Goal: Task Accomplishment & Management: Use online tool/utility

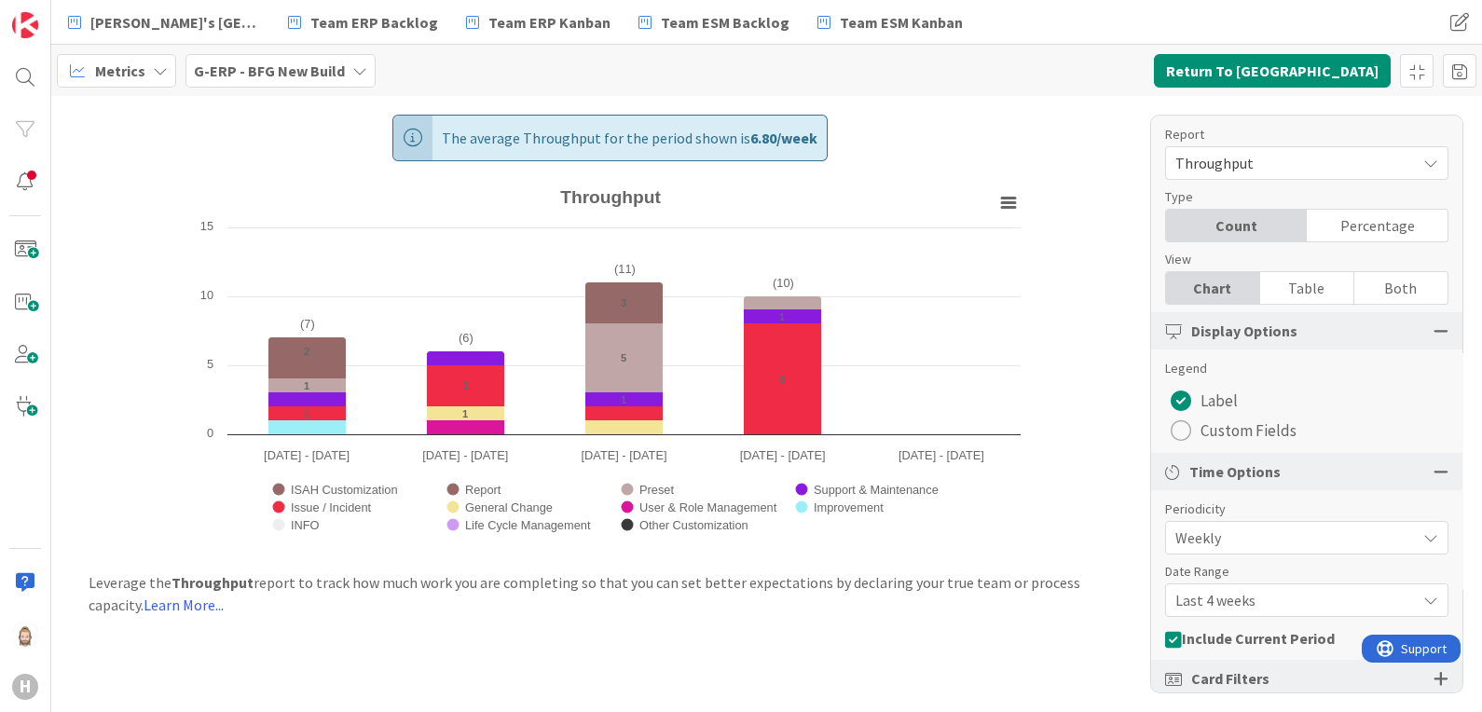
click at [217, 69] on b "G-ERP - BFG New Build" at bounding box center [269, 71] width 151 height 19
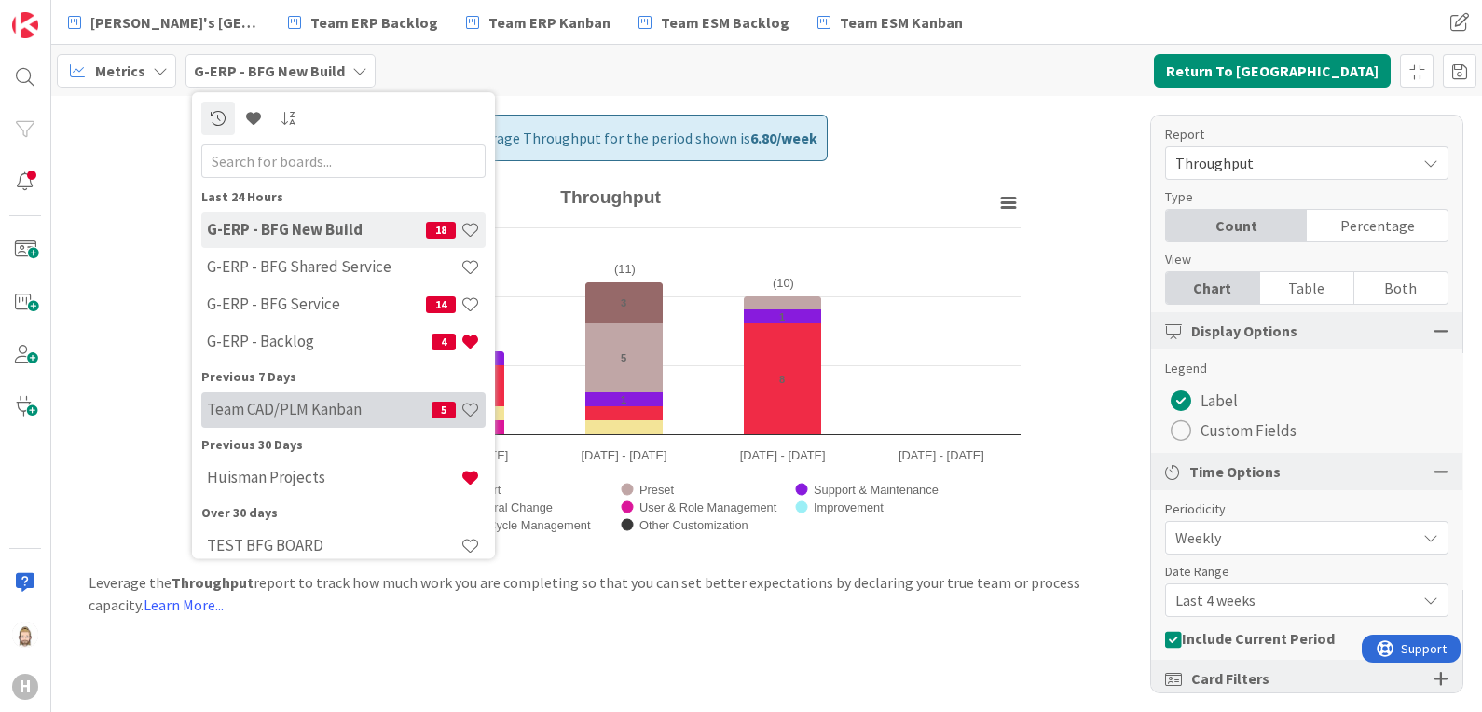
click at [238, 403] on h4 "Team CAD/PLM Kanban" at bounding box center [319, 410] width 225 height 19
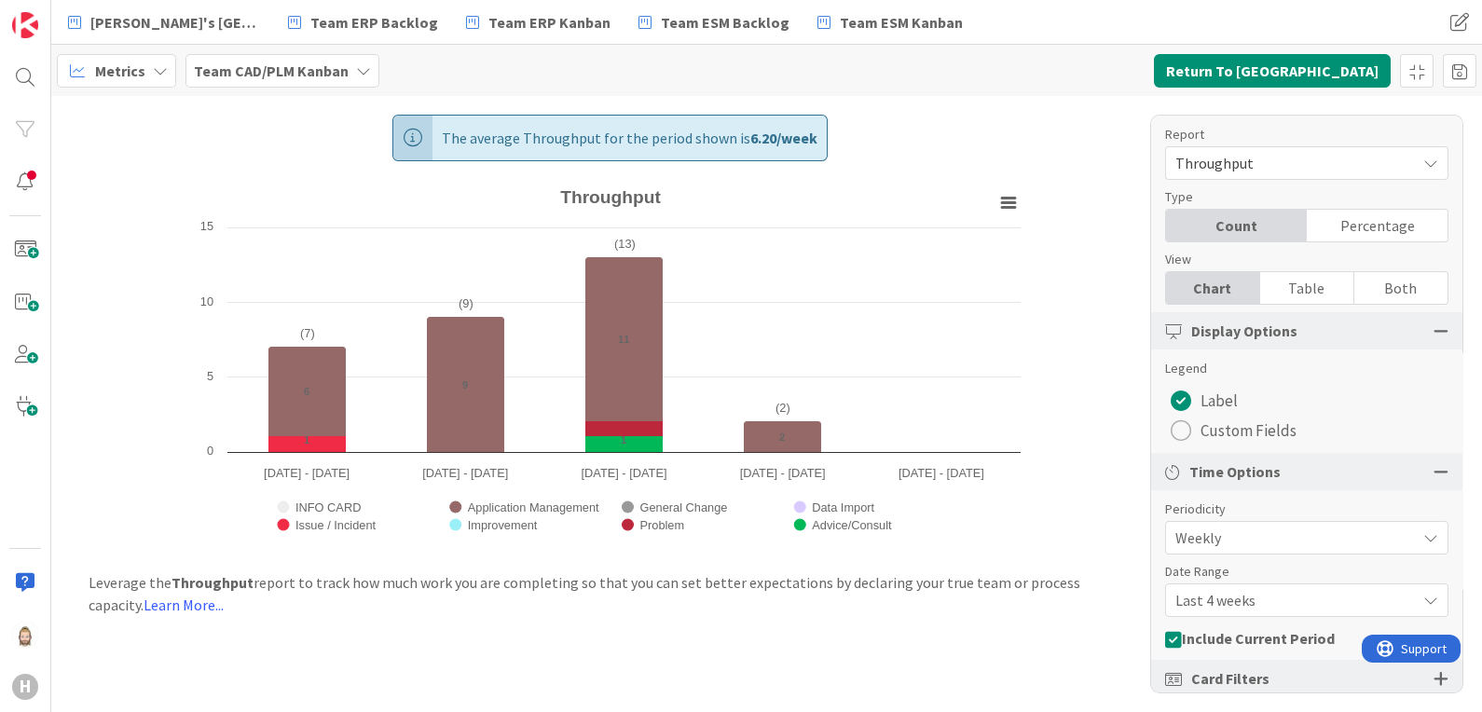
click at [153, 75] on icon at bounding box center [160, 70] width 15 height 15
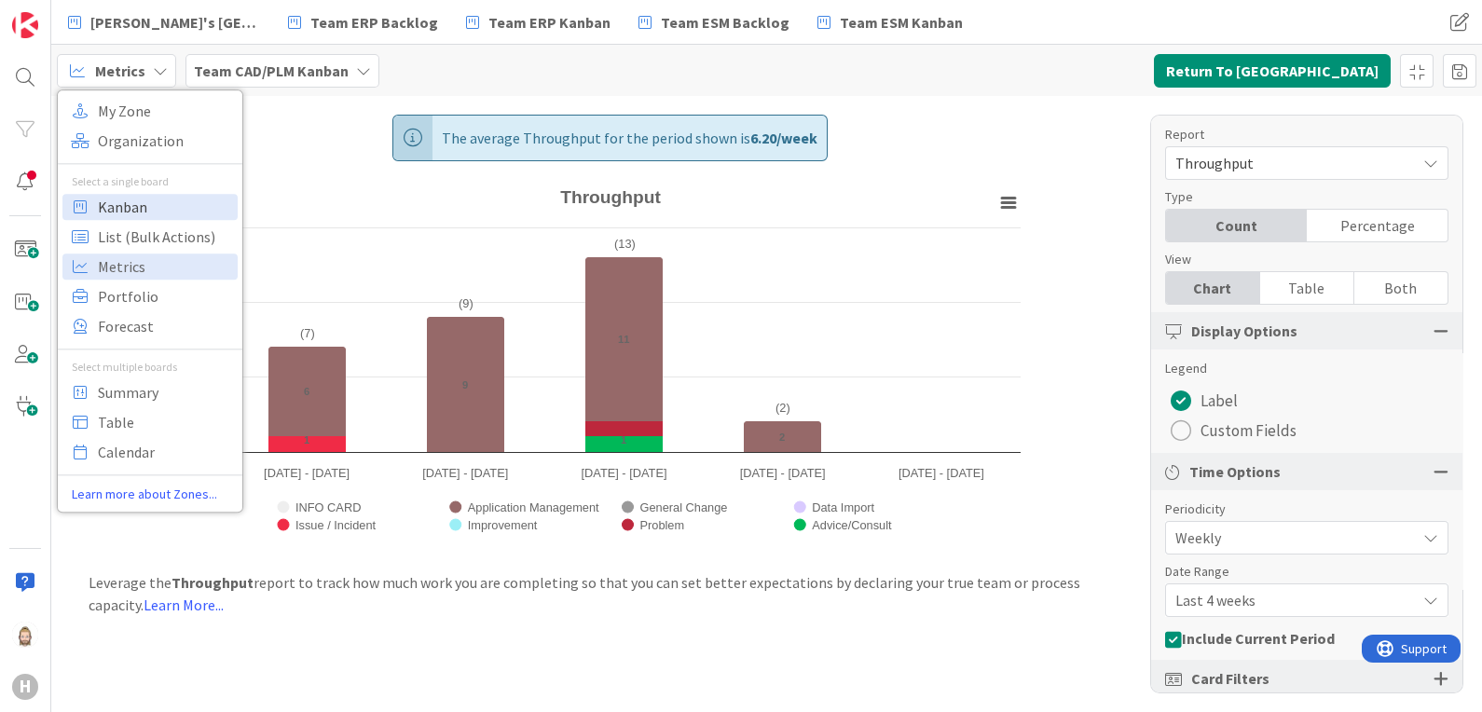
click at [141, 200] on span "Kanban" at bounding box center [165, 207] width 134 height 28
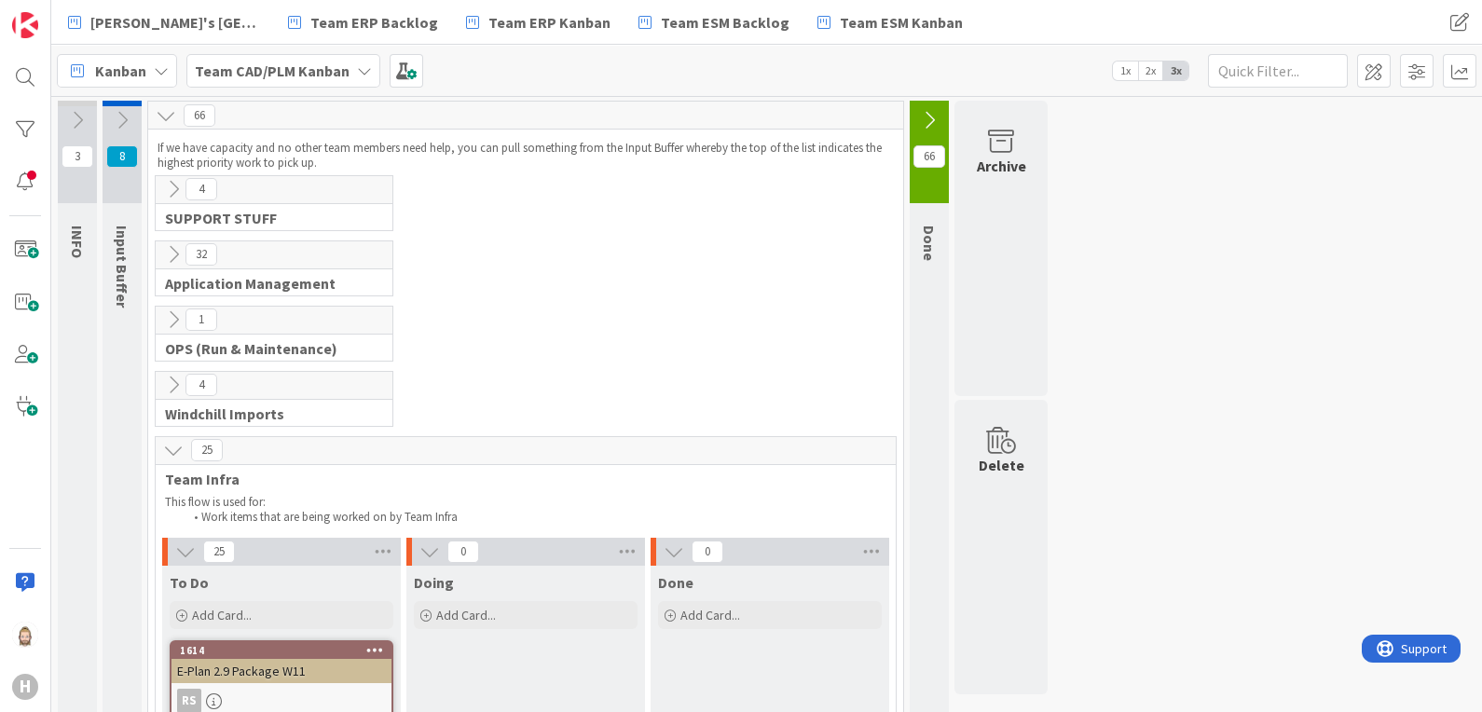
click at [177, 193] on icon at bounding box center [173, 189] width 21 height 21
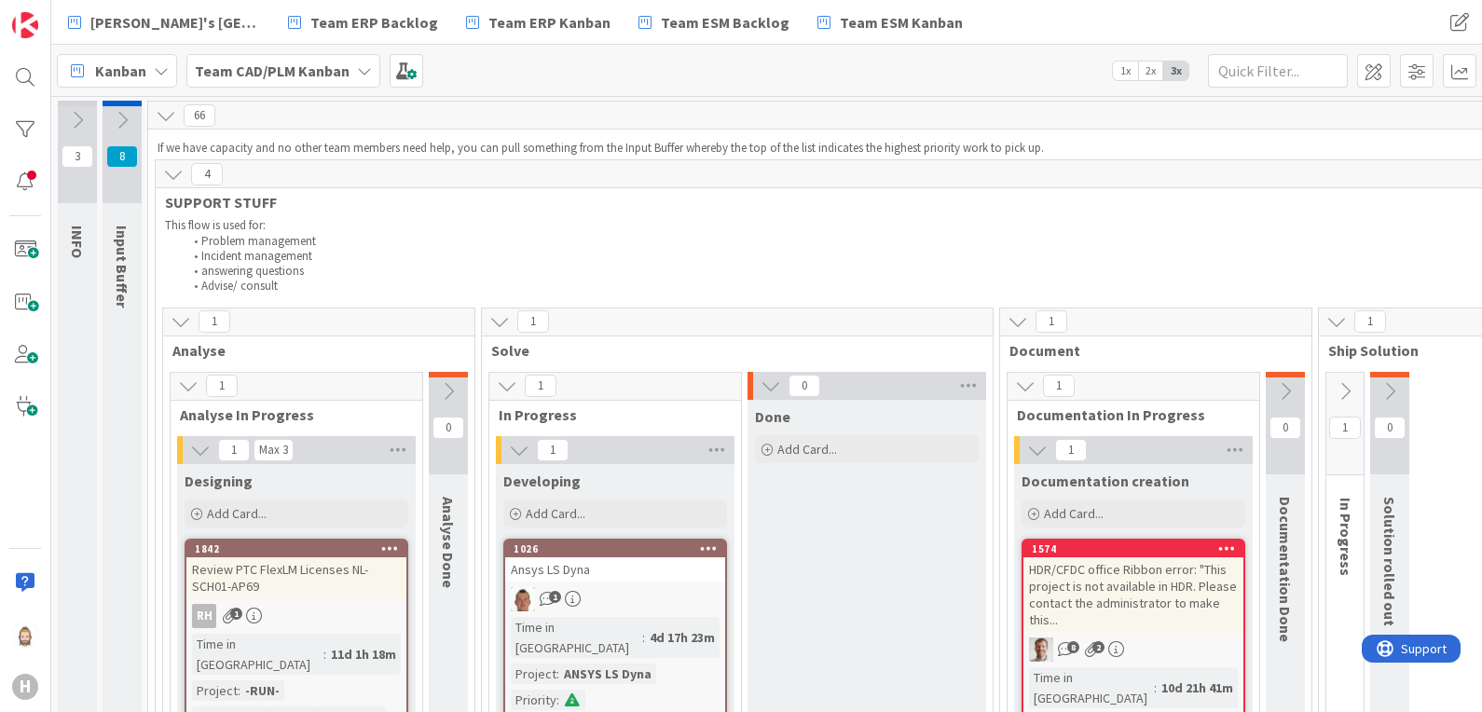
click at [174, 171] on icon at bounding box center [173, 174] width 21 height 21
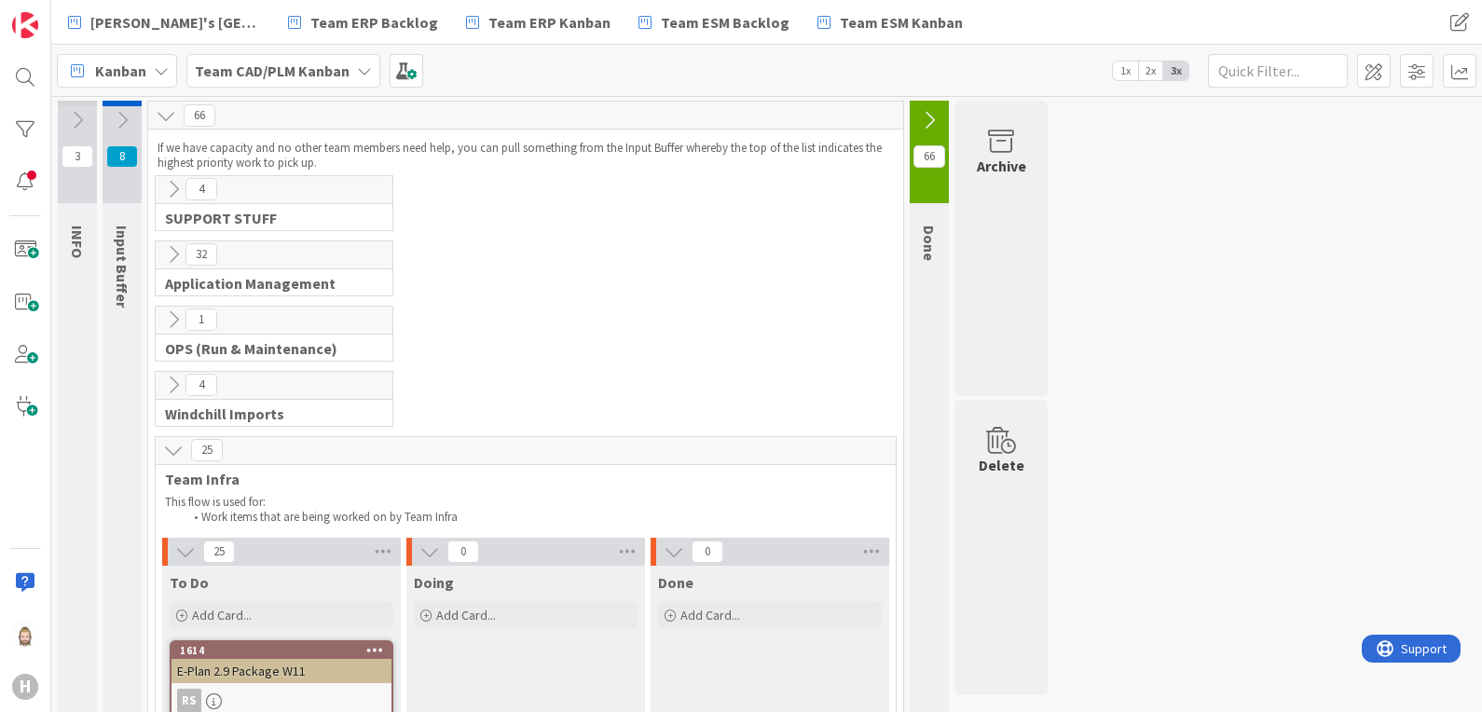
click at [166, 245] on icon at bounding box center [173, 254] width 21 height 21
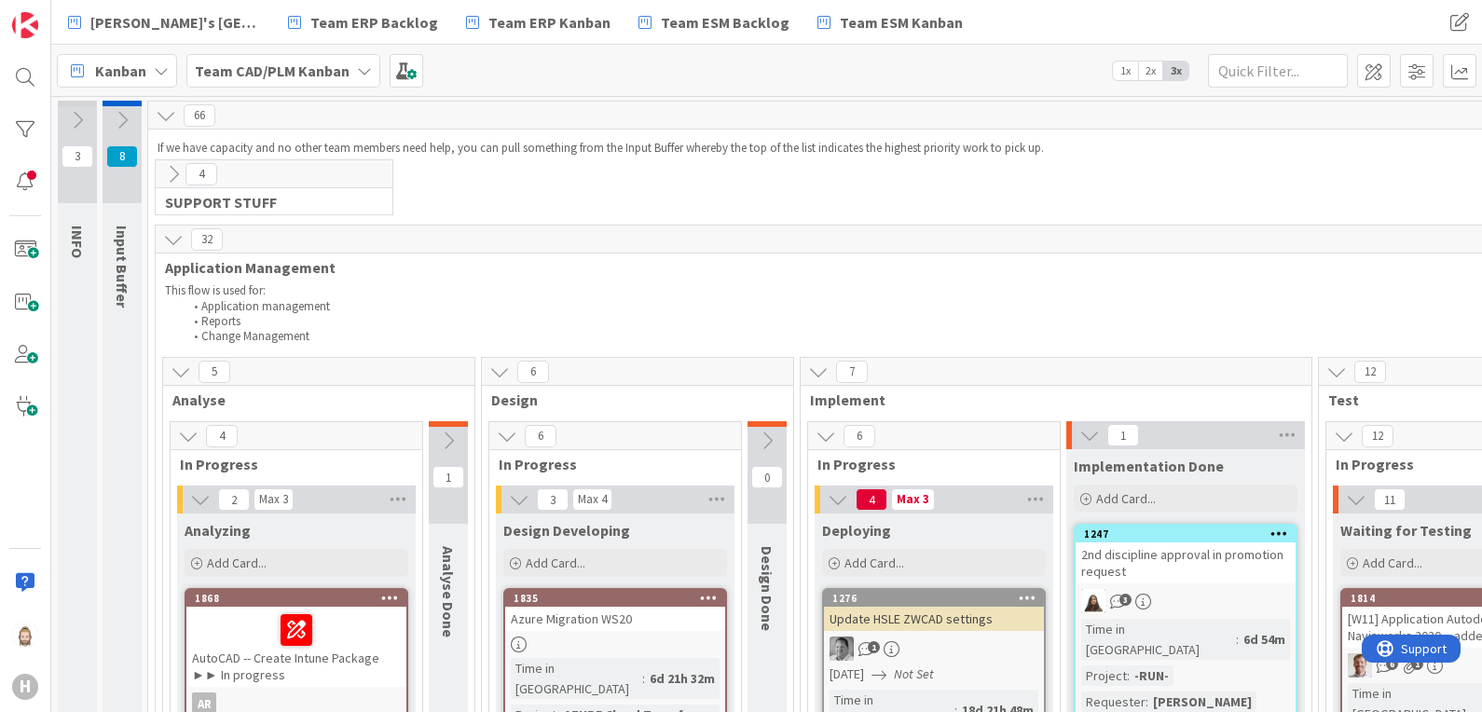
click at [169, 241] on icon at bounding box center [173, 239] width 21 height 21
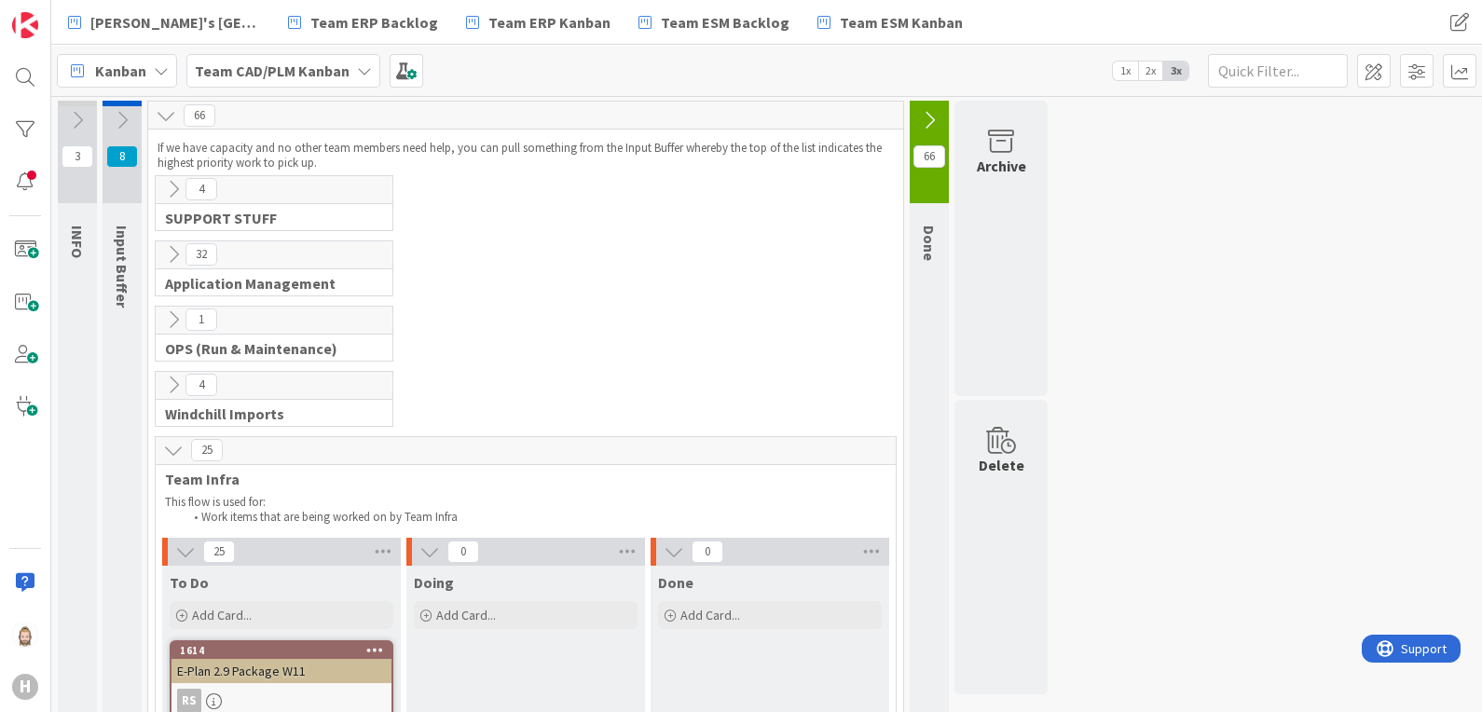
click at [115, 116] on icon at bounding box center [122, 120] width 21 height 21
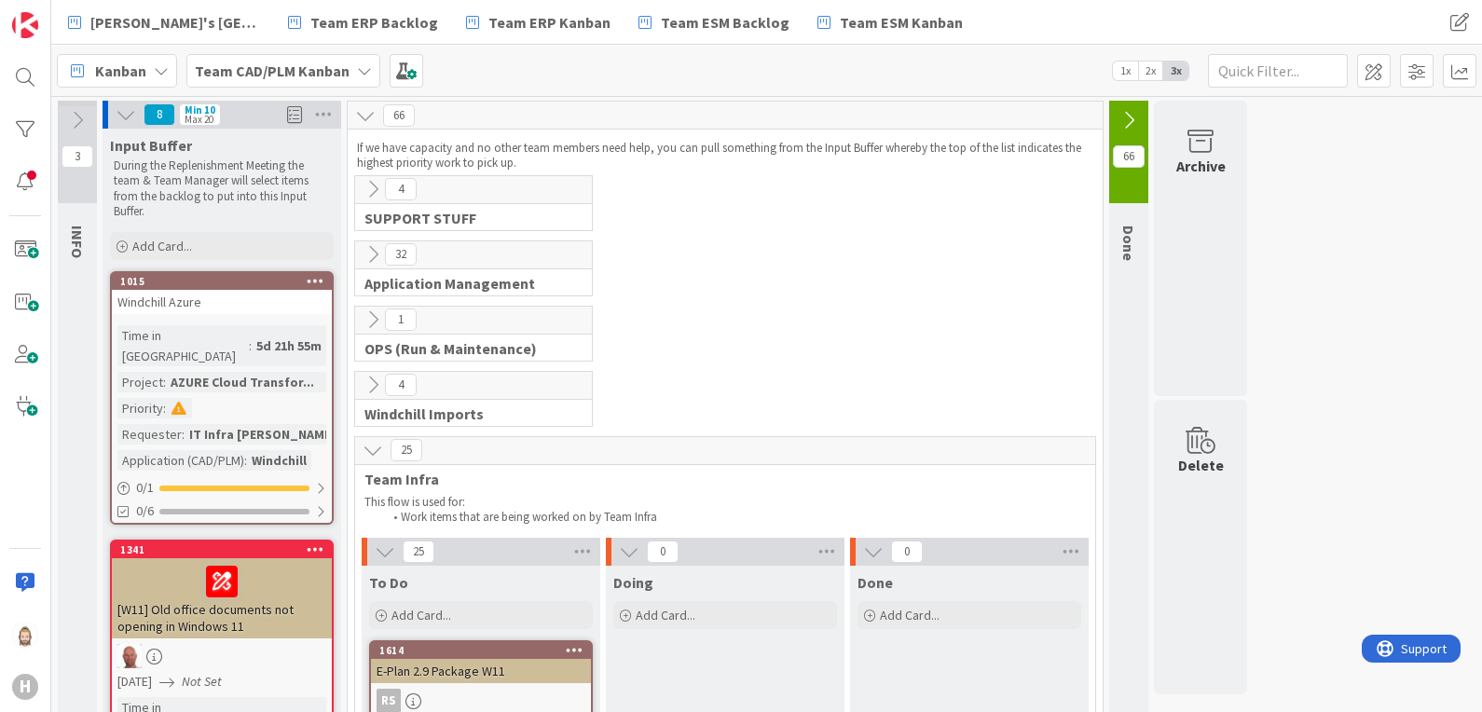
click at [69, 112] on icon at bounding box center [77, 120] width 21 height 21
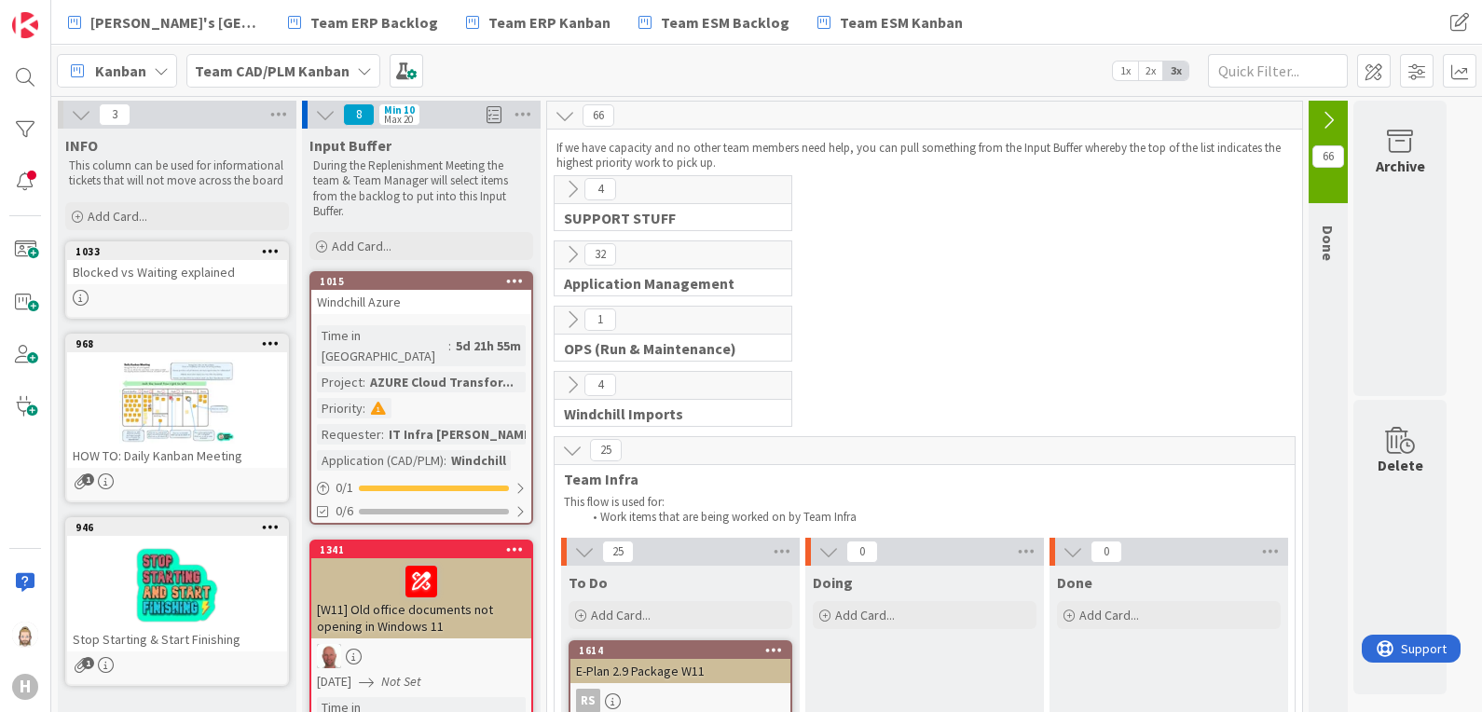
click at [69, 110] on button at bounding box center [81, 115] width 24 height 24
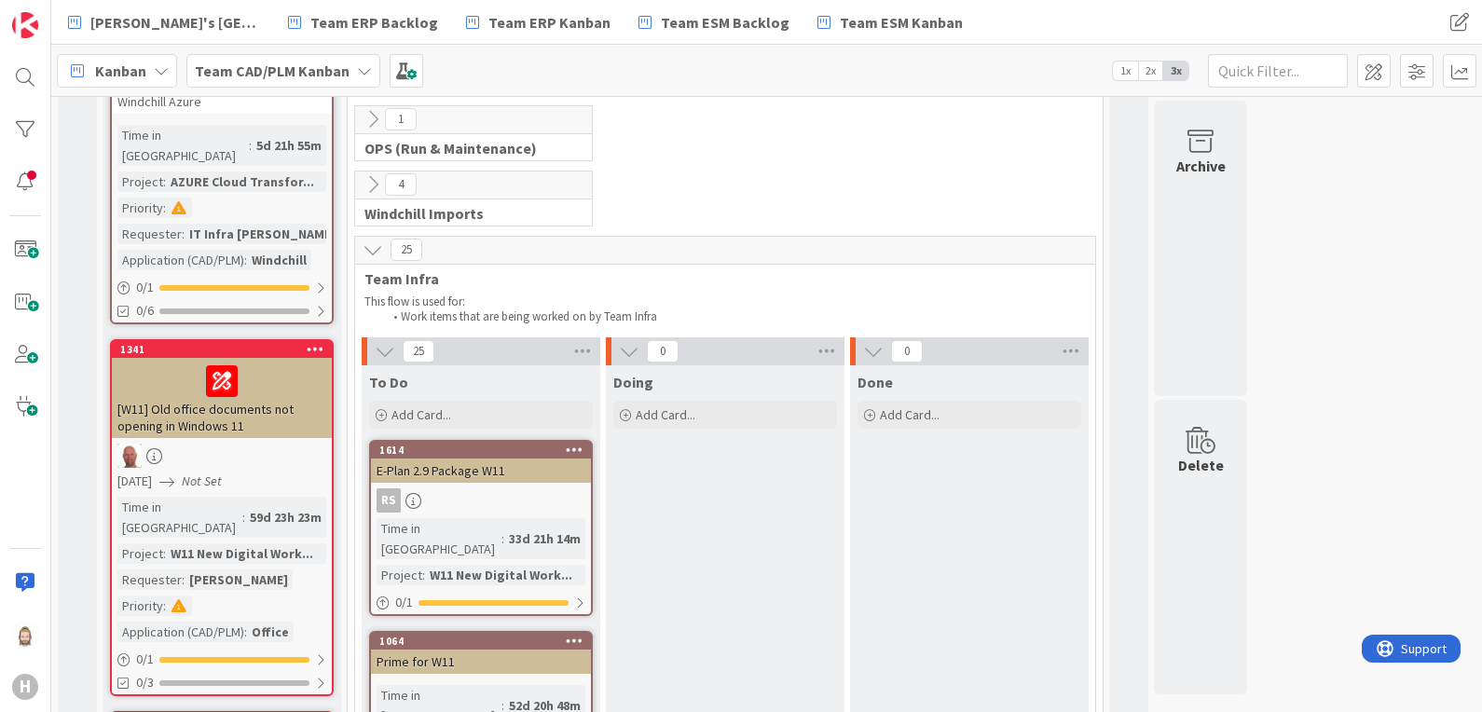
scroll to position [232, 0]
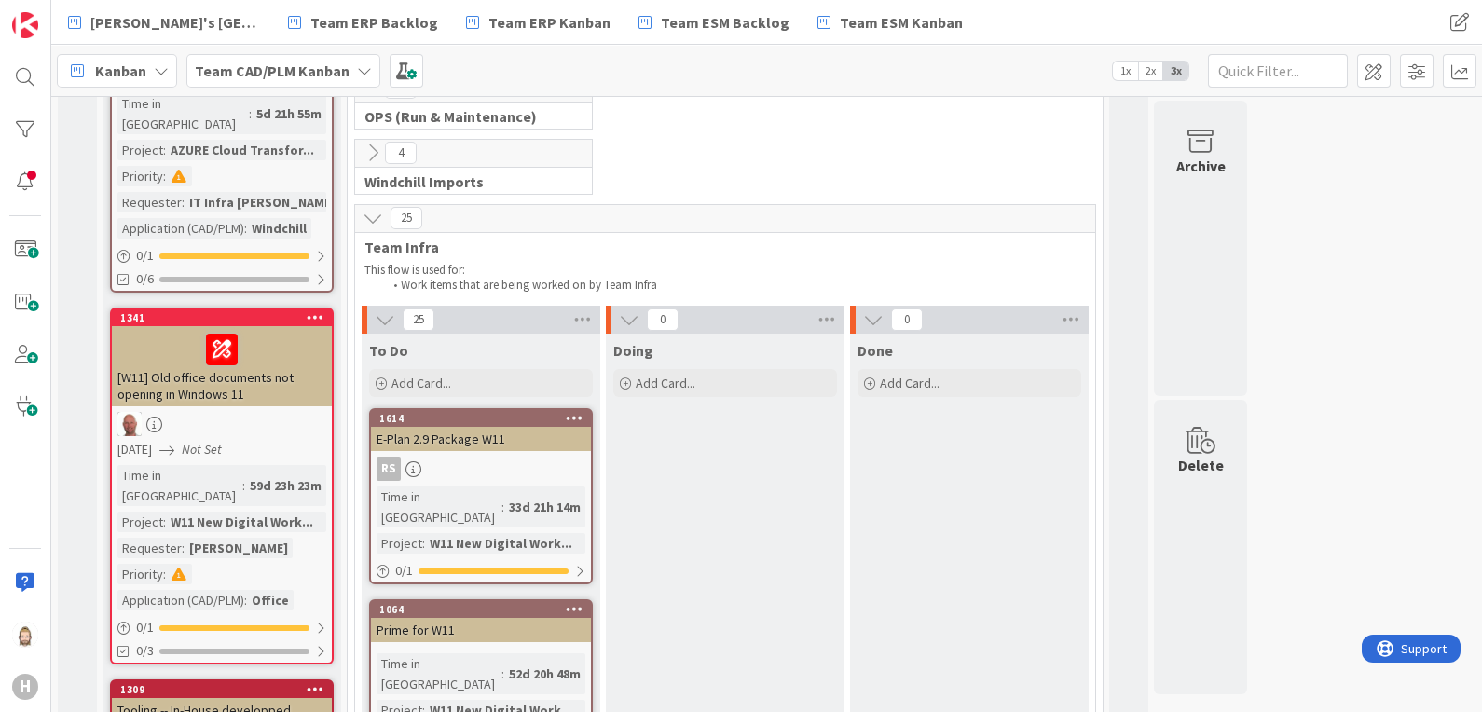
click at [368, 217] on icon at bounding box center [373, 218] width 21 height 21
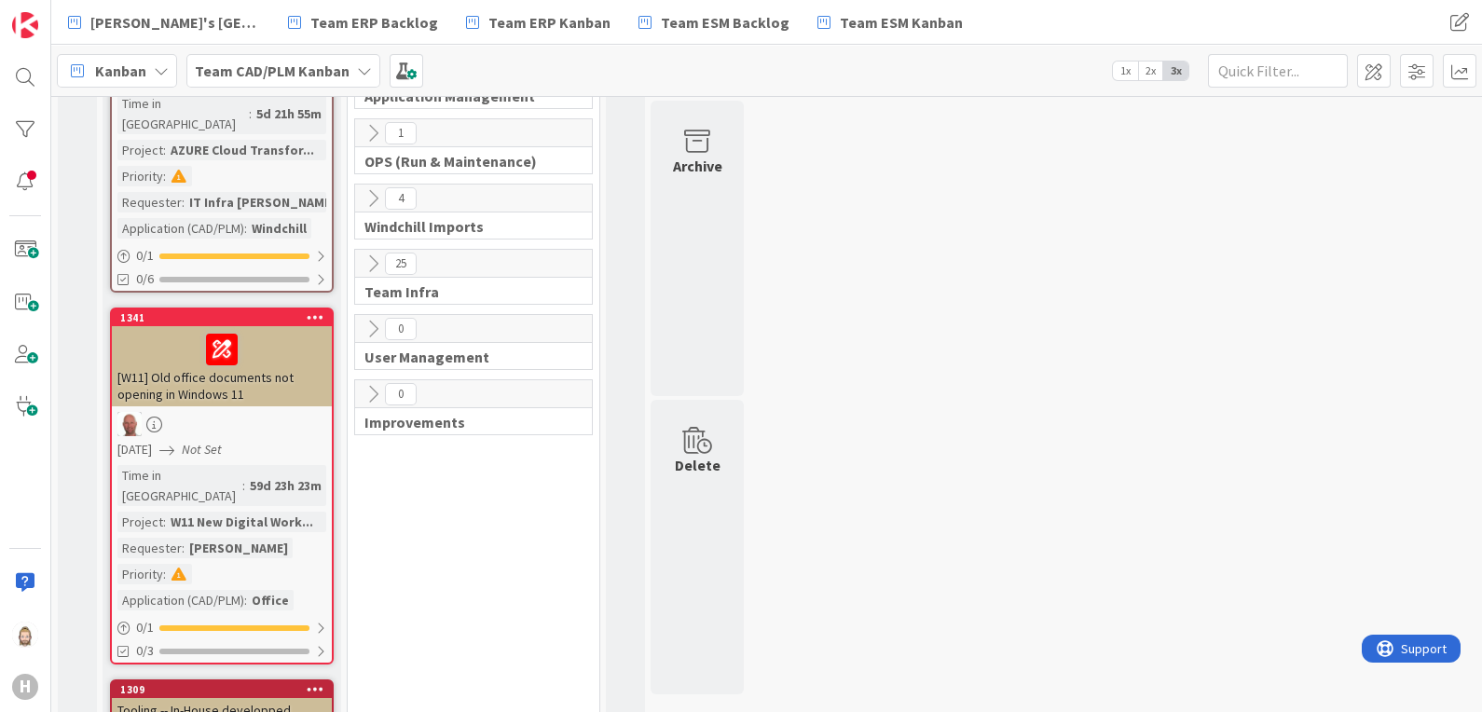
scroll to position [116, 0]
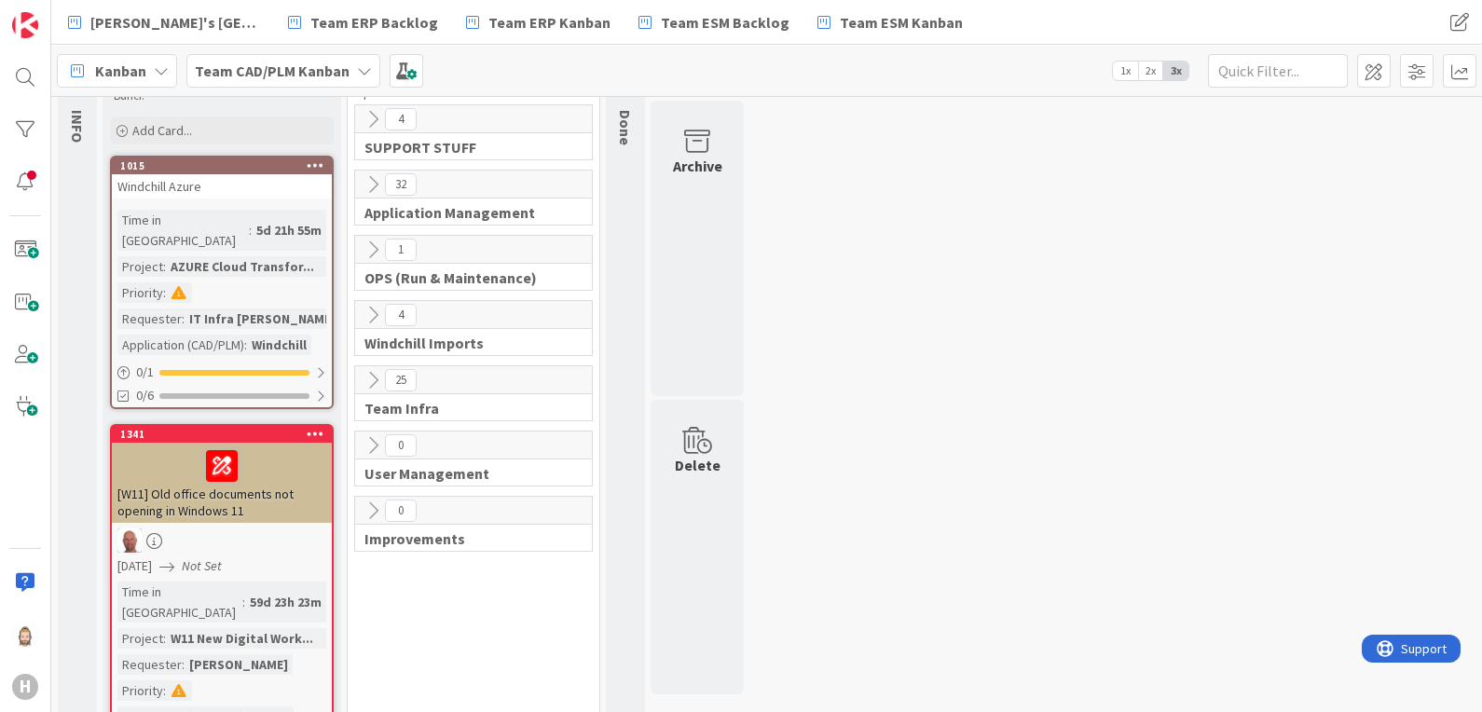
click at [370, 305] on icon at bounding box center [373, 315] width 21 height 21
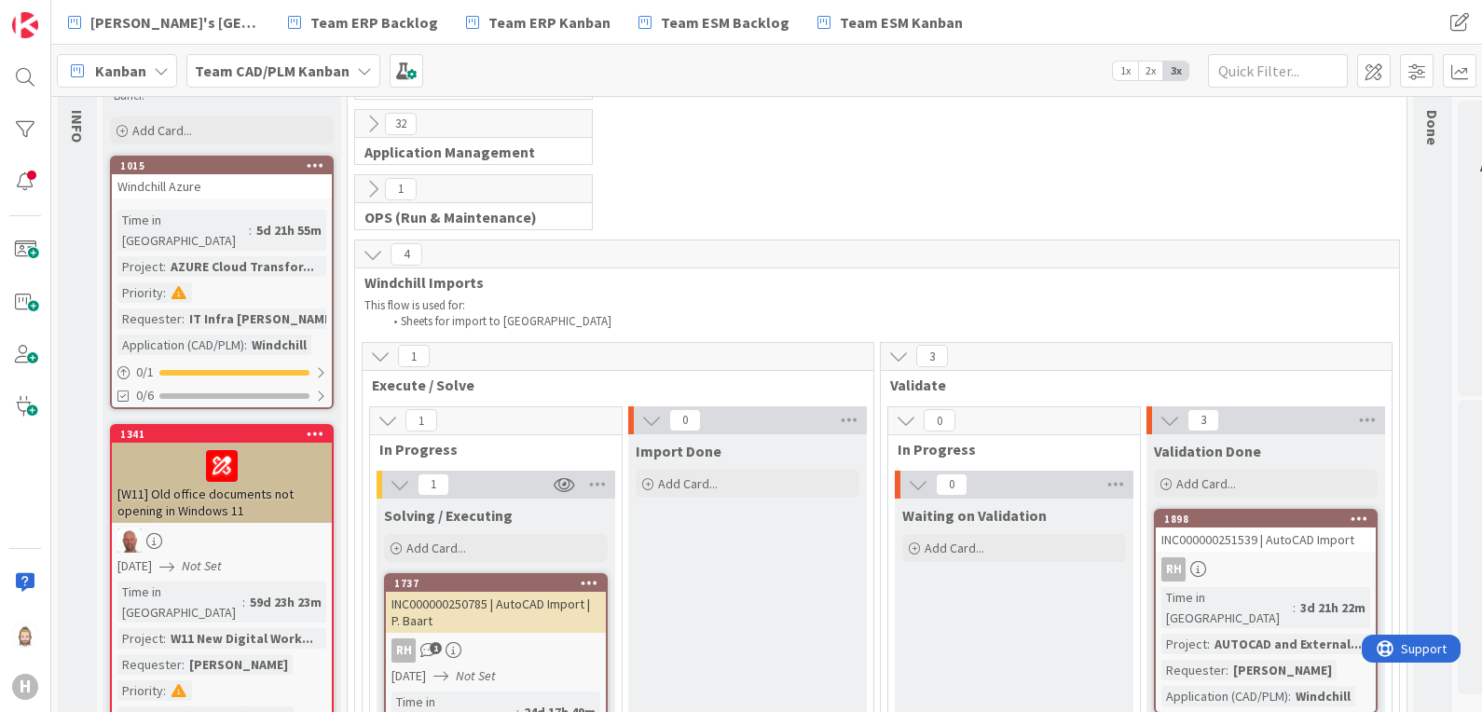
click at [373, 253] on icon at bounding box center [373, 254] width 21 height 21
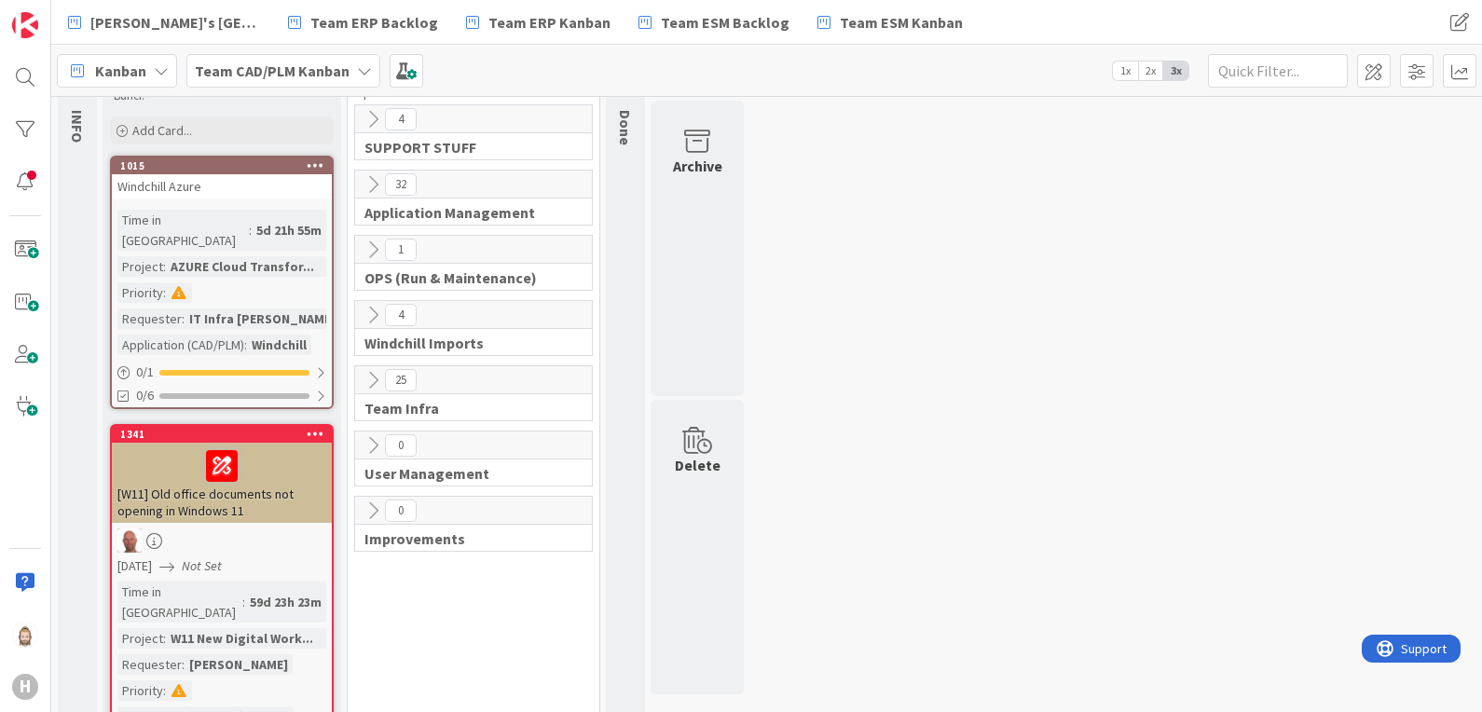
scroll to position [0, 0]
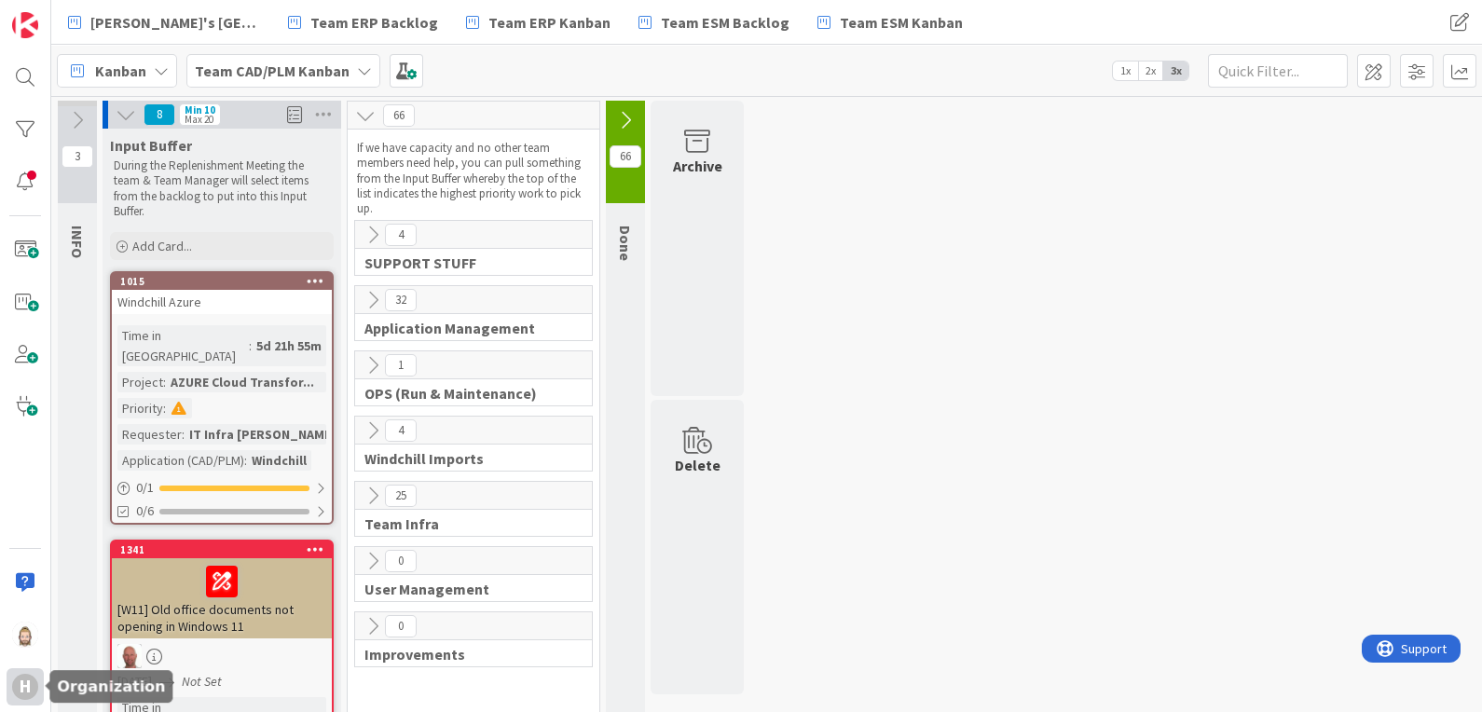
click at [22, 682] on div "H" at bounding box center [25, 687] width 26 height 26
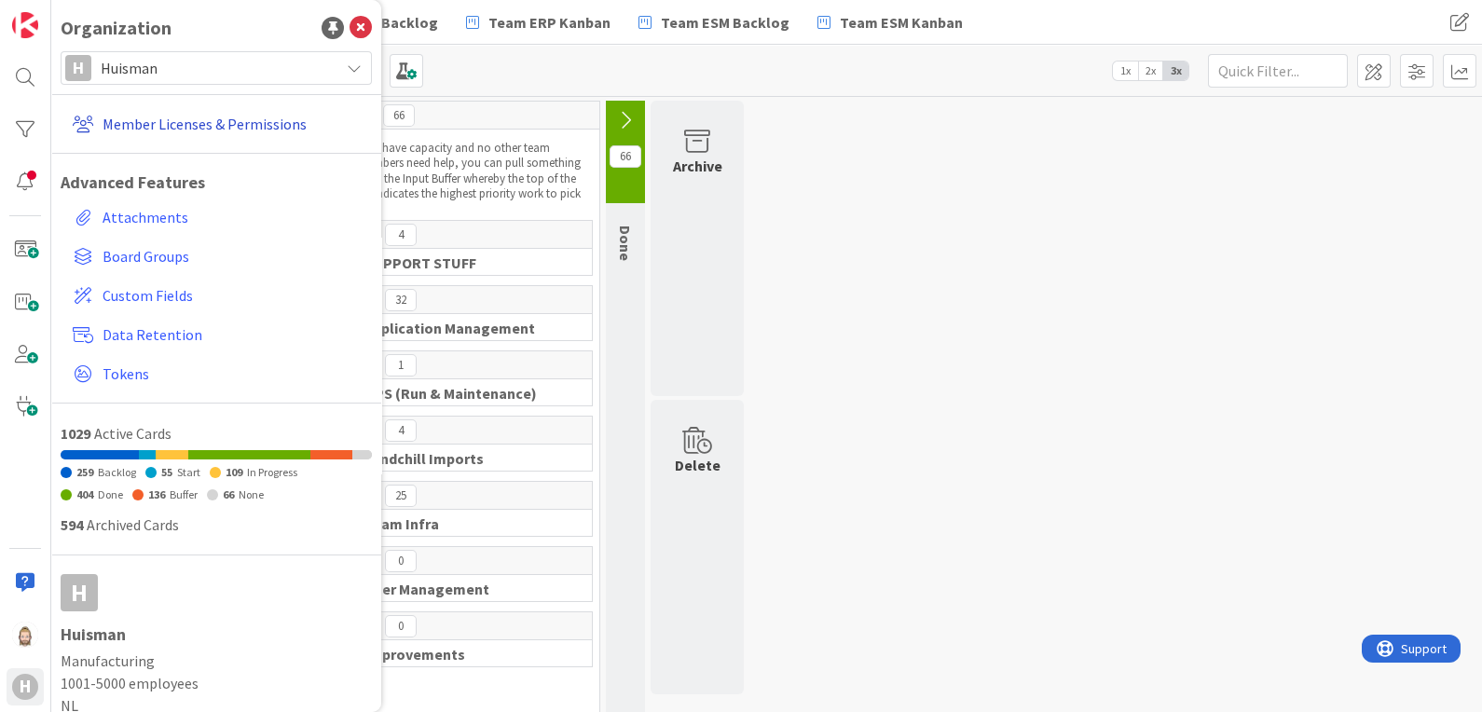
click at [181, 119] on link "Member Licenses & Permissions" at bounding box center [218, 124] width 307 height 34
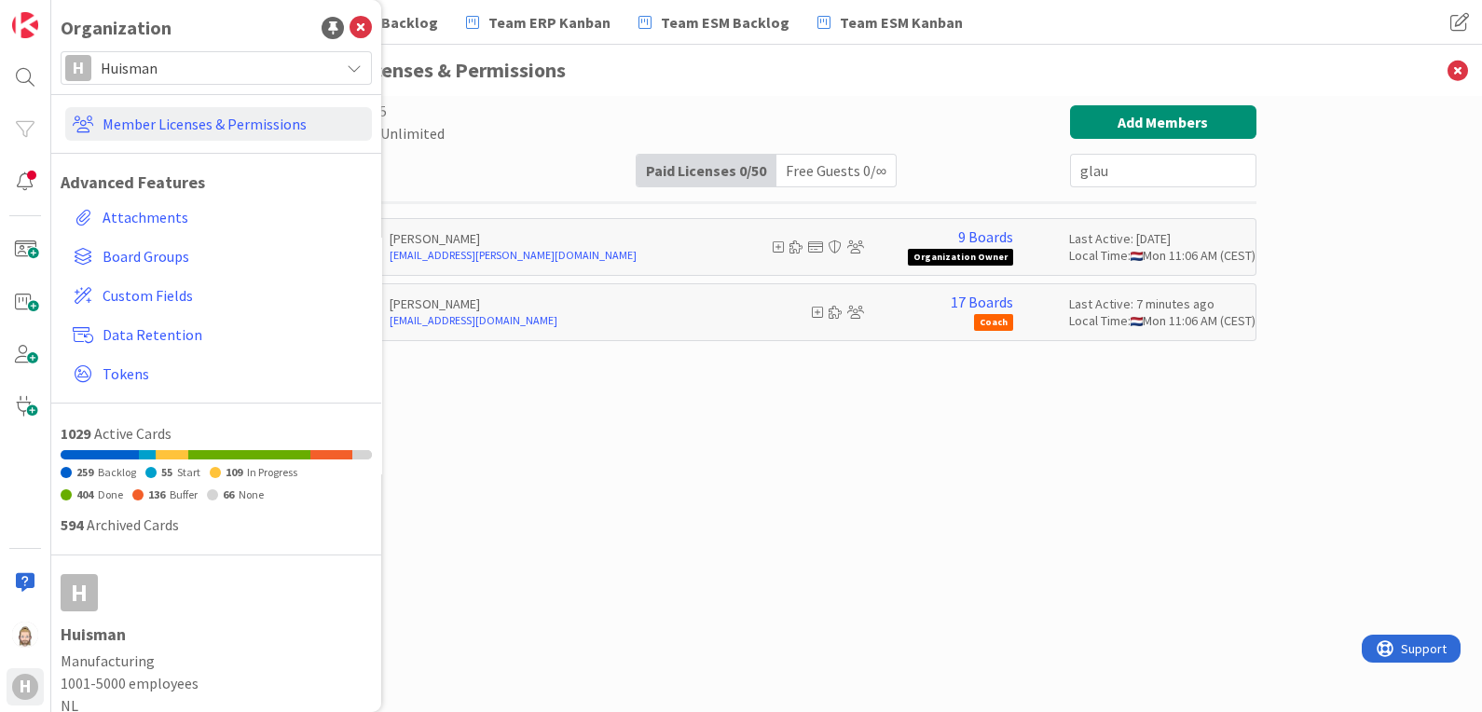
type input "glau"
click at [853, 166] on div "Free Guests 0 / ∞" at bounding box center [836, 171] width 119 height 32
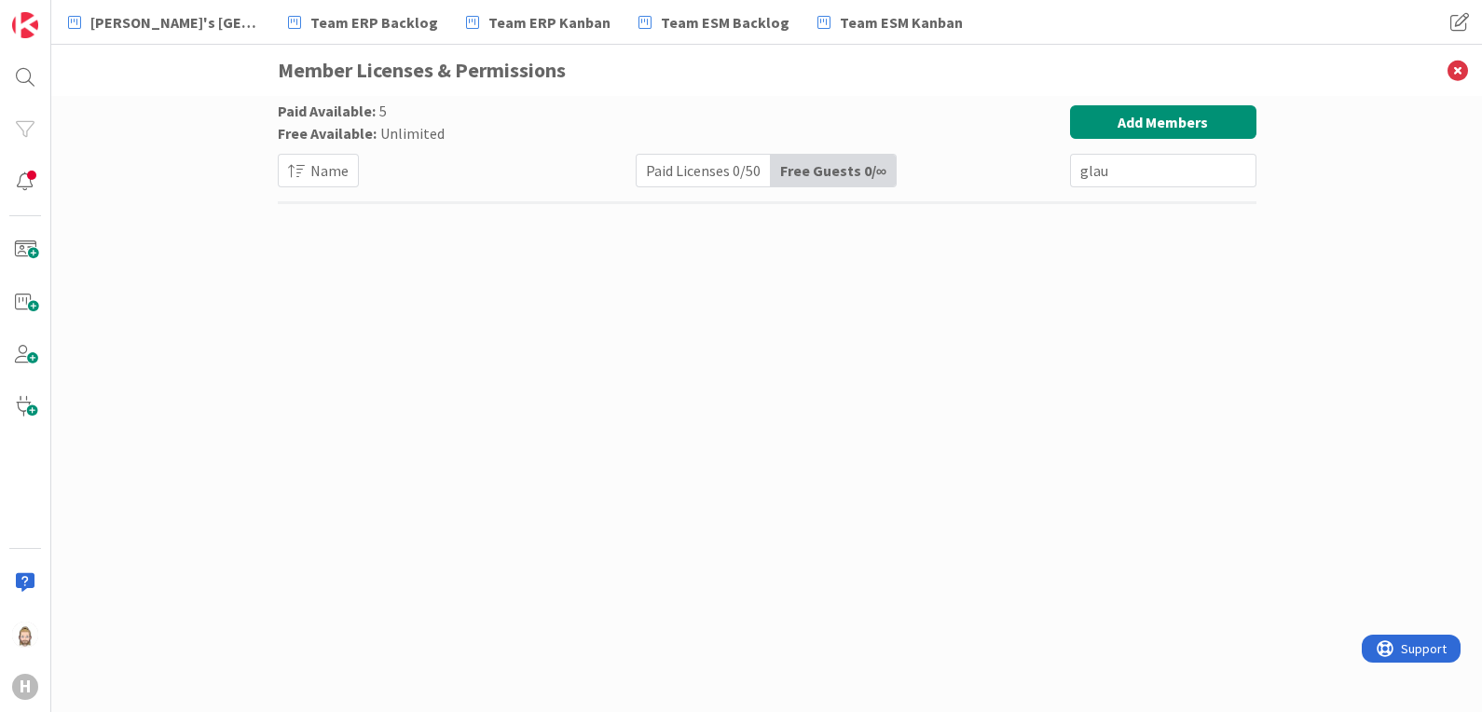
click at [755, 165] on div "Paid Licenses 0 / 50" at bounding box center [704, 171] width 134 height 32
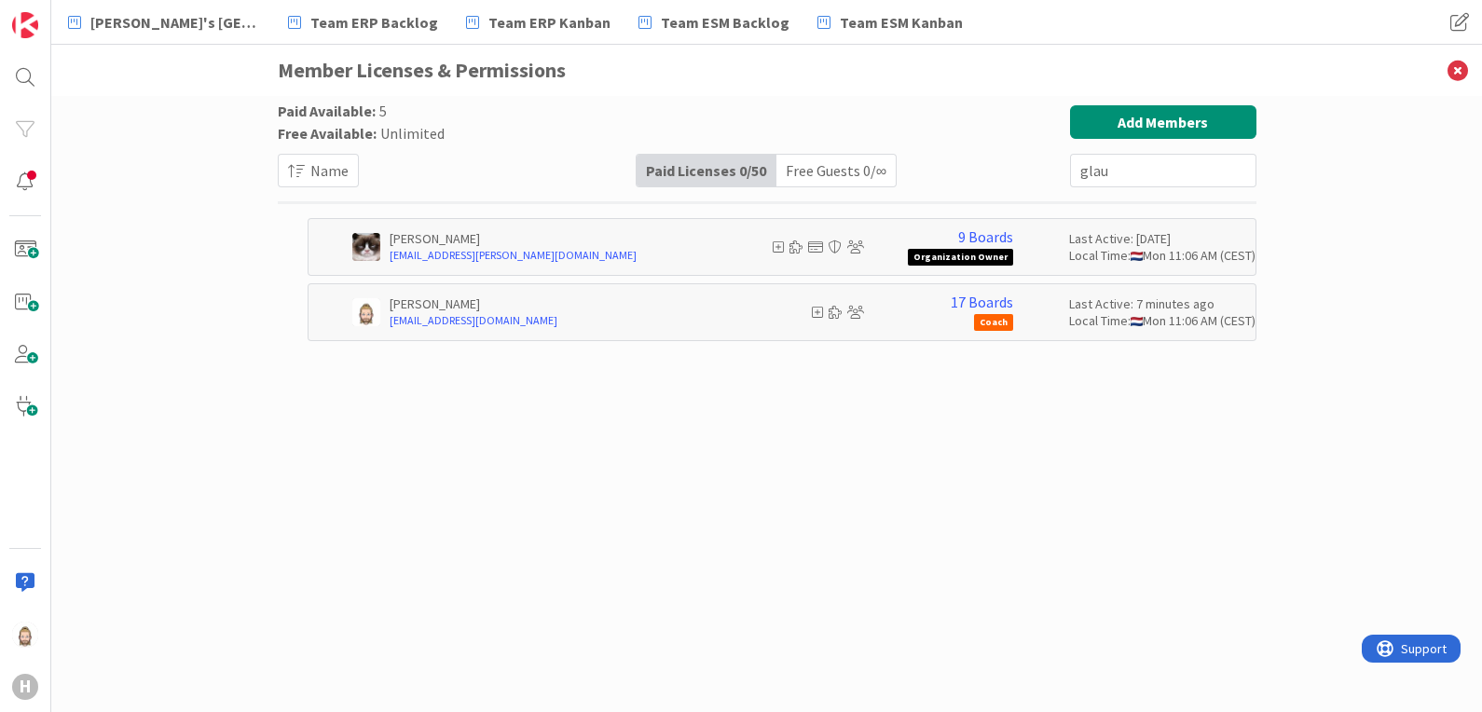
click at [219, 157] on div "Paid Available: 5 Free Available: Unlimited Name Paid Licenses 0 / 50 Free Gues…" at bounding box center [766, 404] width 1431 height 616
click at [1455, 71] on icon at bounding box center [1458, 70] width 48 height 51
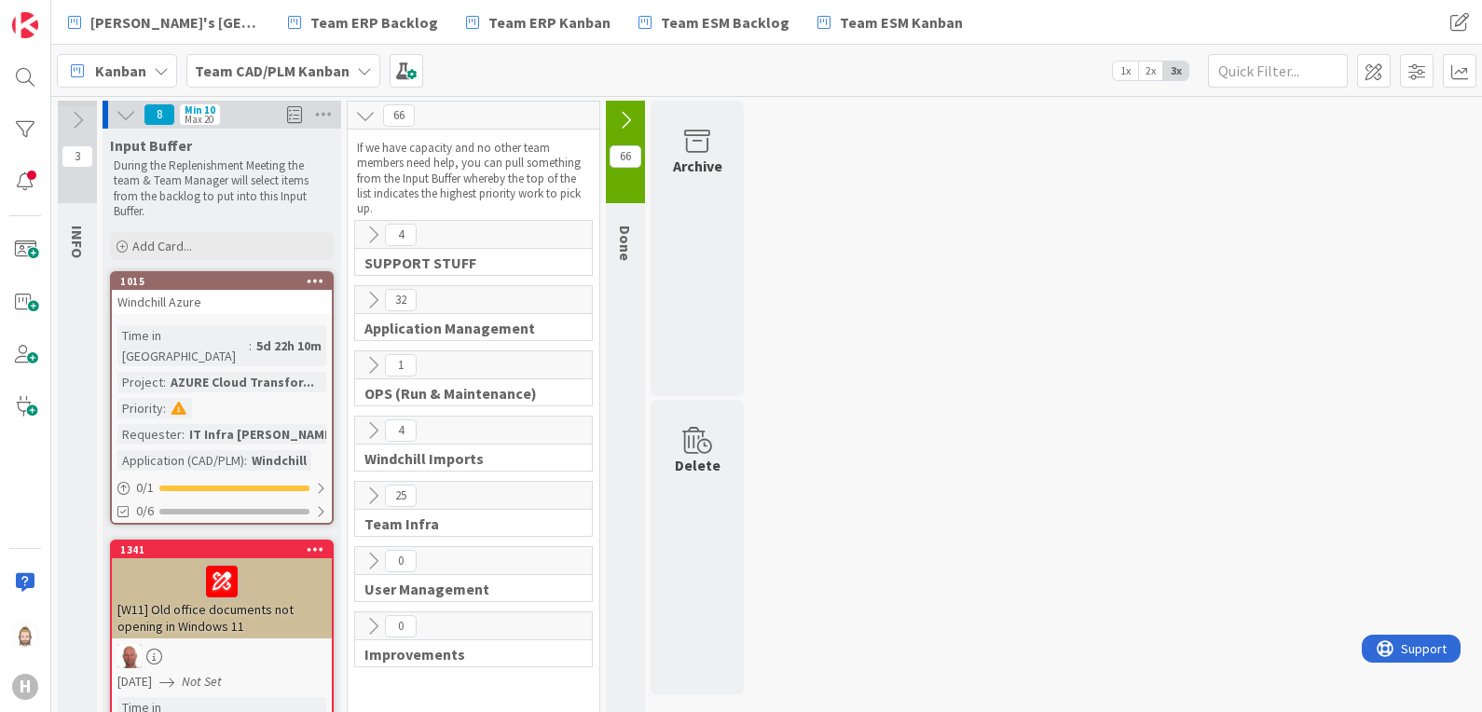
click at [363, 145] on p "If we have capacity and no other team members need help, you can pull something…" at bounding box center [473, 179] width 233 height 76
click at [375, 233] on icon at bounding box center [373, 235] width 21 height 21
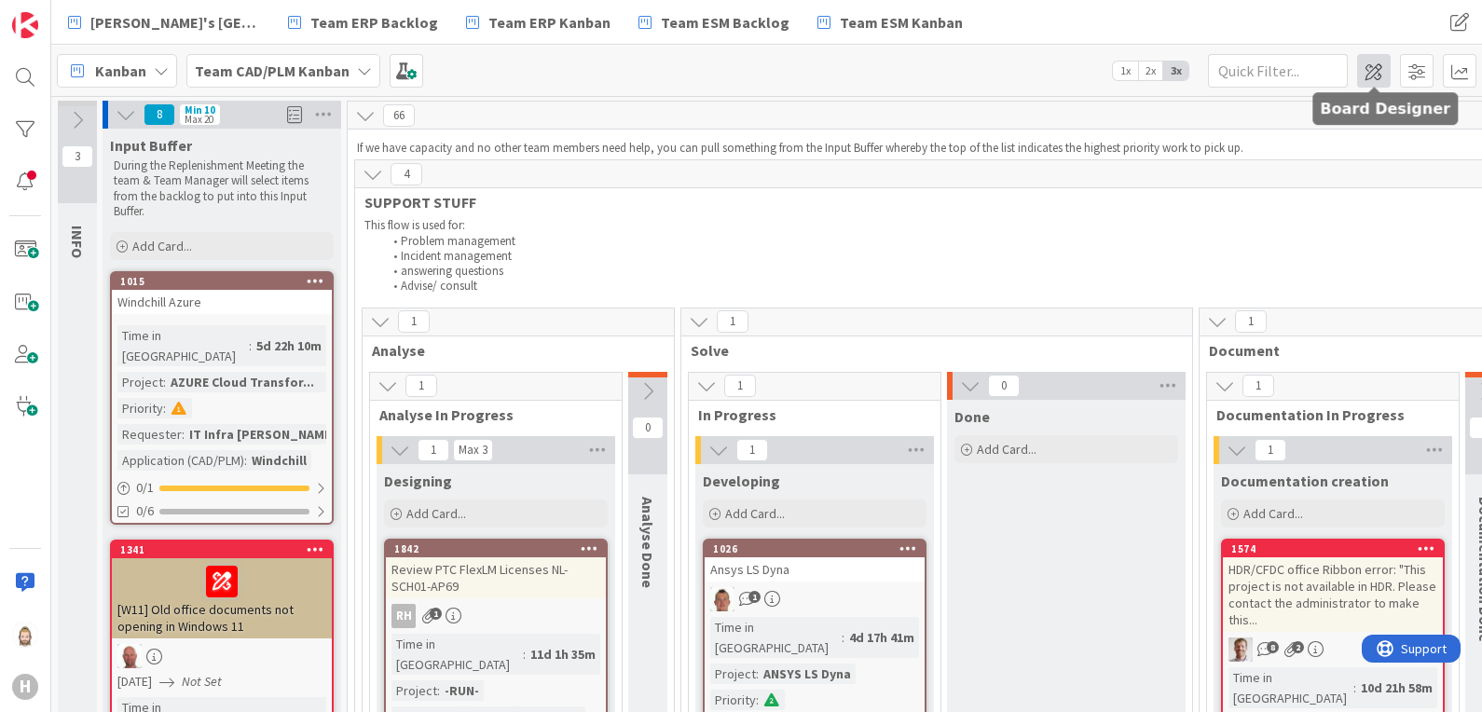
click at [1372, 69] on span at bounding box center [1374, 71] width 34 height 34
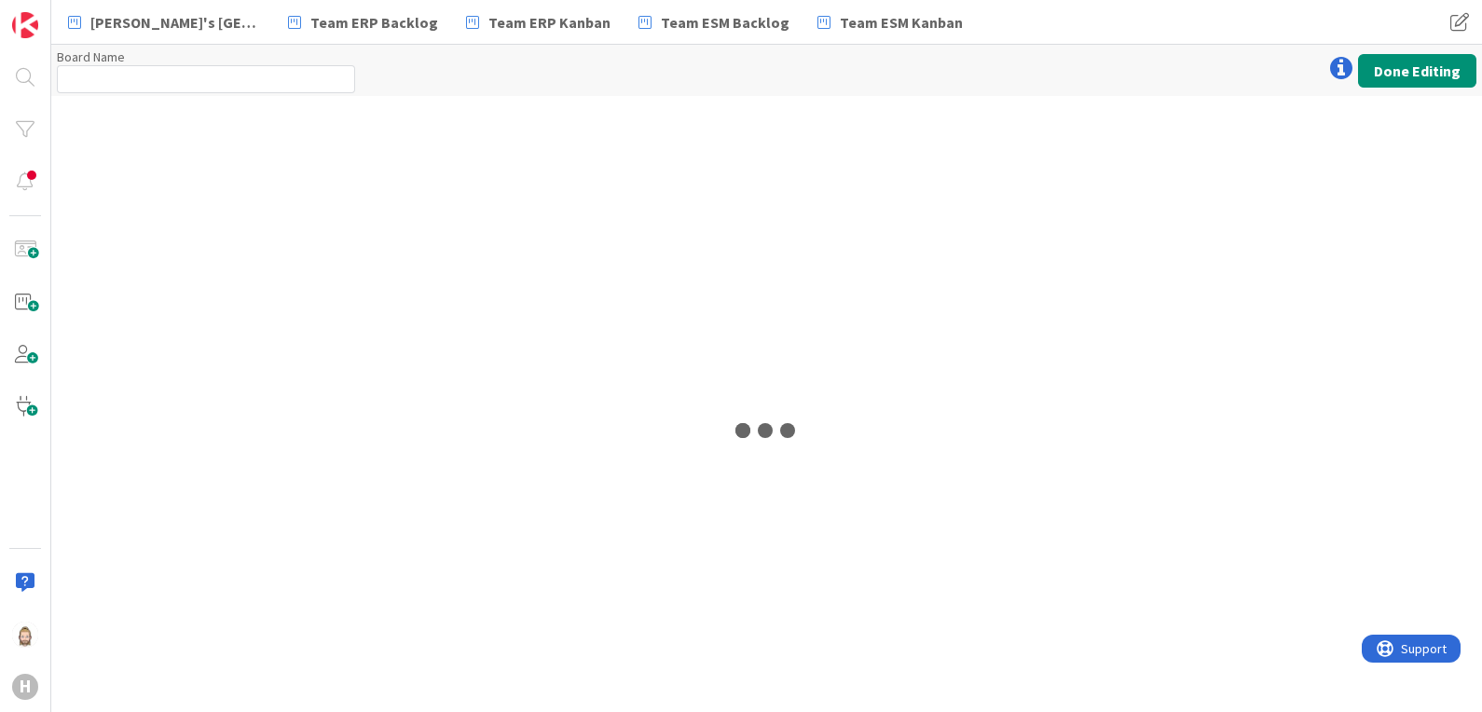
type input "Team CAD/PLM Kanban"
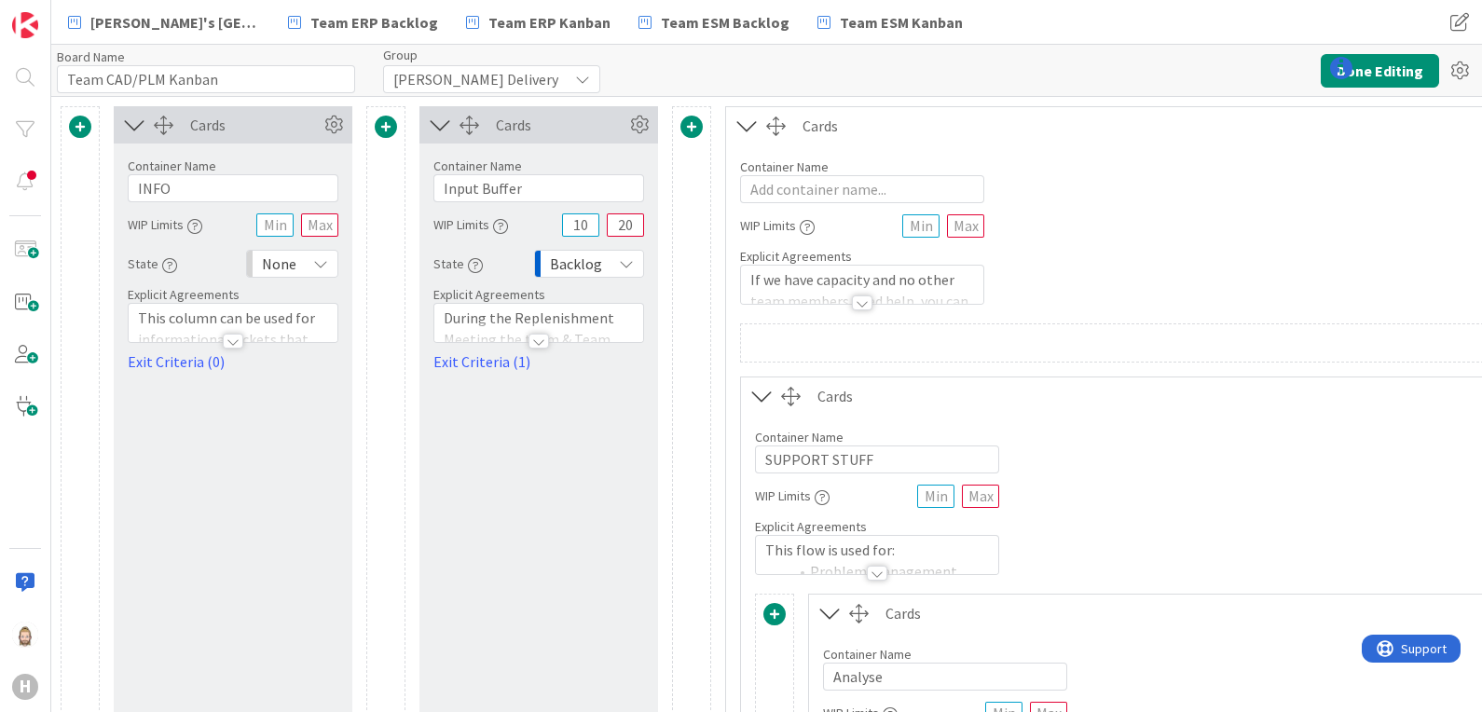
click at [443, 126] on icon at bounding box center [440, 125] width 31 height 24
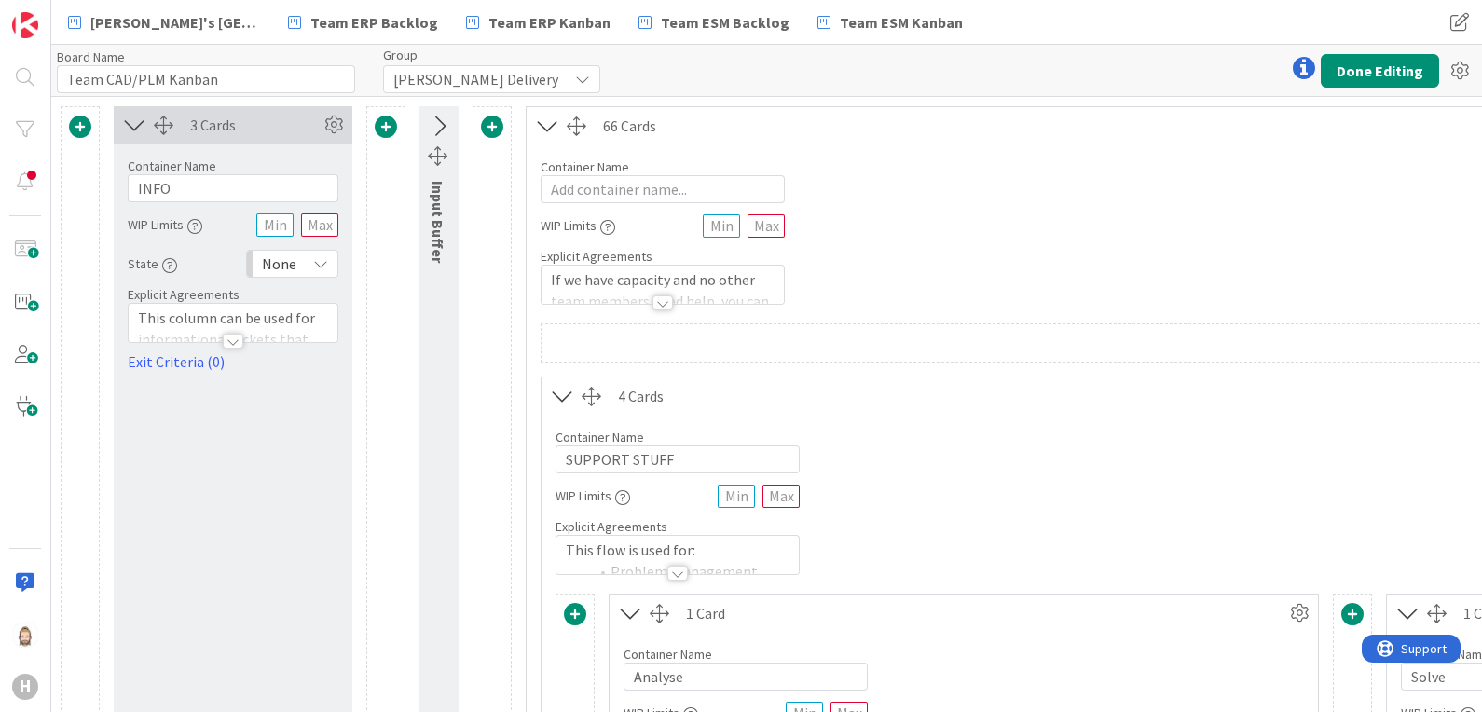
click at [131, 122] on icon at bounding box center [134, 125] width 31 height 24
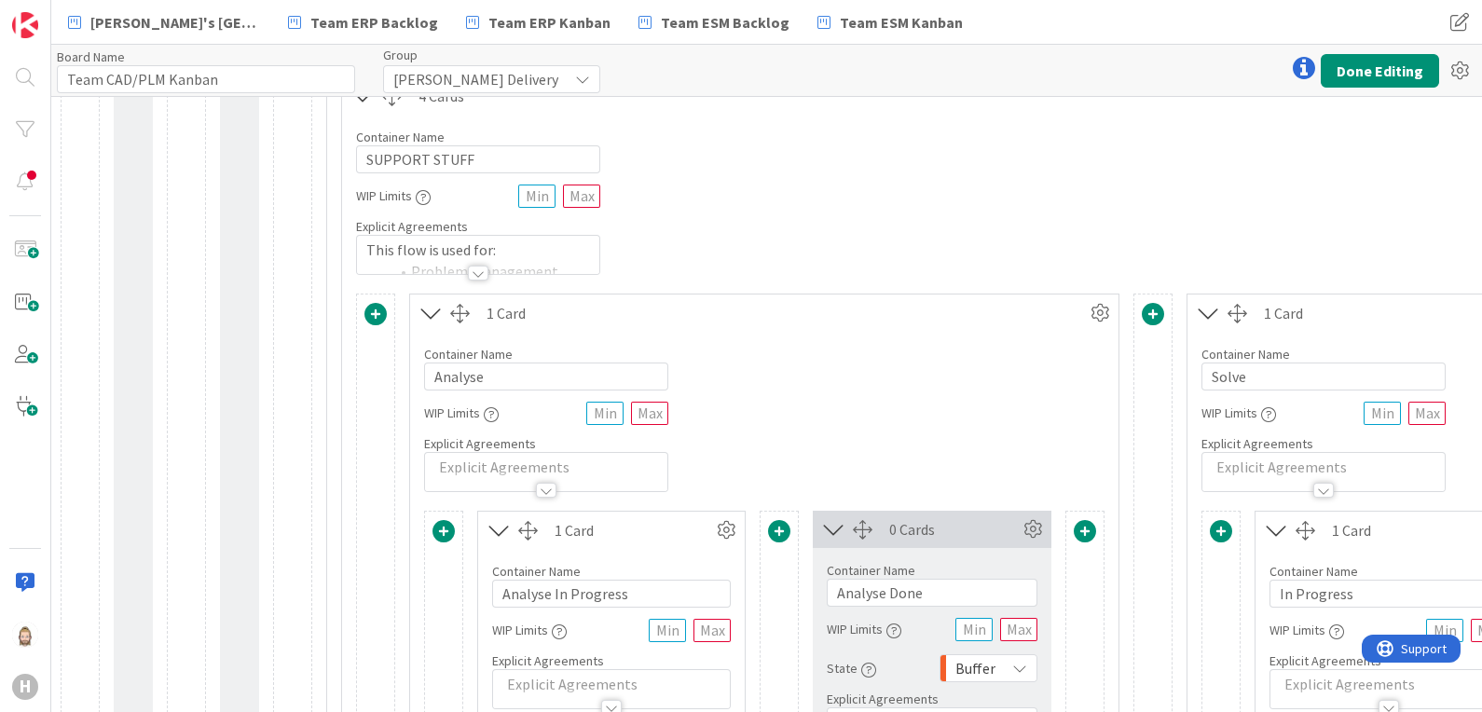
scroll to position [350, 0]
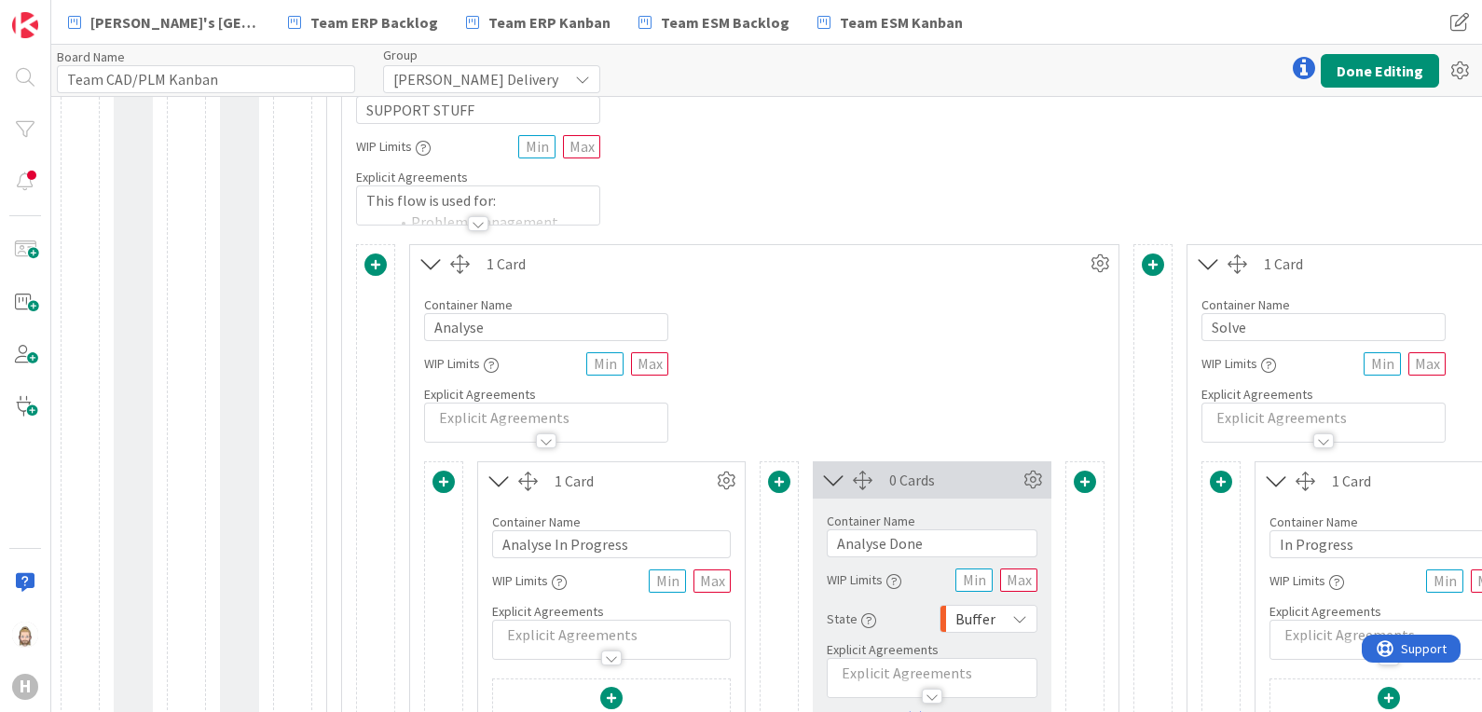
click at [551, 436] on div at bounding box center [546, 441] width 21 height 15
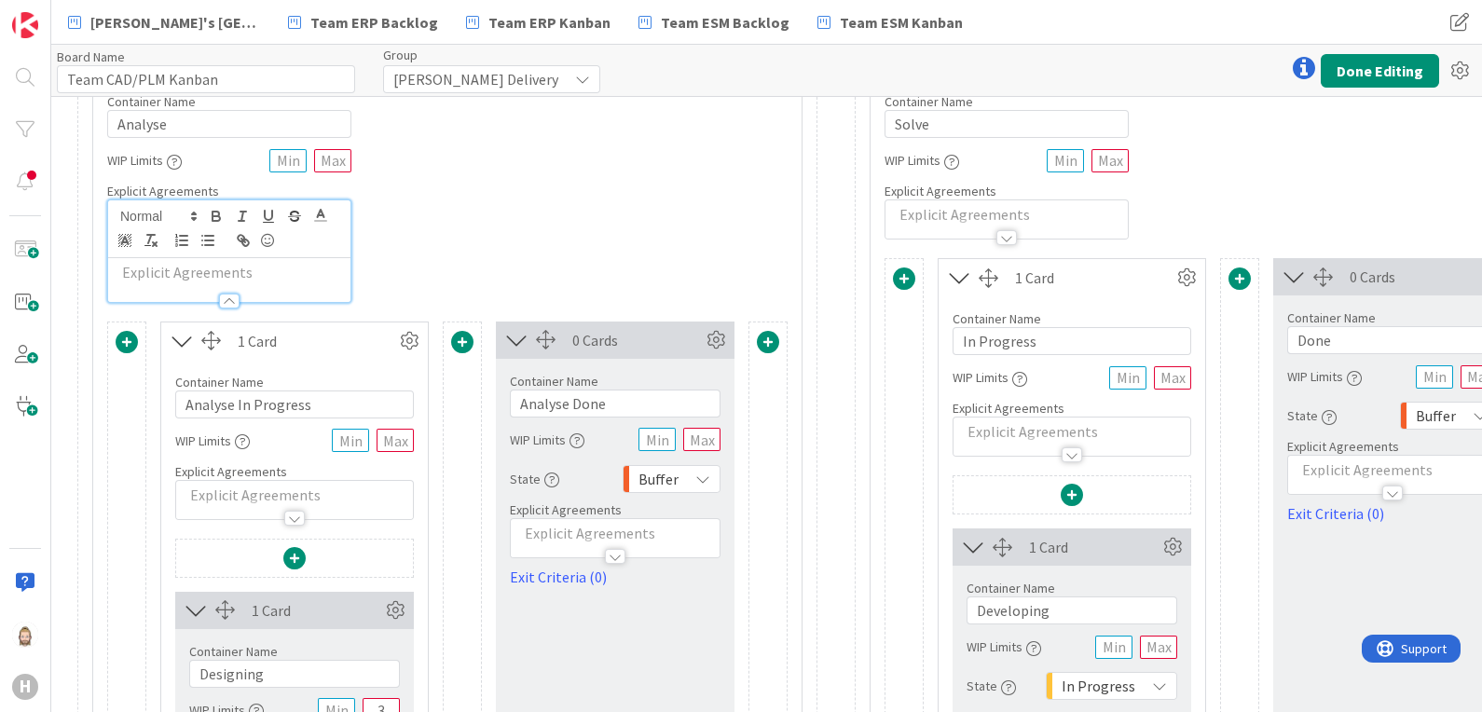
scroll to position [583, 317]
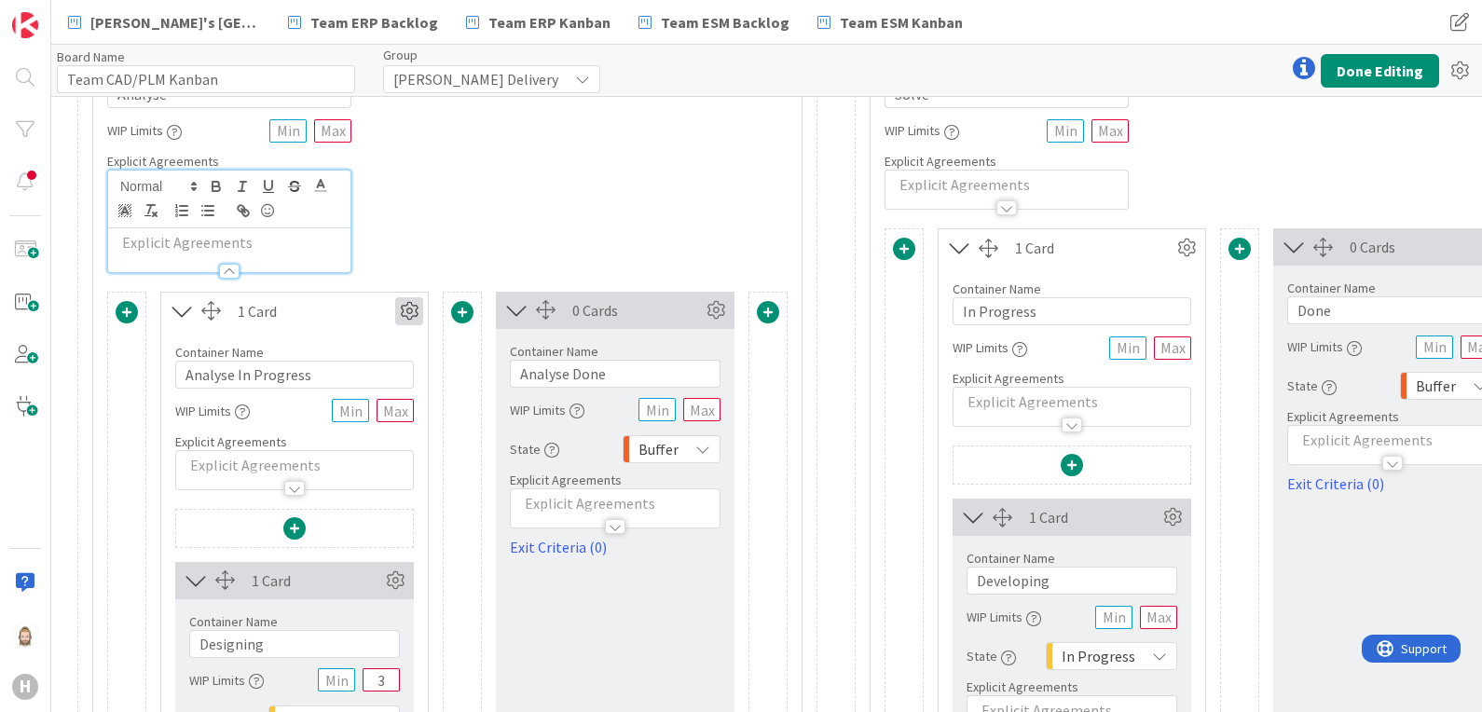
click at [410, 307] on icon at bounding box center [409, 311] width 28 height 28
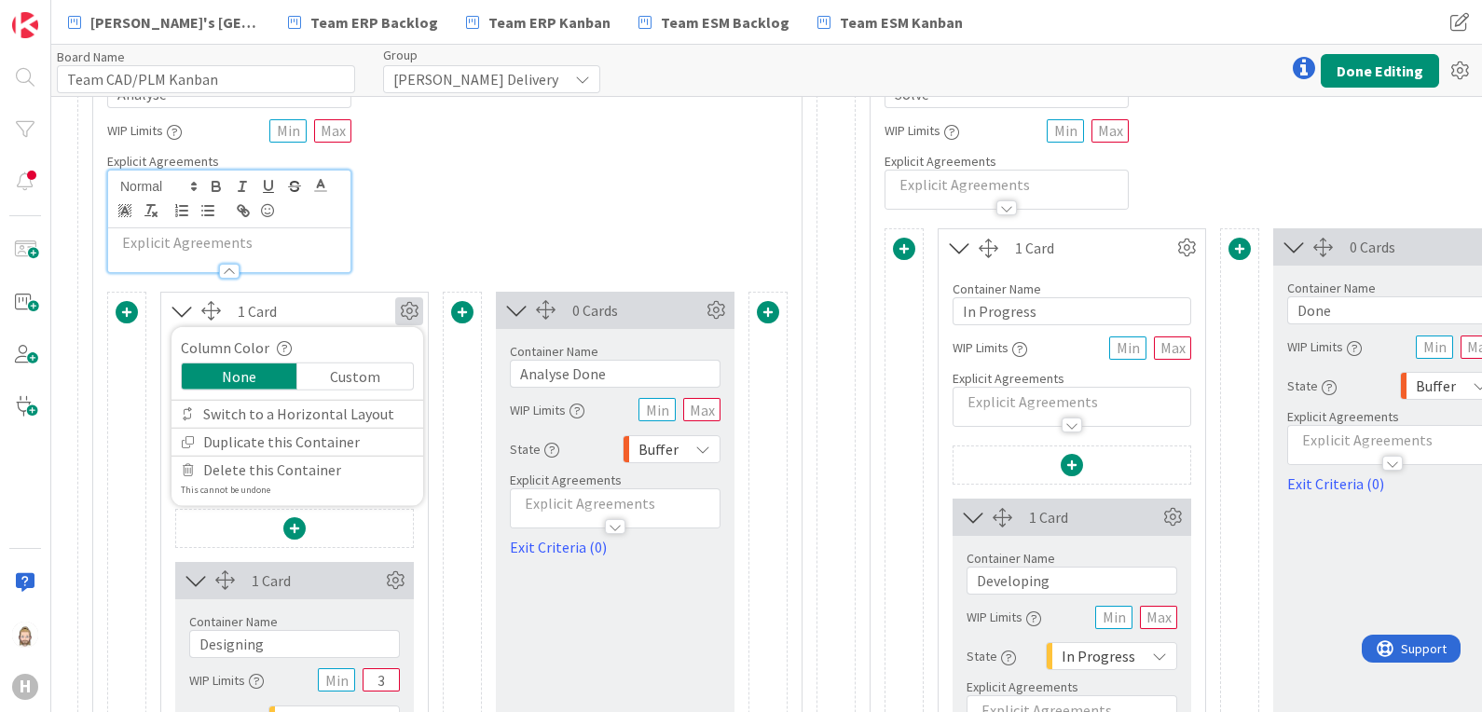
click at [410, 307] on icon at bounding box center [409, 311] width 28 height 28
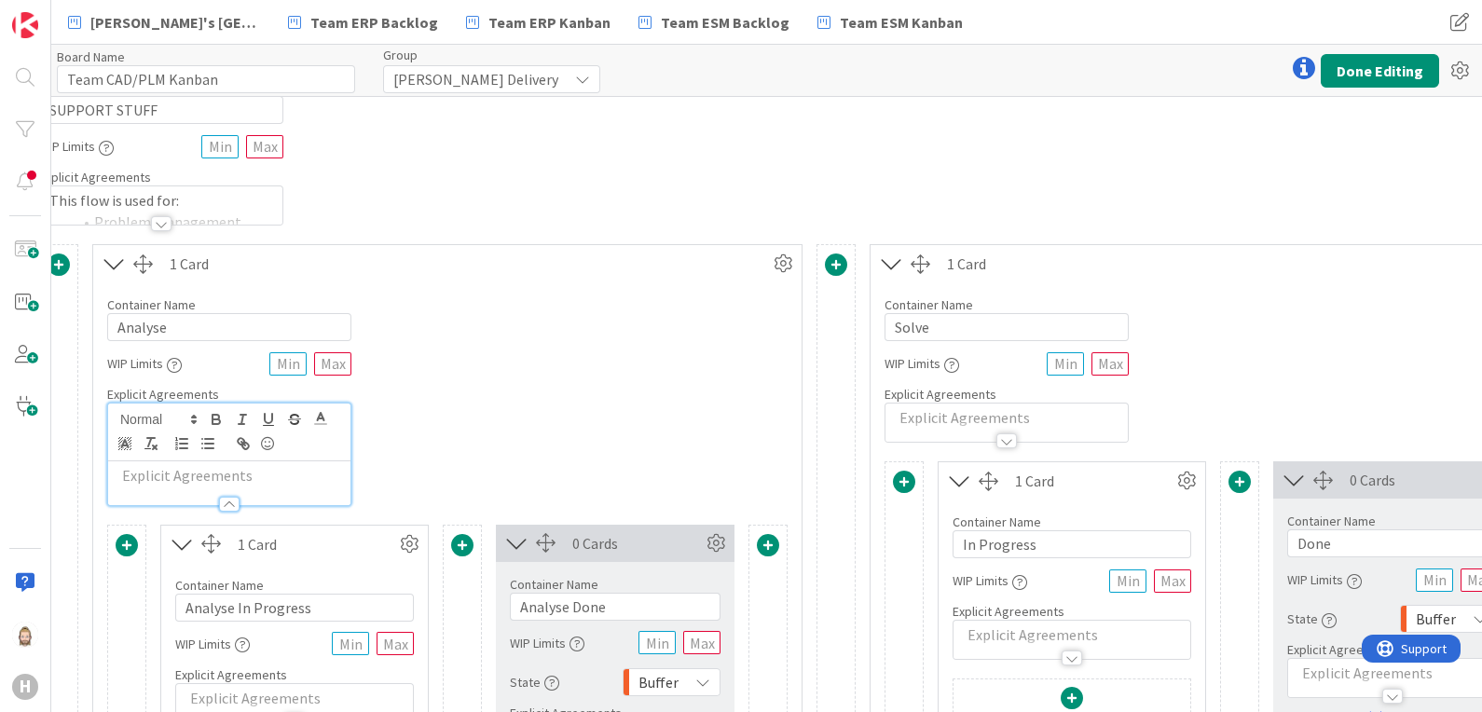
scroll to position [350, 317]
click at [781, 261] on icon at bounding box center [783, 264] width 28 height 28
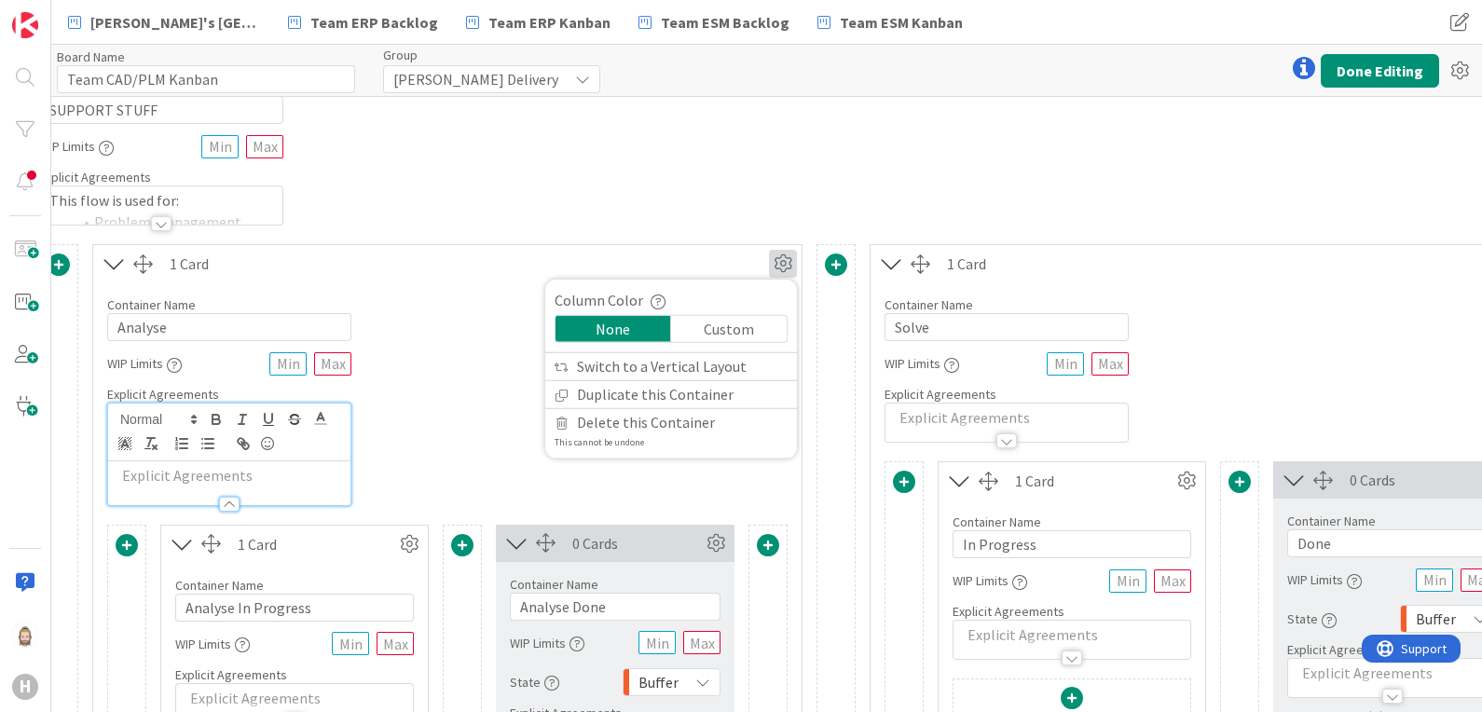
click at [495, 331] on div "Container Name 7 / 64 Analyse WIP Limits Explicit Agreements" at bounding box center [447, 394] width 709 height 224
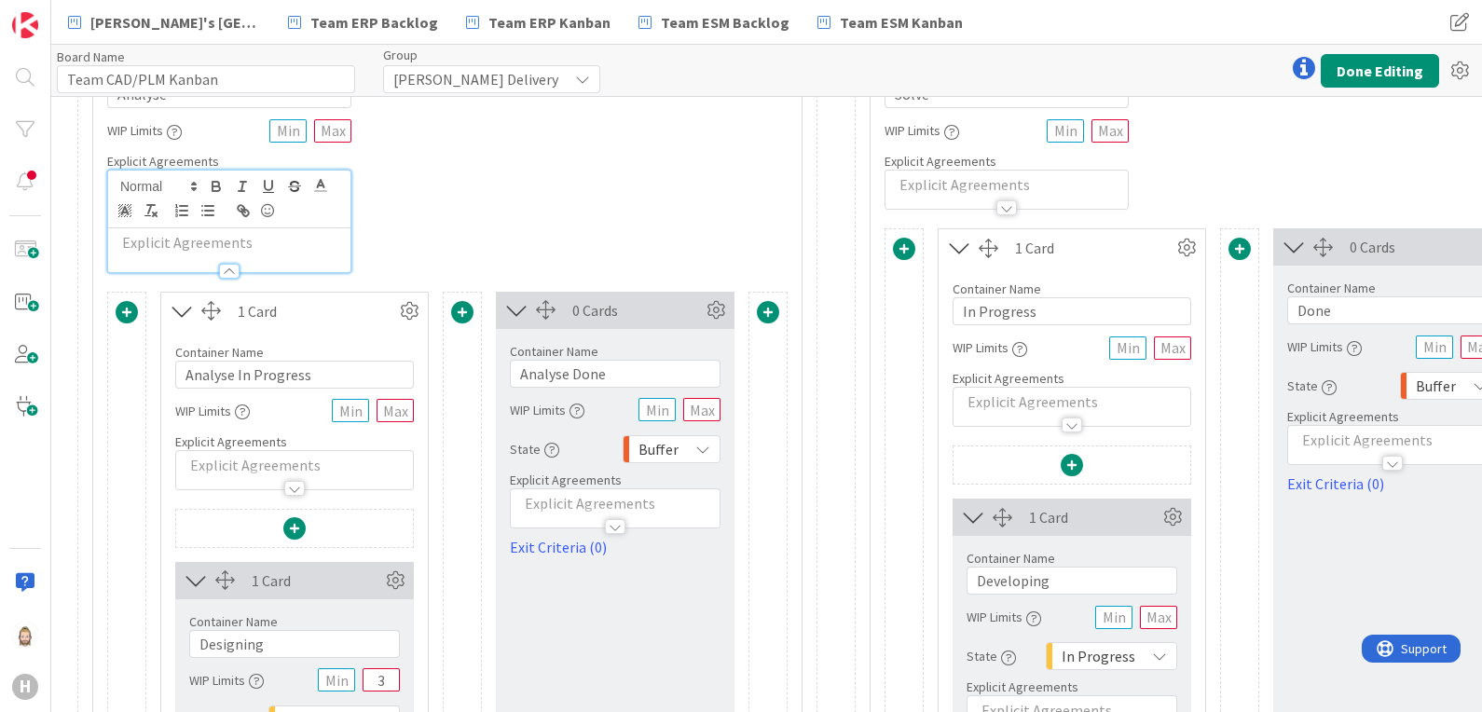
scroll to position [465, 317]
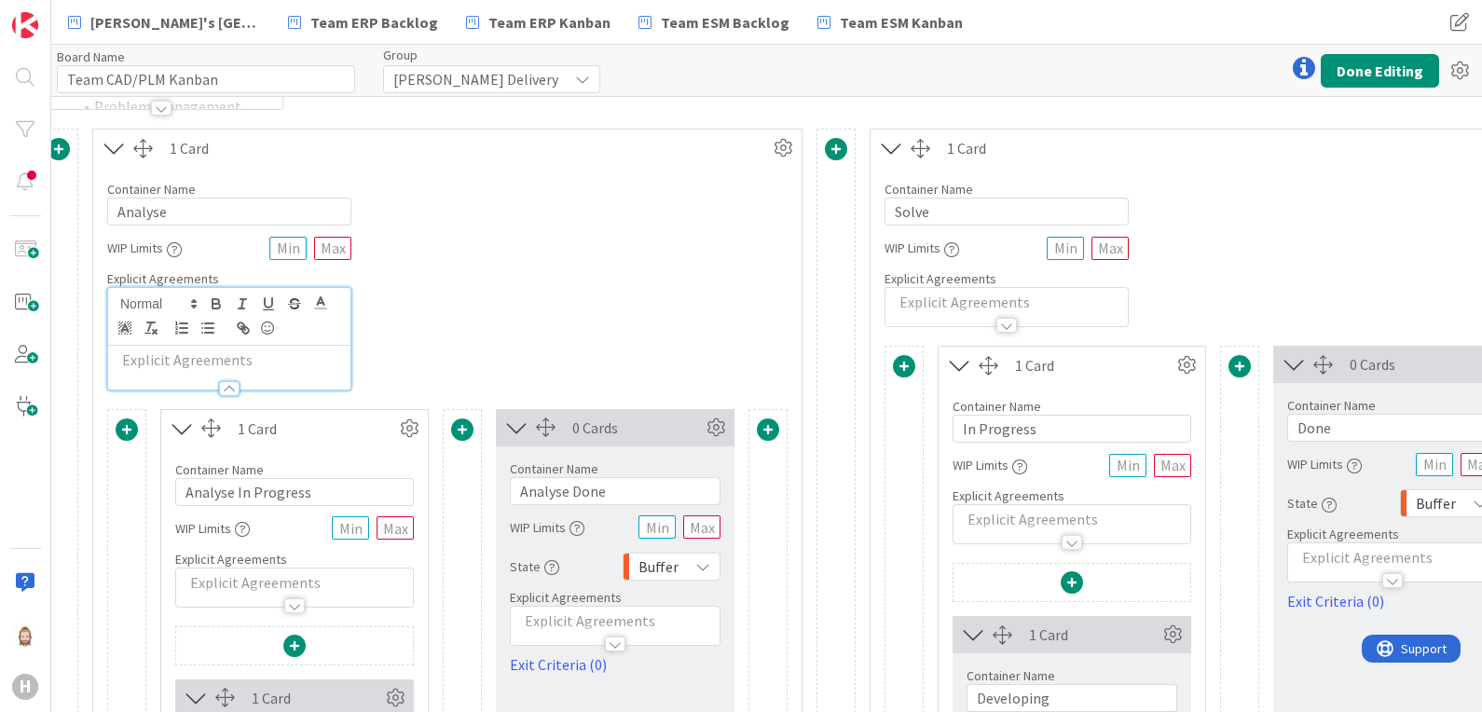
click at [289, 602] on div at bounding box center [294, 606] width 21 height 15
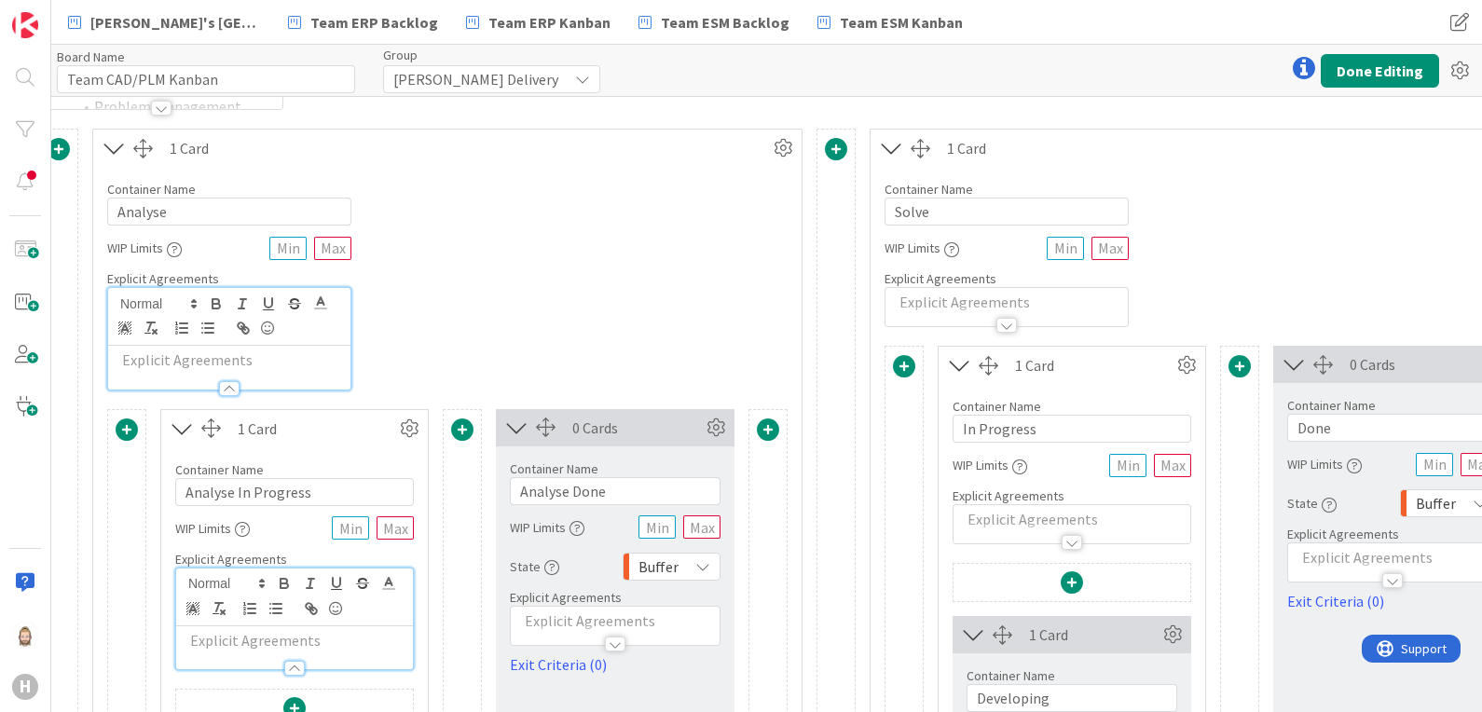
click at [329, 642] on p at bounding box center [295, 640] width 218 height 21
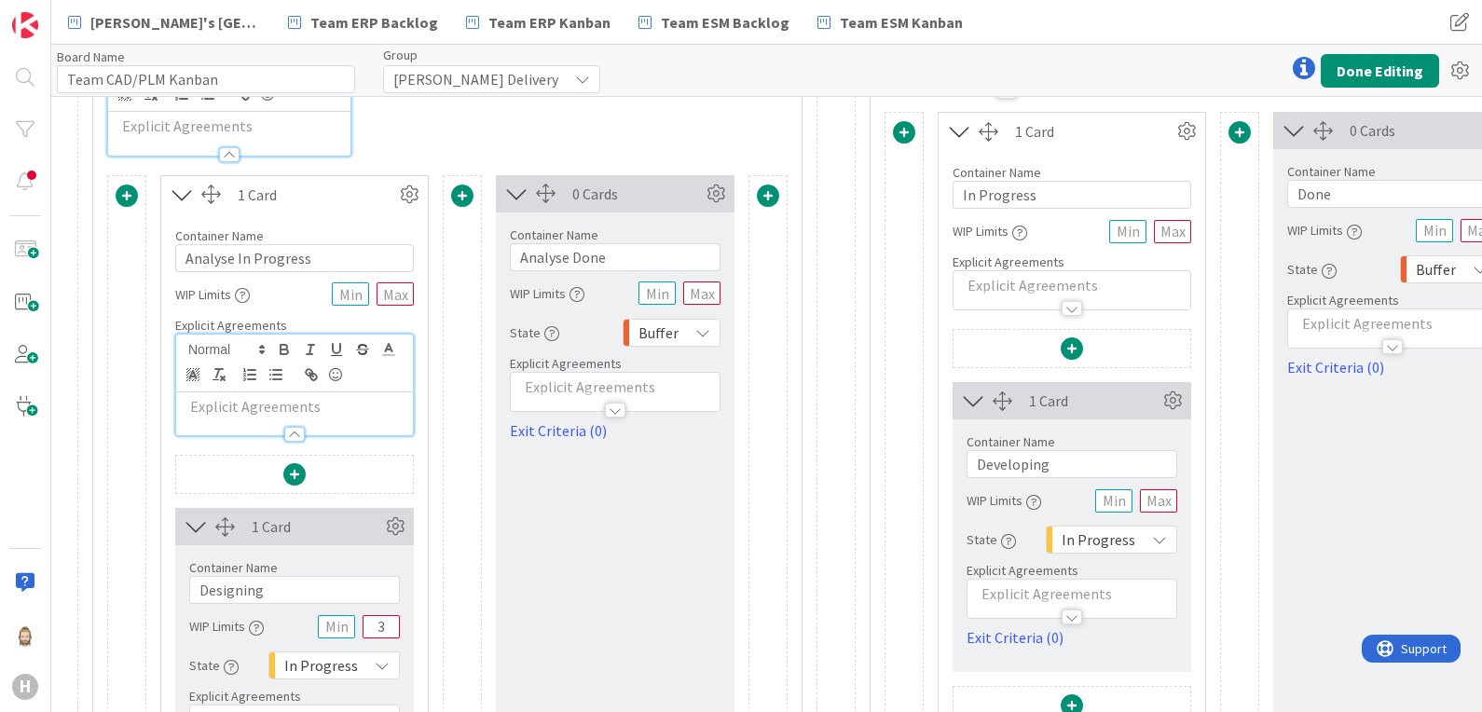
scroll to position [1049, 317]
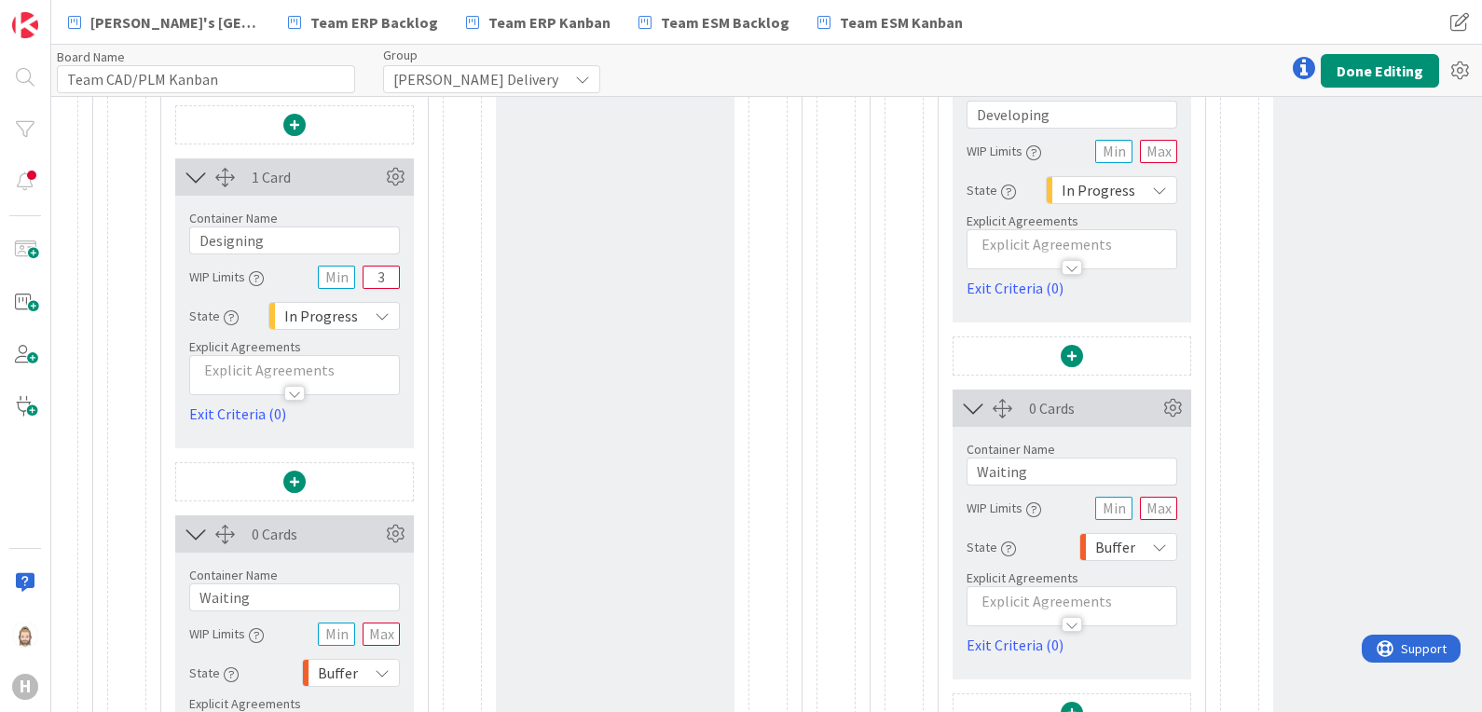
click at [291, 392] on div at bounding box center [294, 393] width 21 height 15
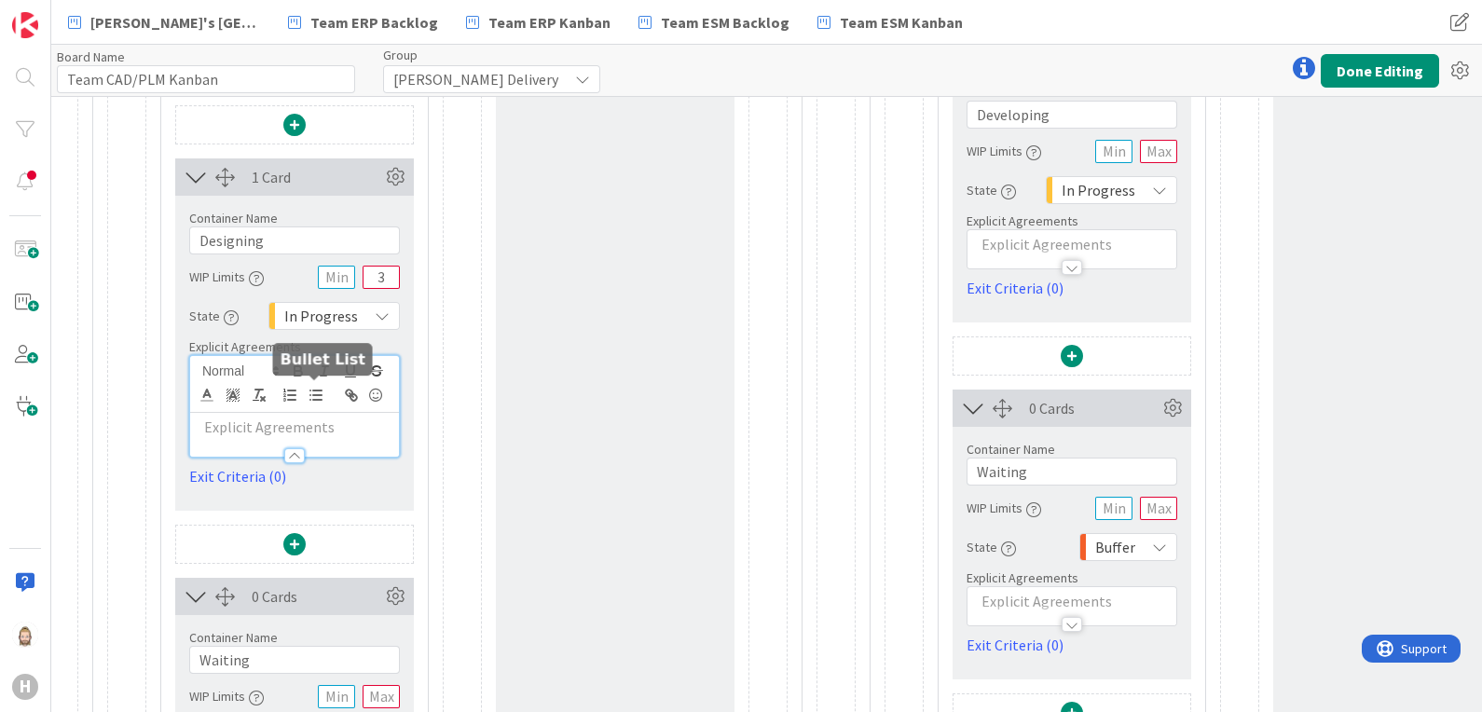
click at [315, 400] on line "button" at bounding box center [317, 400] width 8 height 0
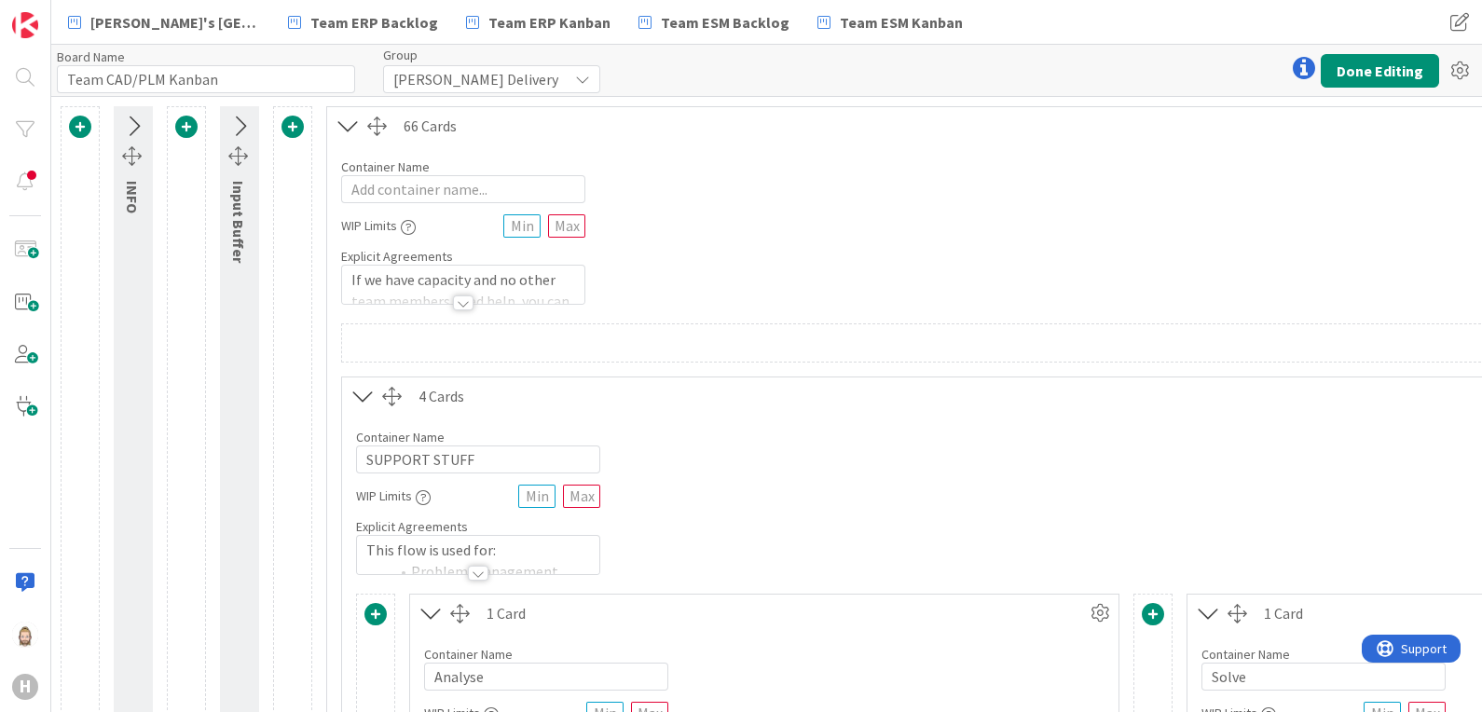
scroll to position [232, 0]
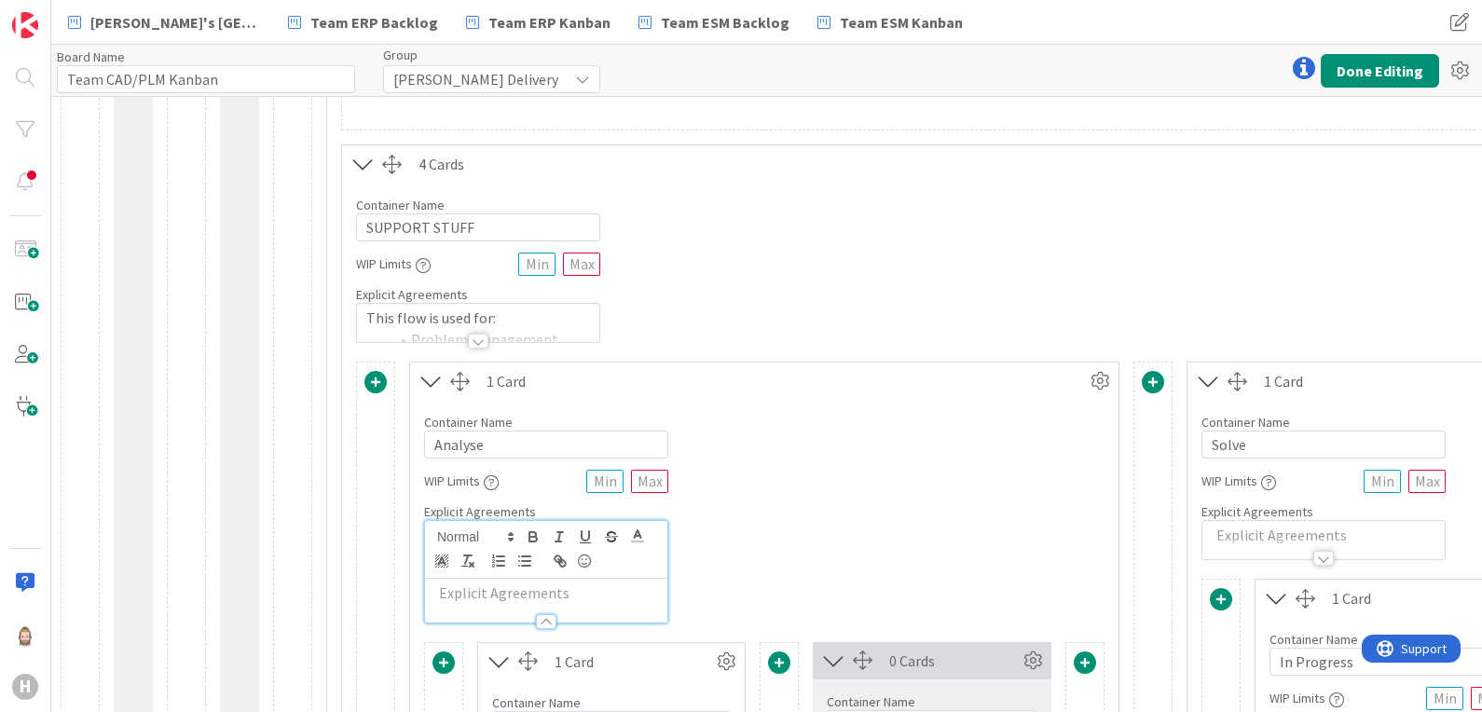
drag, startPoint x: 480, startPoint y: 334, endPoint x: 707, endPoint y: 334, distance: 226.5
click at [480, 334] on div at bounding box center [478, 341] width 21 height 15
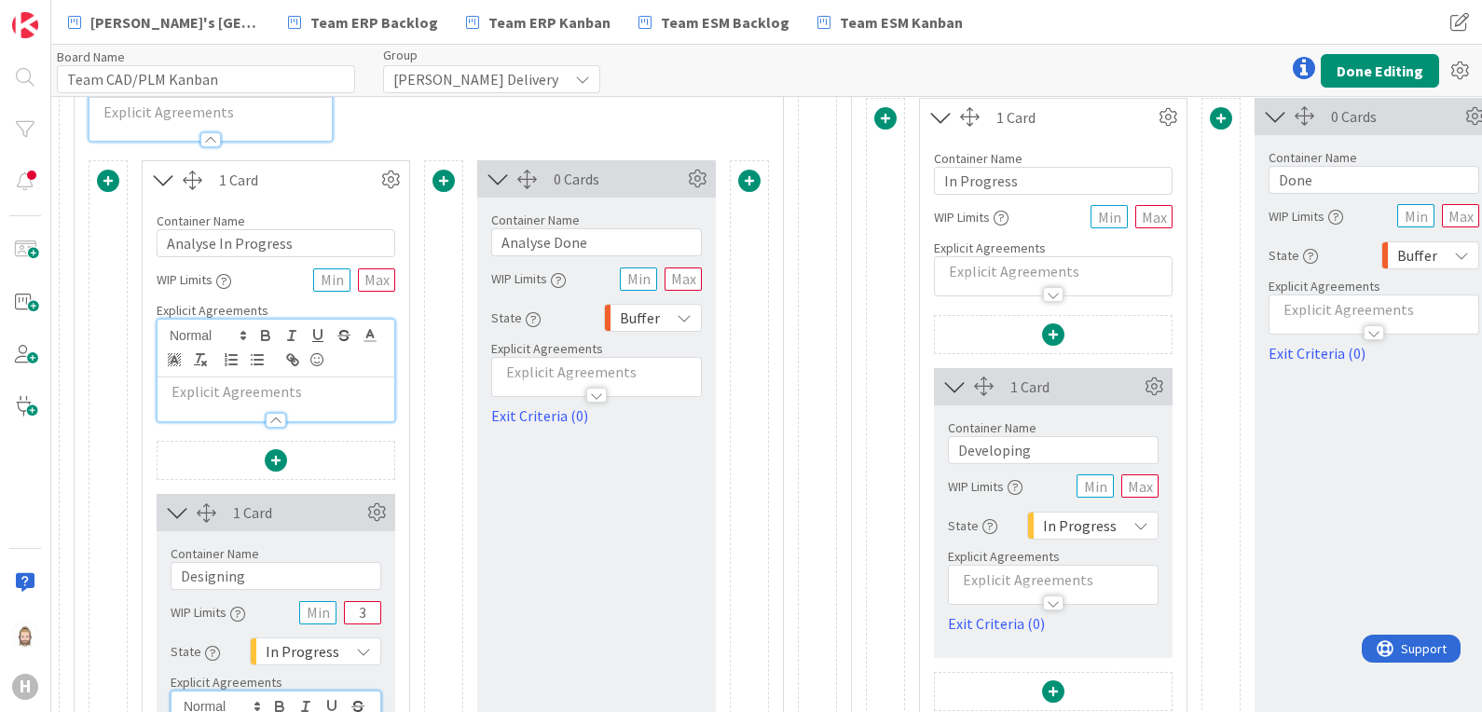
scroll to position [931, 336]
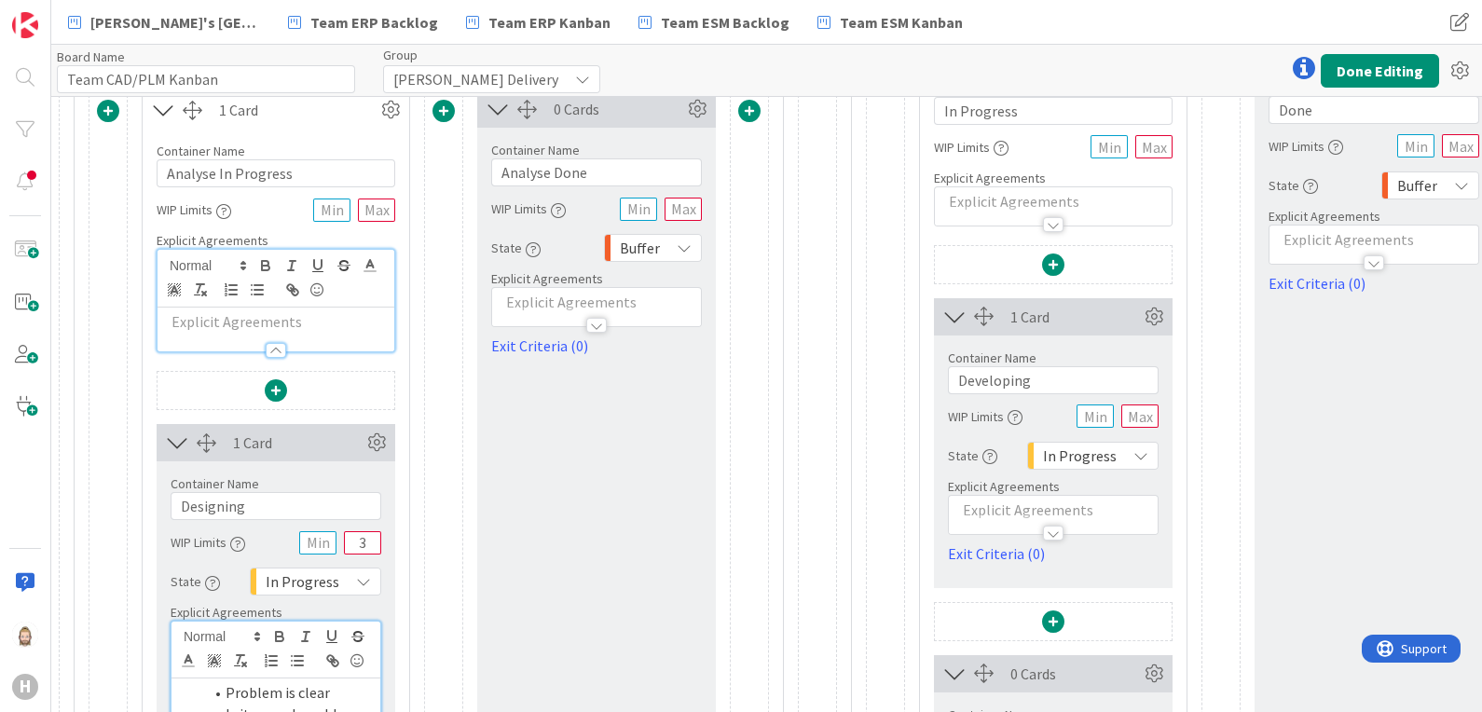
click at [1050, 526] on div at bounding box center [1053, 533] width 21 height 15
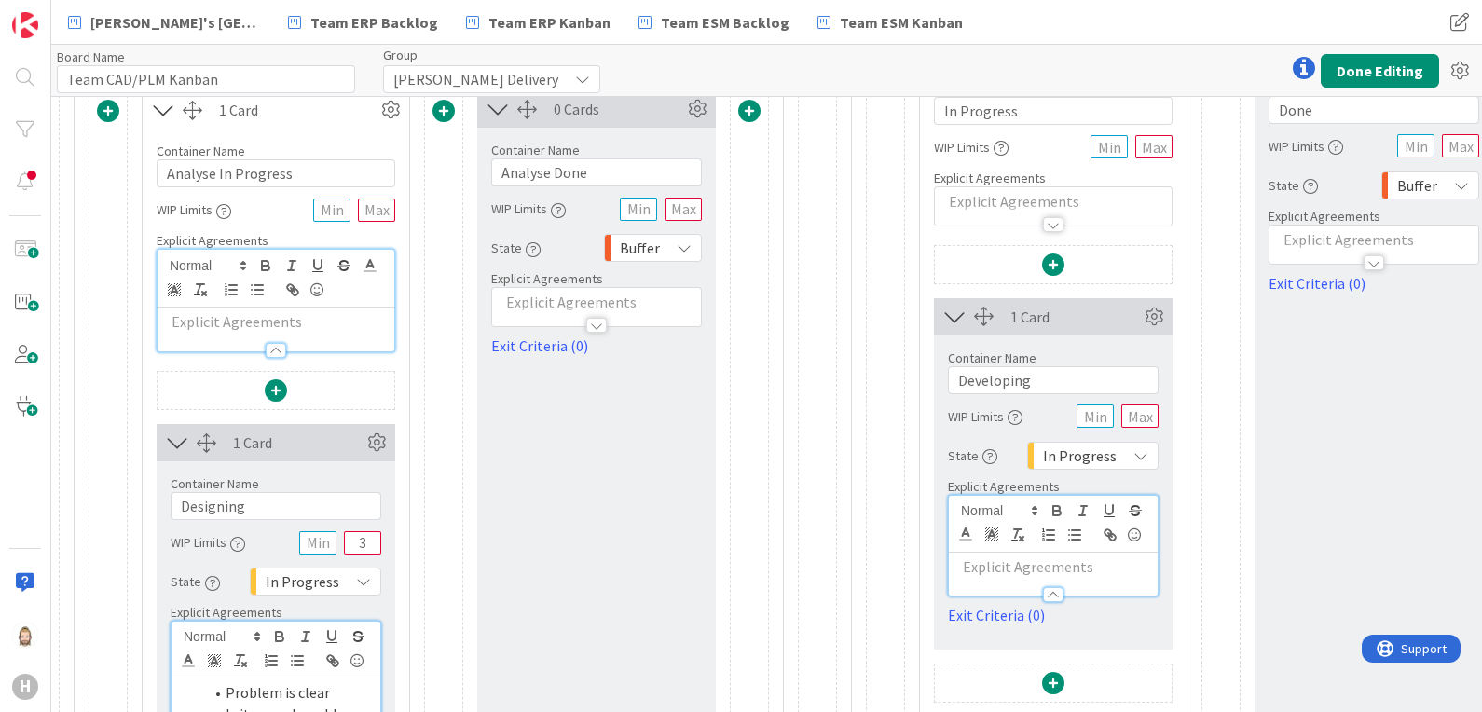
click at [1053, 564] on p at bounding box center [1053, 567] width 190 height 21
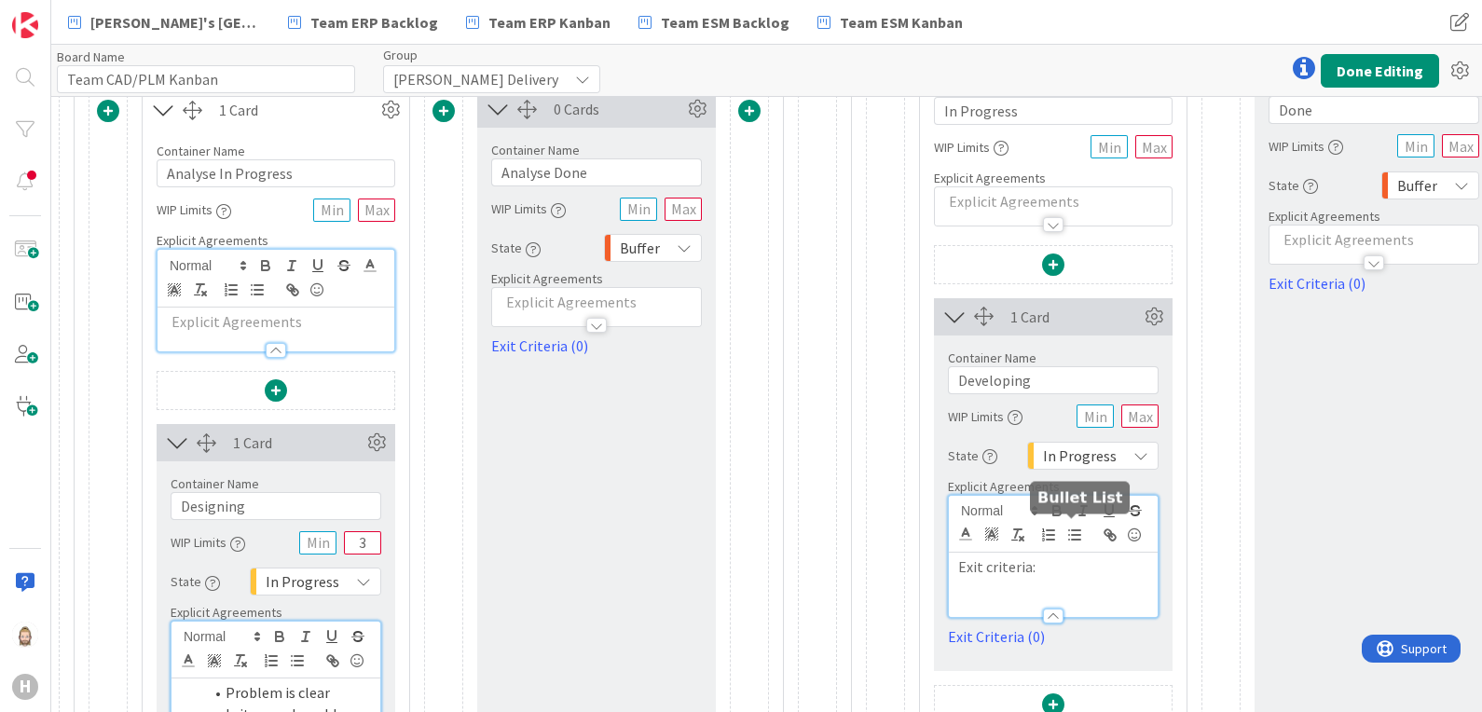
click at [1080, 529] on icon "button" at bounding box center [1075, 535] width 17 height 17
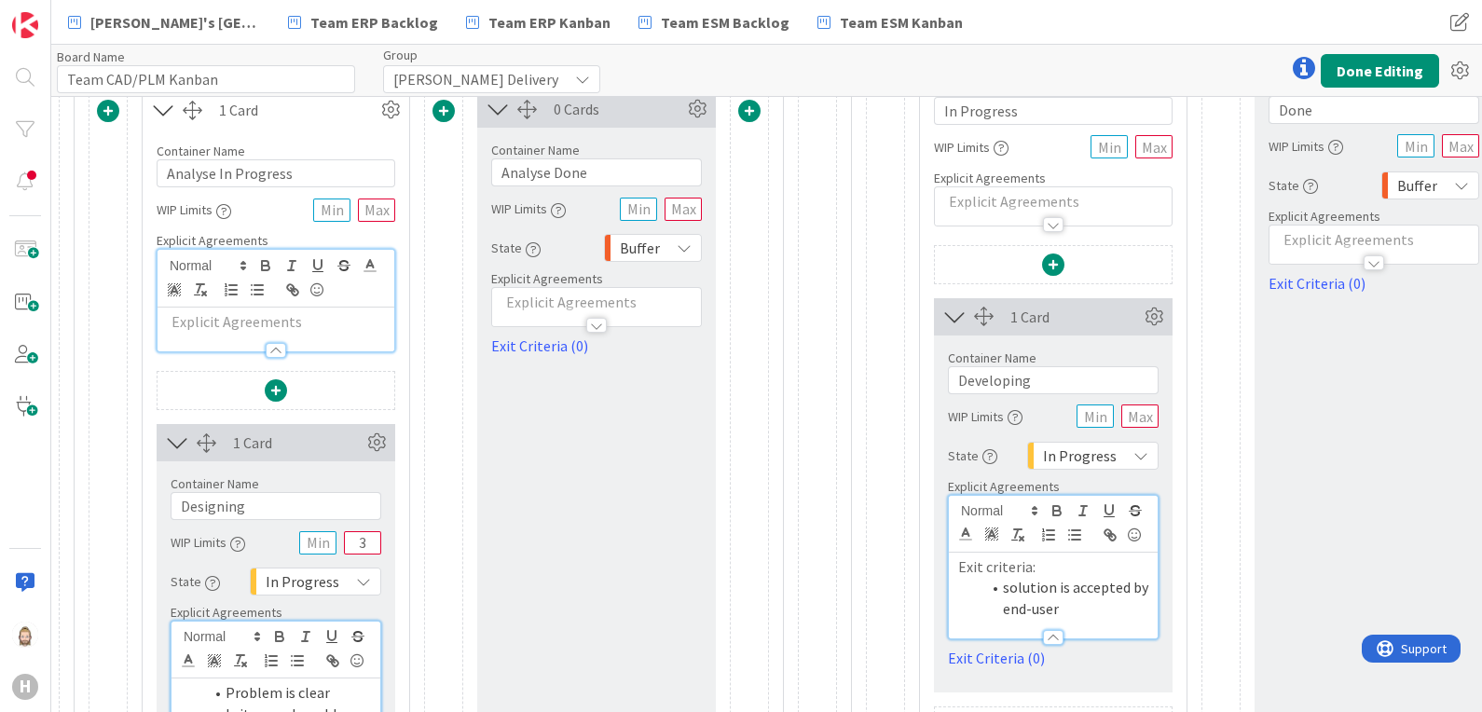
click at [1054, 583] on li "solution is accepted by end-user" at bounding box center [1065, 598] width 168 height 42
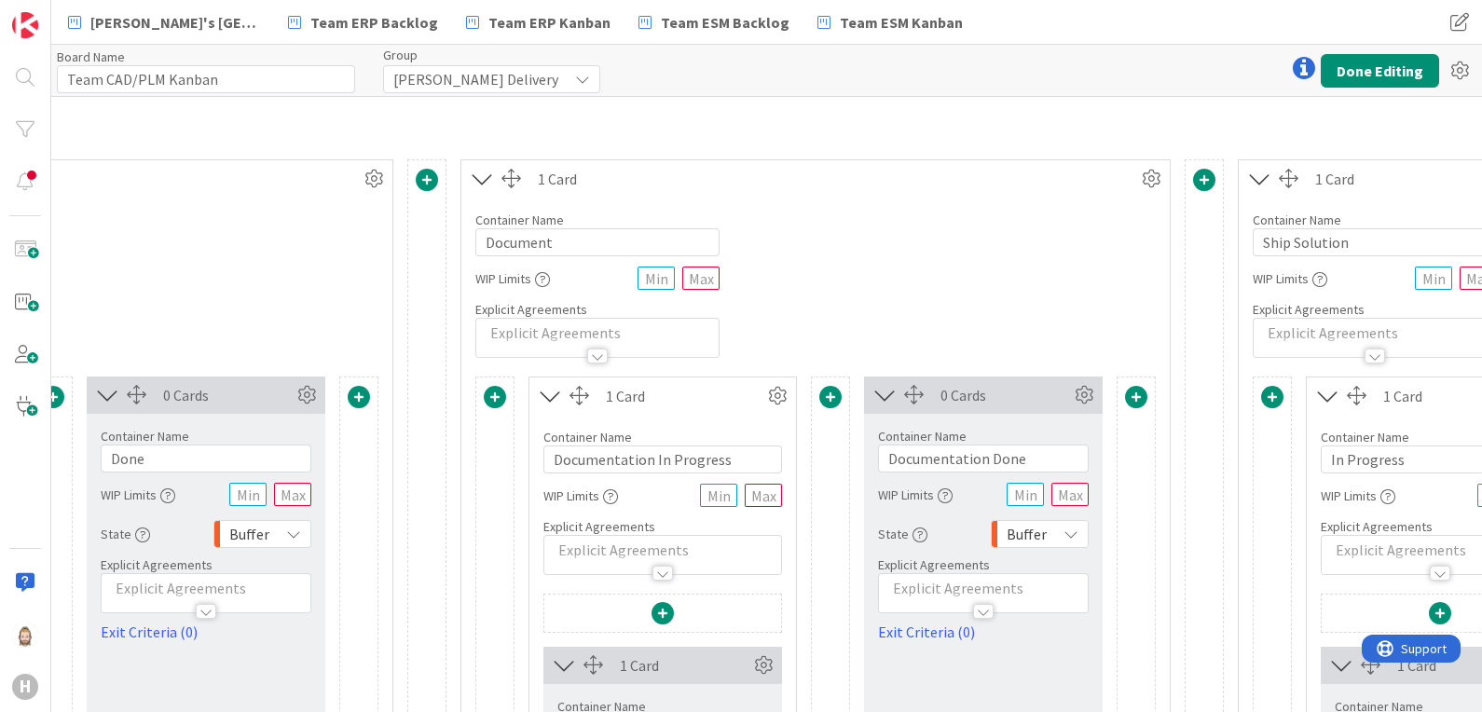
scroll to position [699, 1504]
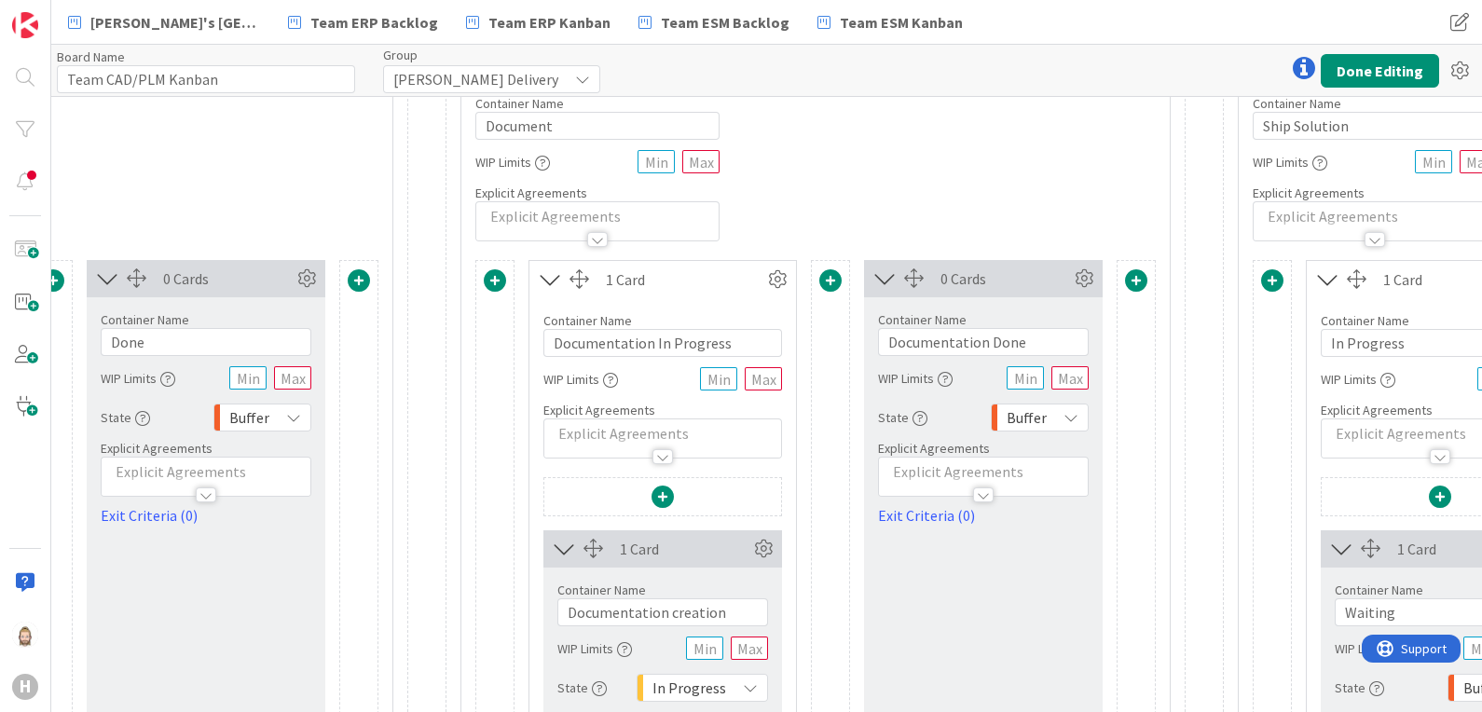
click at [657, 454] on div at bounding box center [663, 456] width 21 height 15
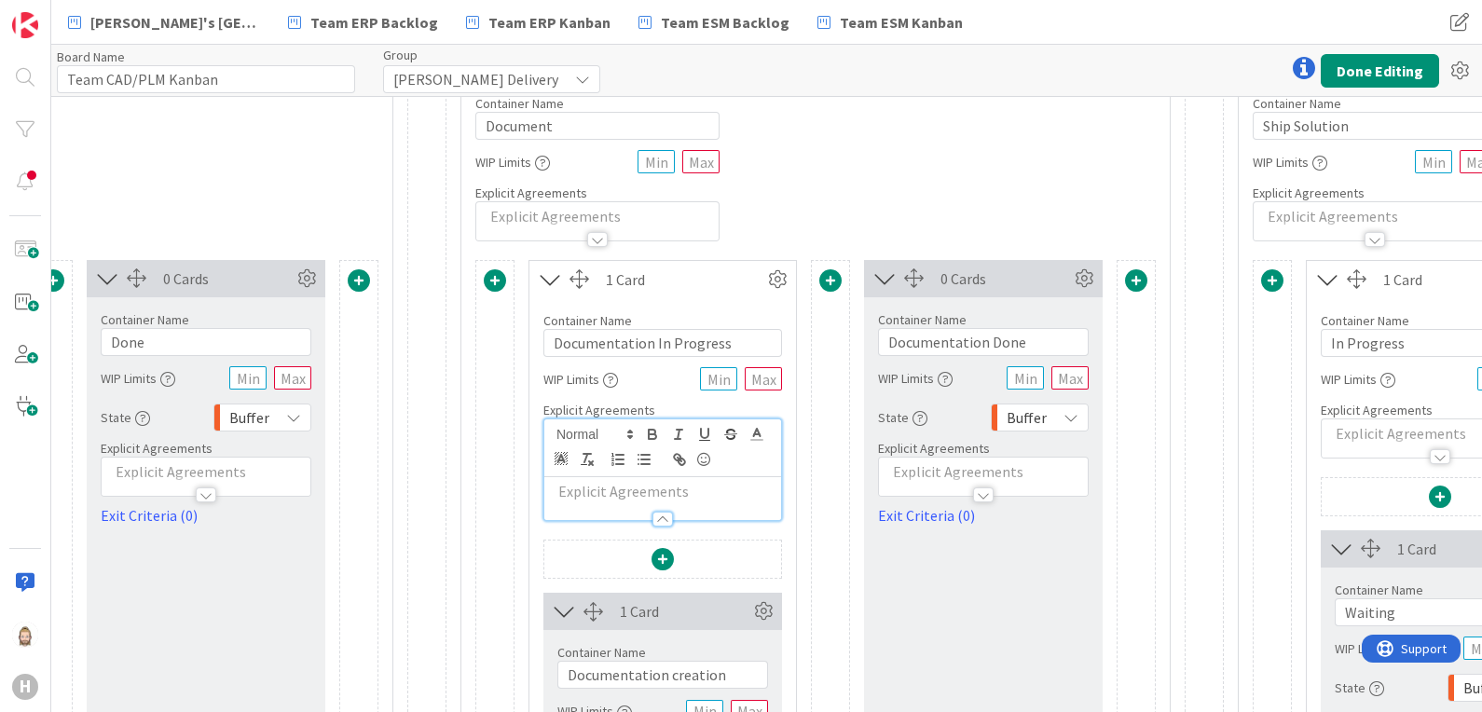
scroll to position [931, 1504]
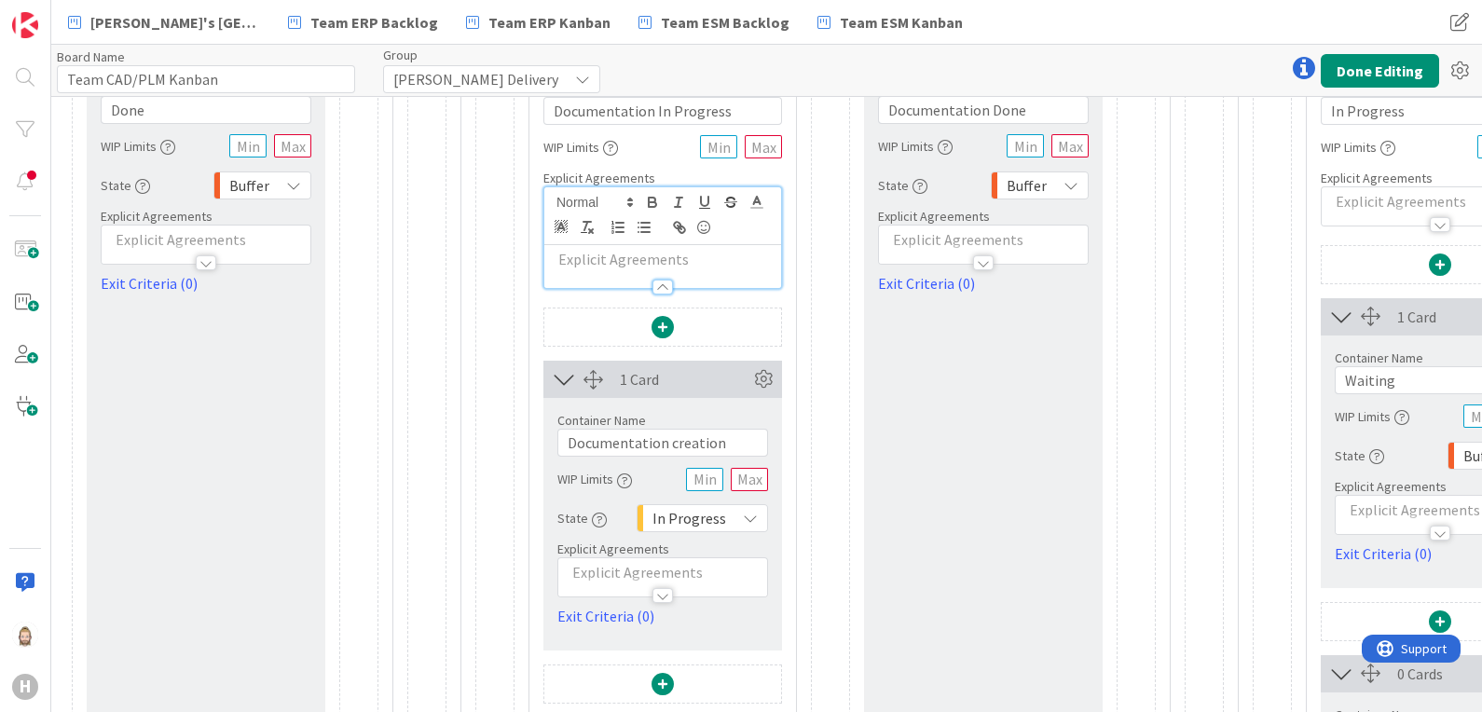
click at [657, 588] on div at bounding box center [663, 595] width 21 height 15
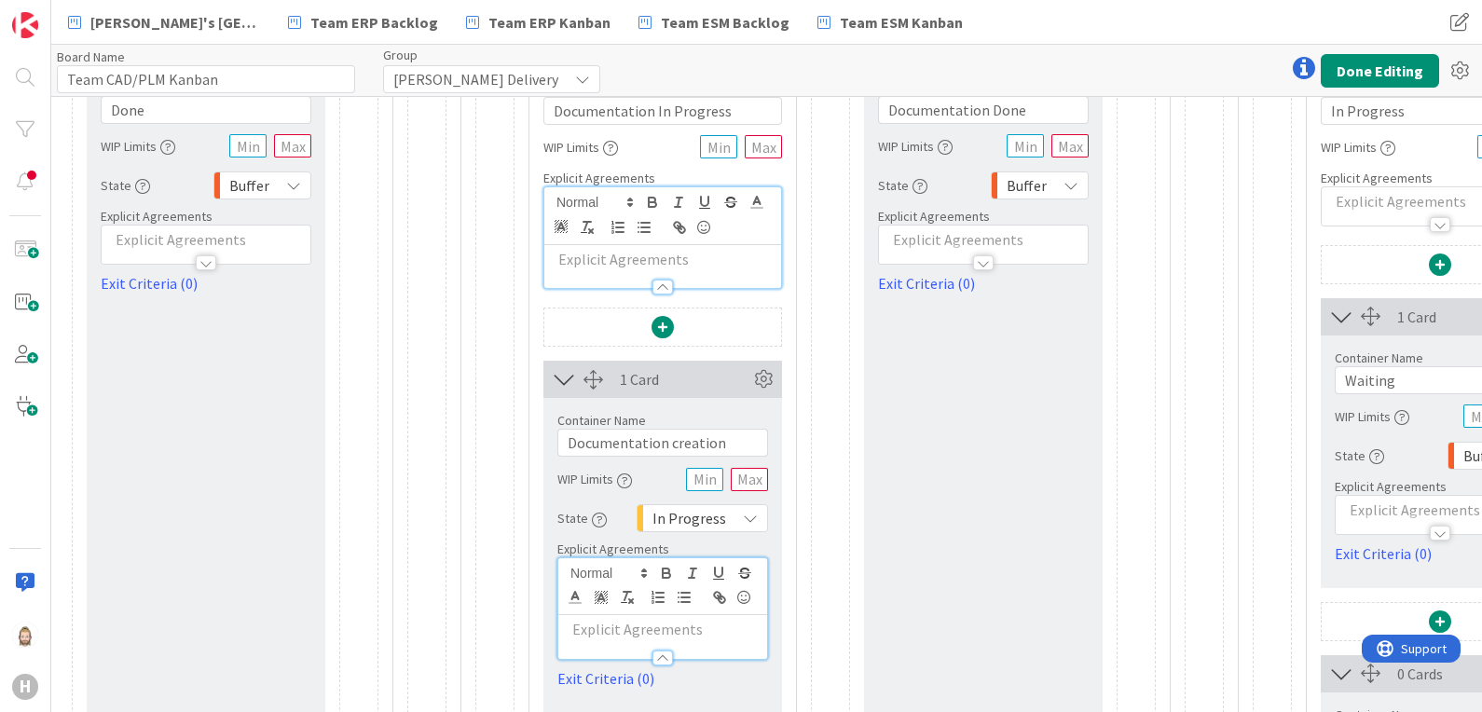
click at [660, 619] on p at bounding box center [663, 629] width 190 height 21
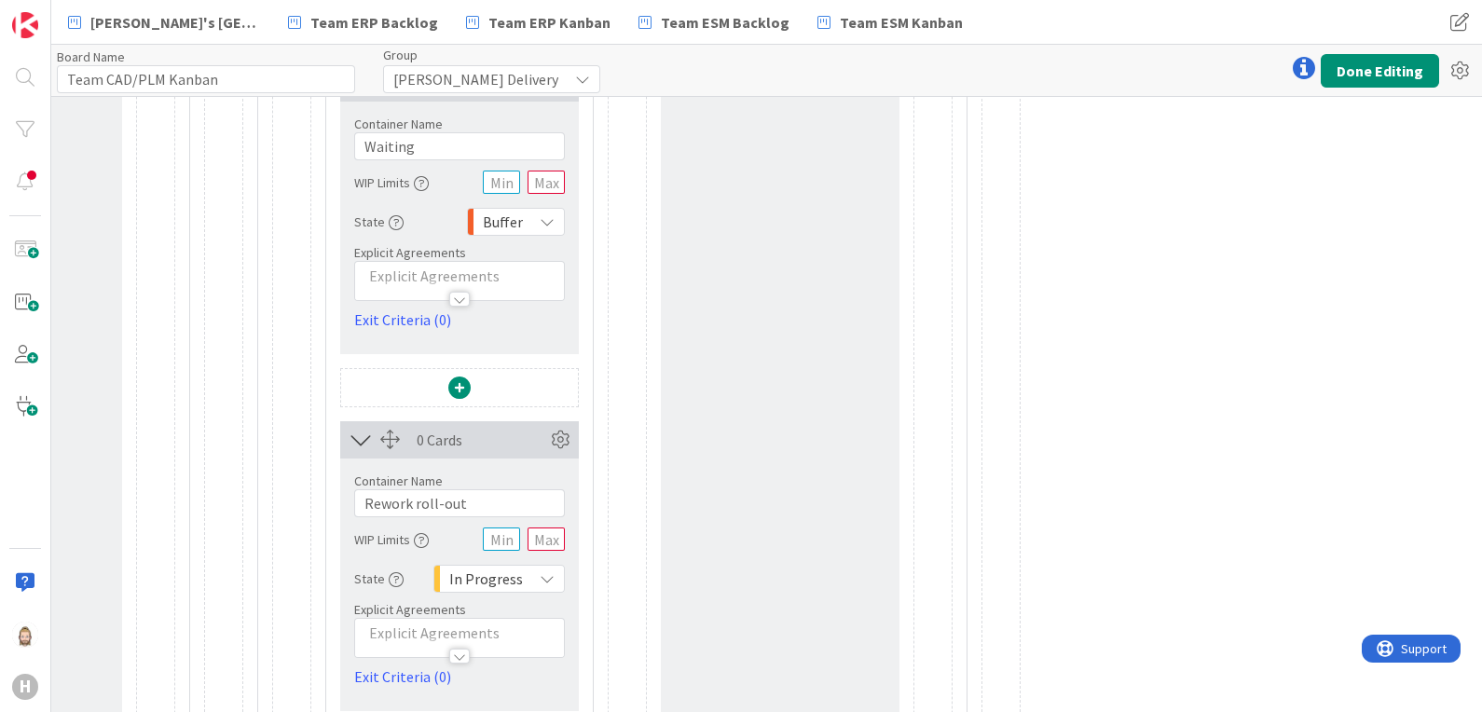
scroll to position [1165, 2976]
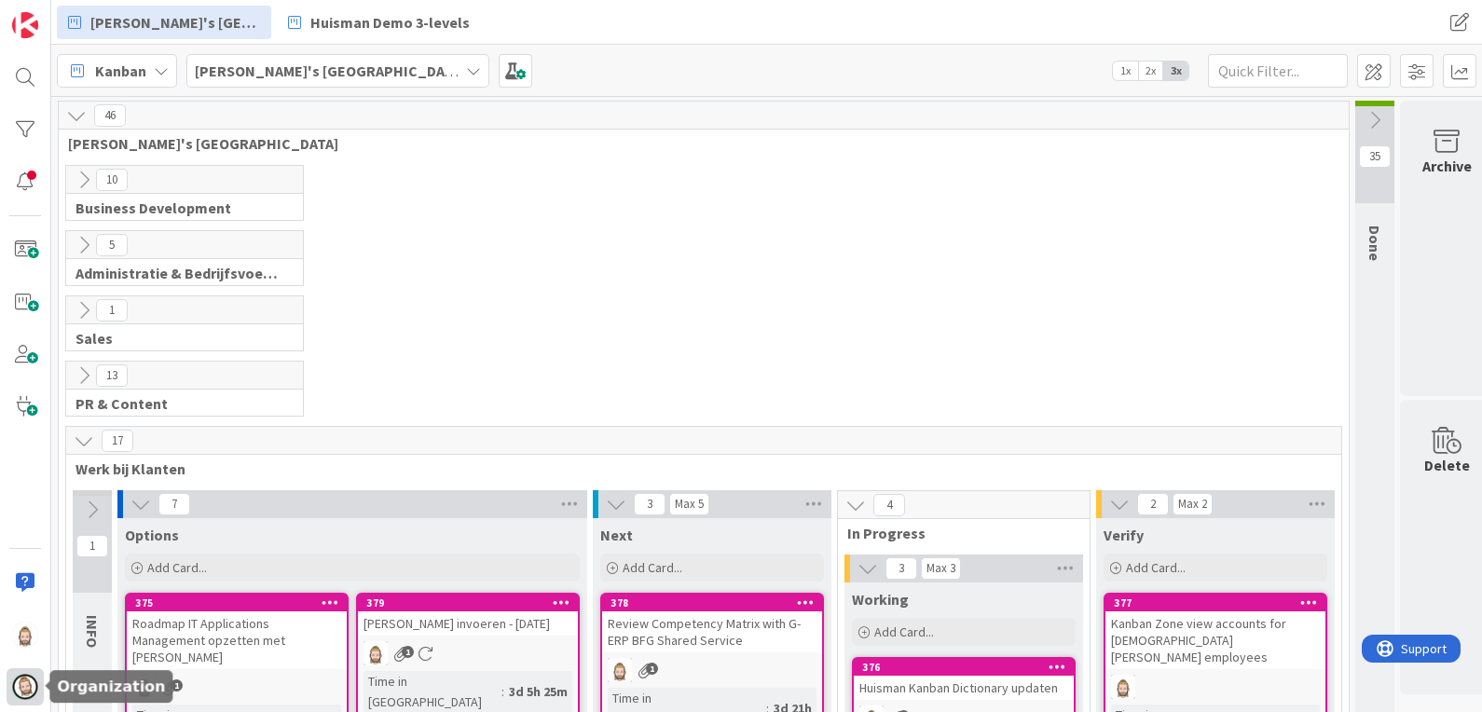
click at [25, 680] on img at bounding box center [25, 687] width 26 height 26
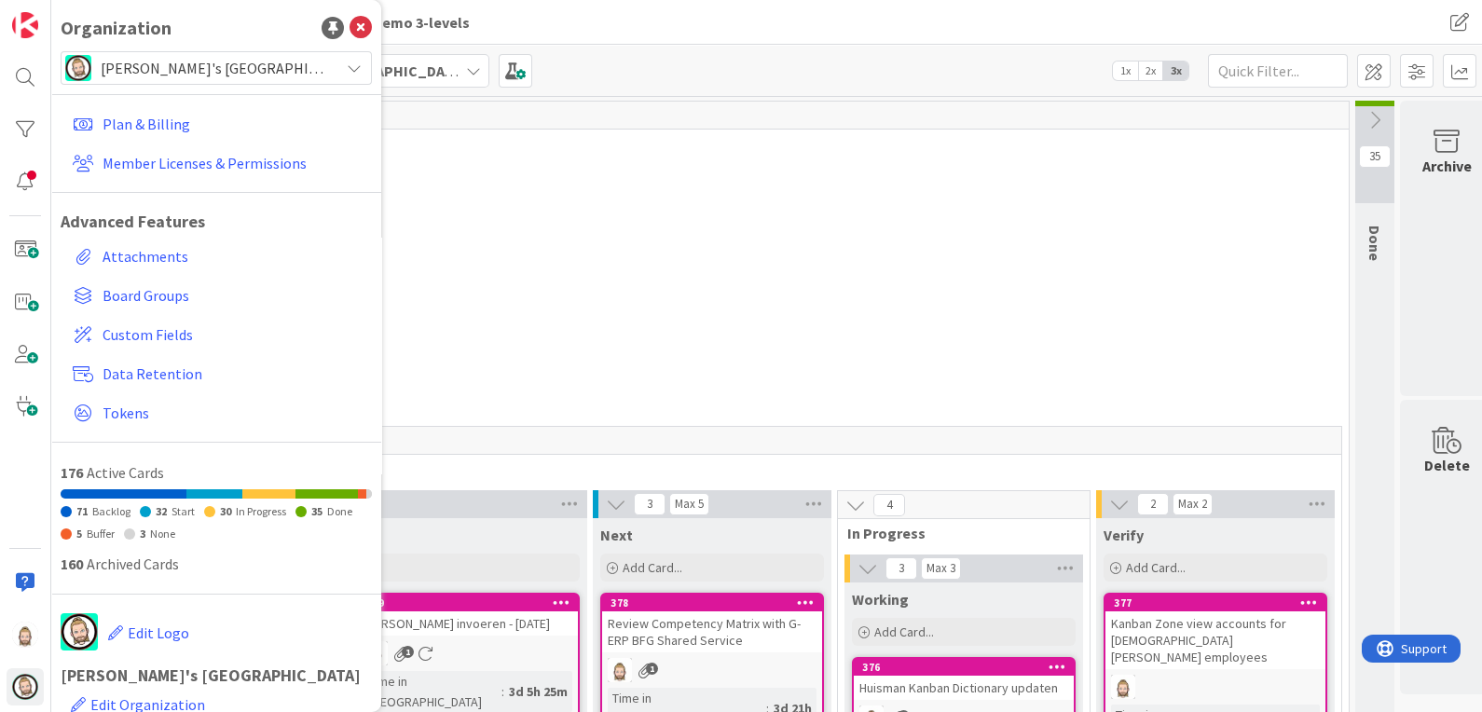
click at [273, 71] on span "[PERSON_NAME]'s [GEOGRAPHIC_DATA]" at bounding box center [215, 68] width 229 height 26
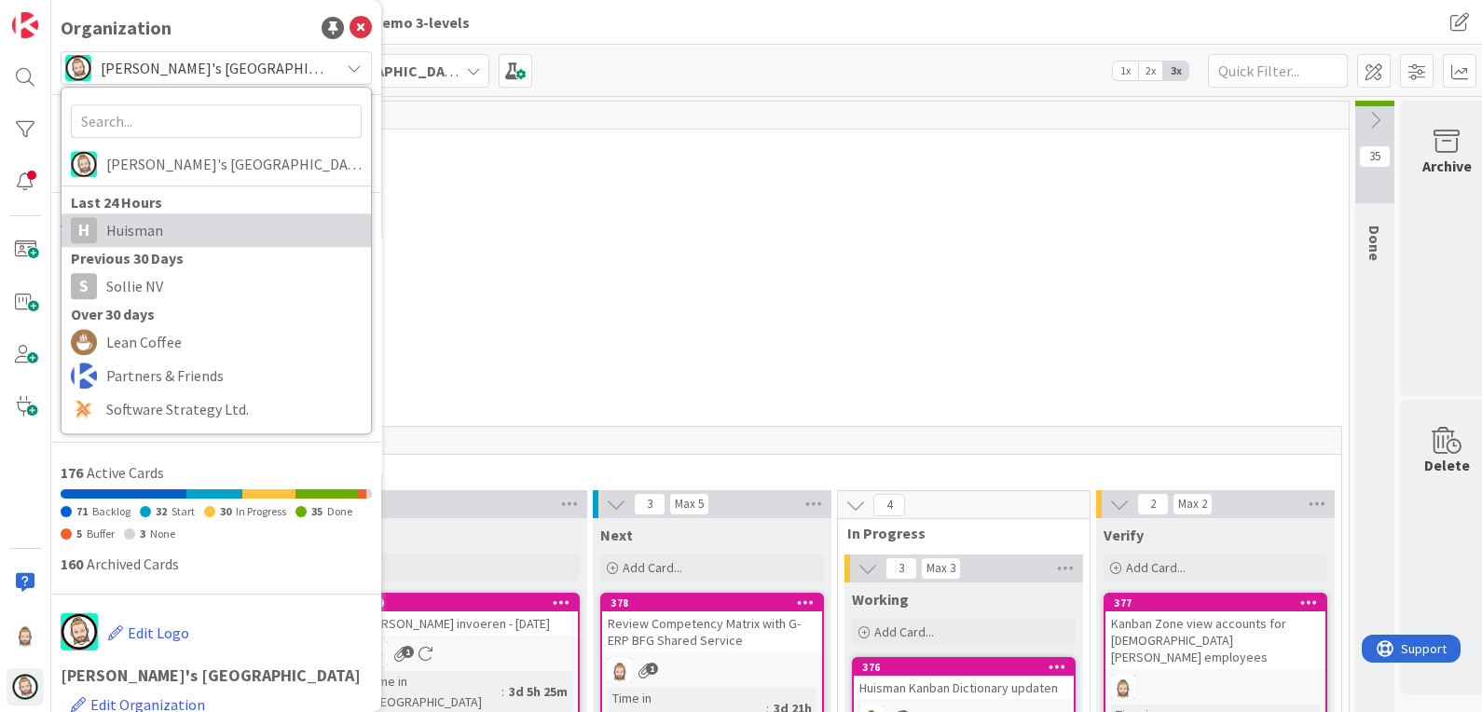
click at [240, 214] on link "[PERSON_NAME]" at bounding box center [217, 230] width 310 height 34
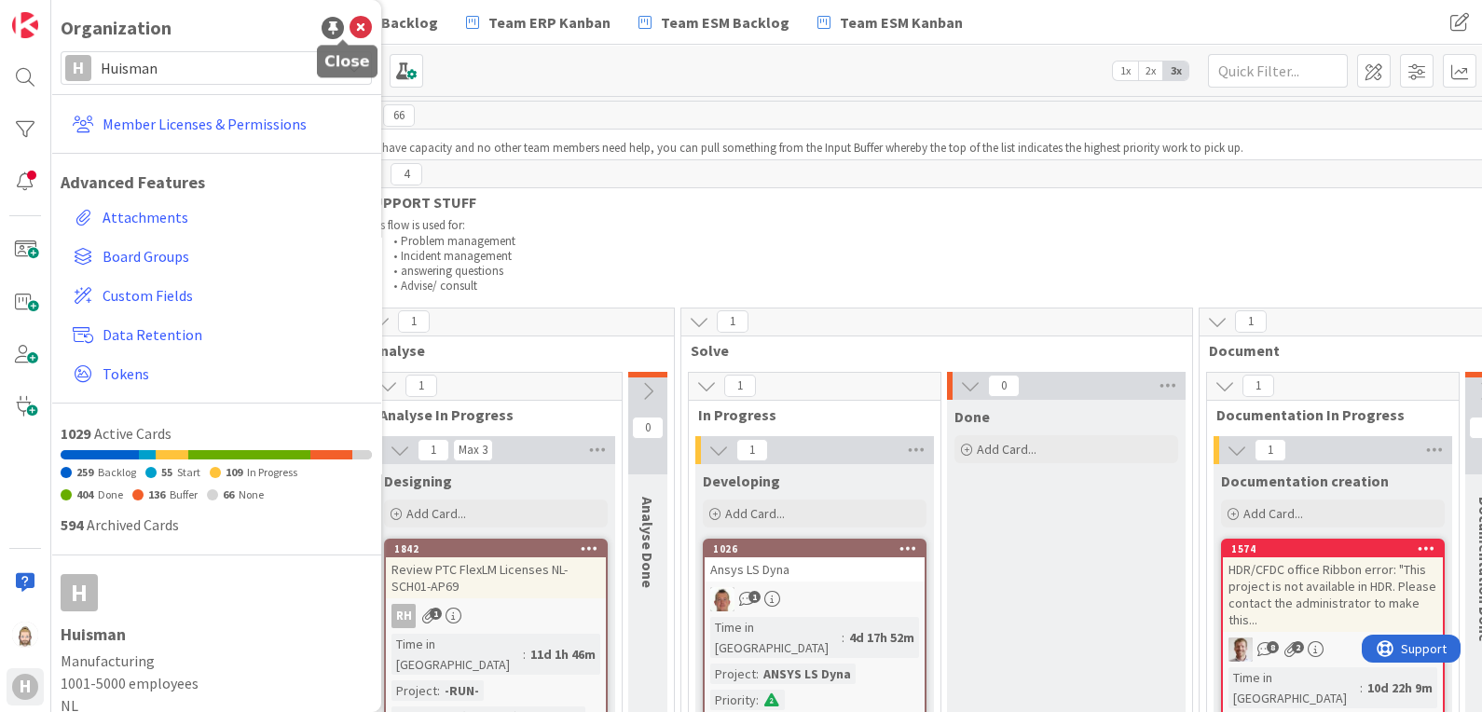
click at [350, 26] on icon at bounding box center [361, 28] width 22 height 22
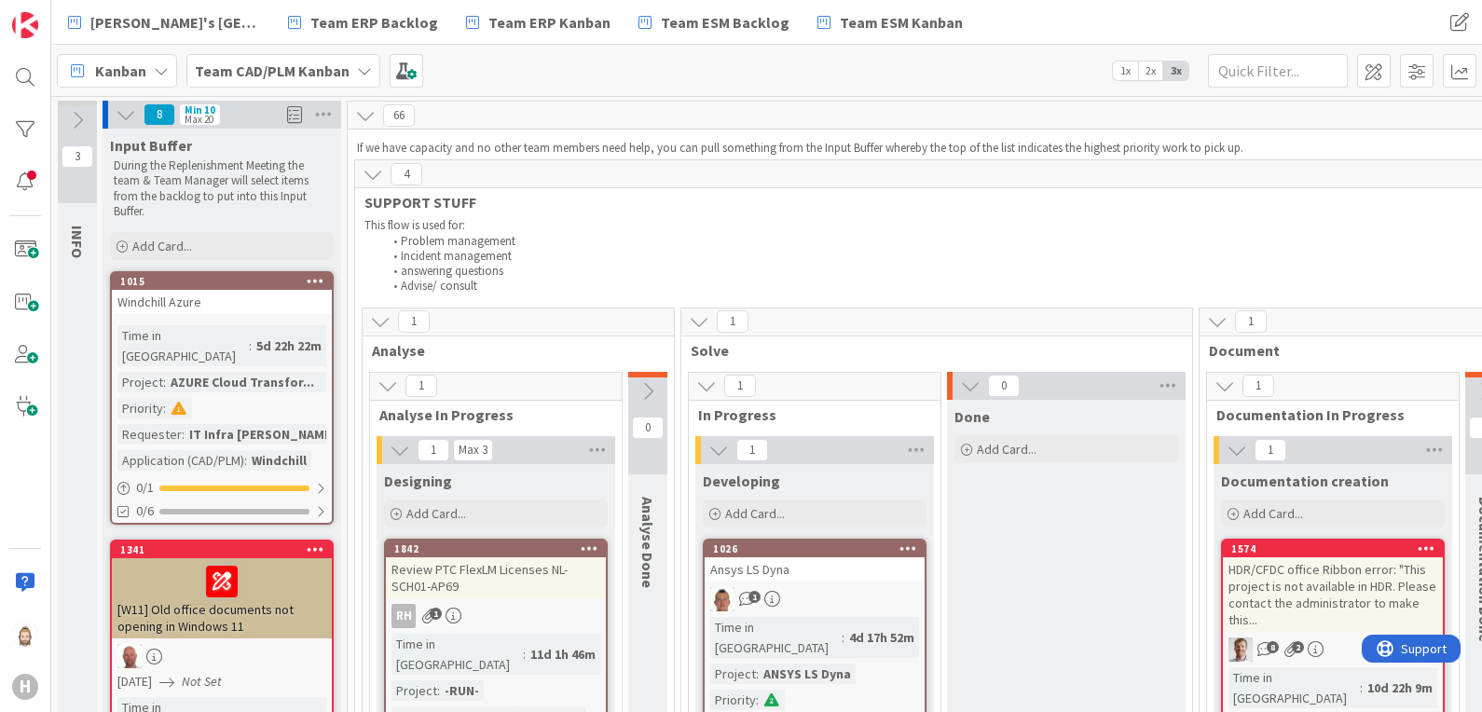
click at [126, 109] on icon at bounding box center [126, 114] width 21 height 21
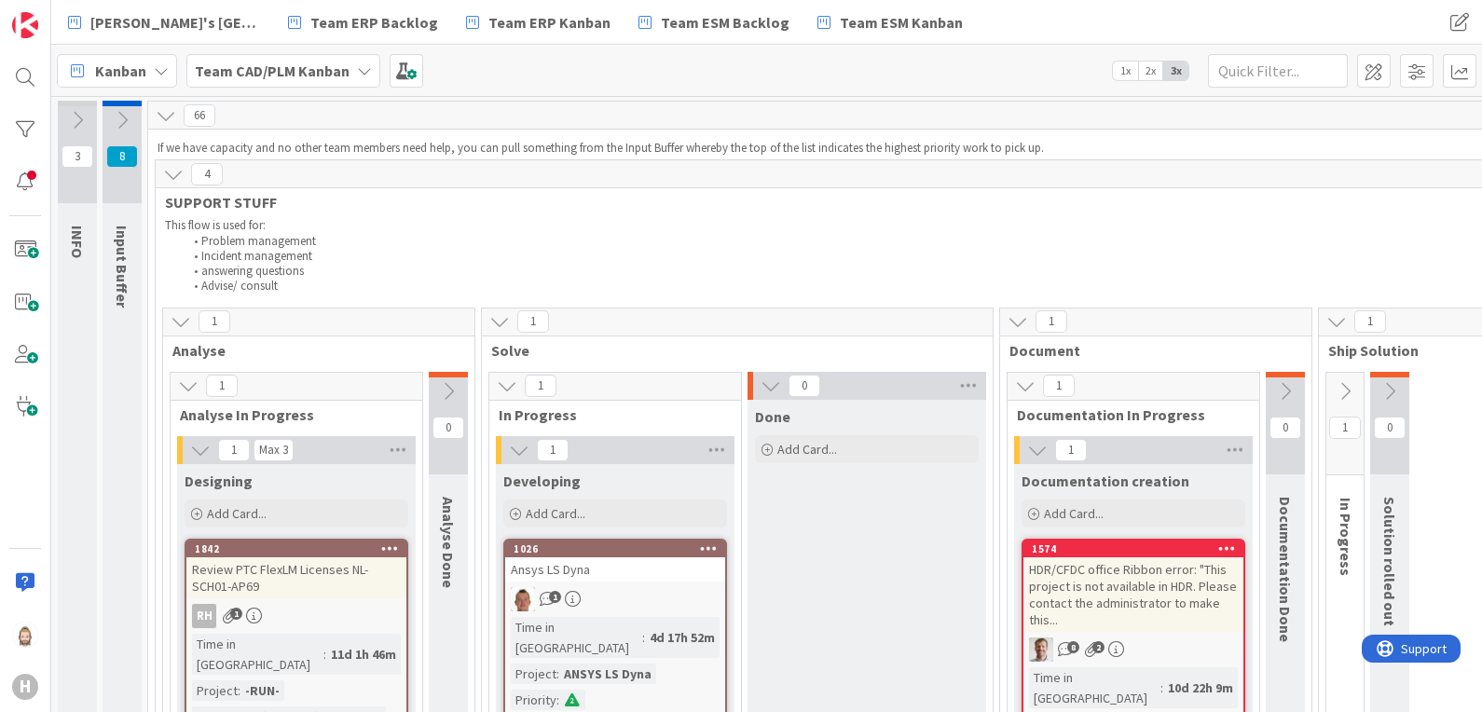
click at [498, 351] on span "Solve" at bounding box center [730, 350] width 478 height 19
click at [203, 350] on span "Analyse" at bounding box center [311, 350] width 279 height 19
click at [172, 173] on icon at bounding box center [173, 174] width 21 height 21
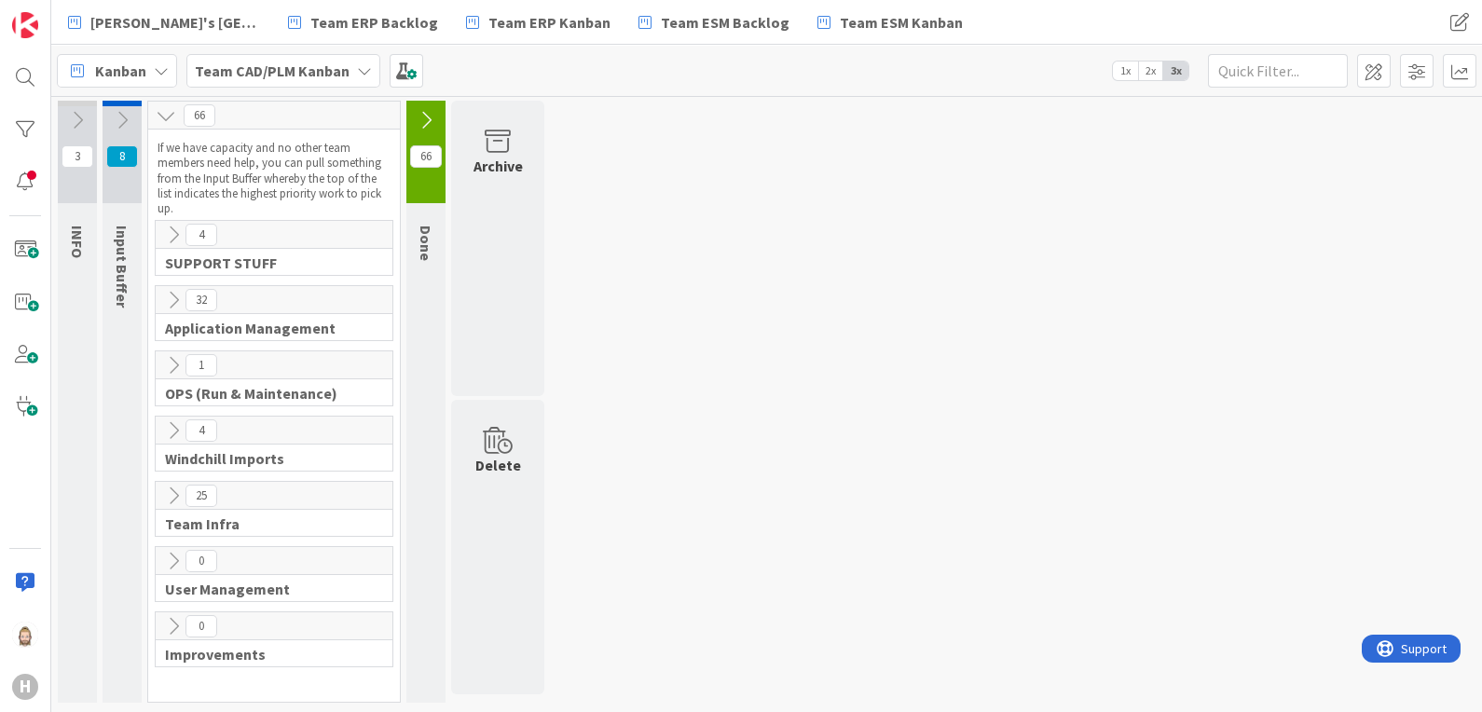
click at [214, 68] on b "Team CAD/PLM Kanban" at bounding box center [272, 71] width 155 height 19
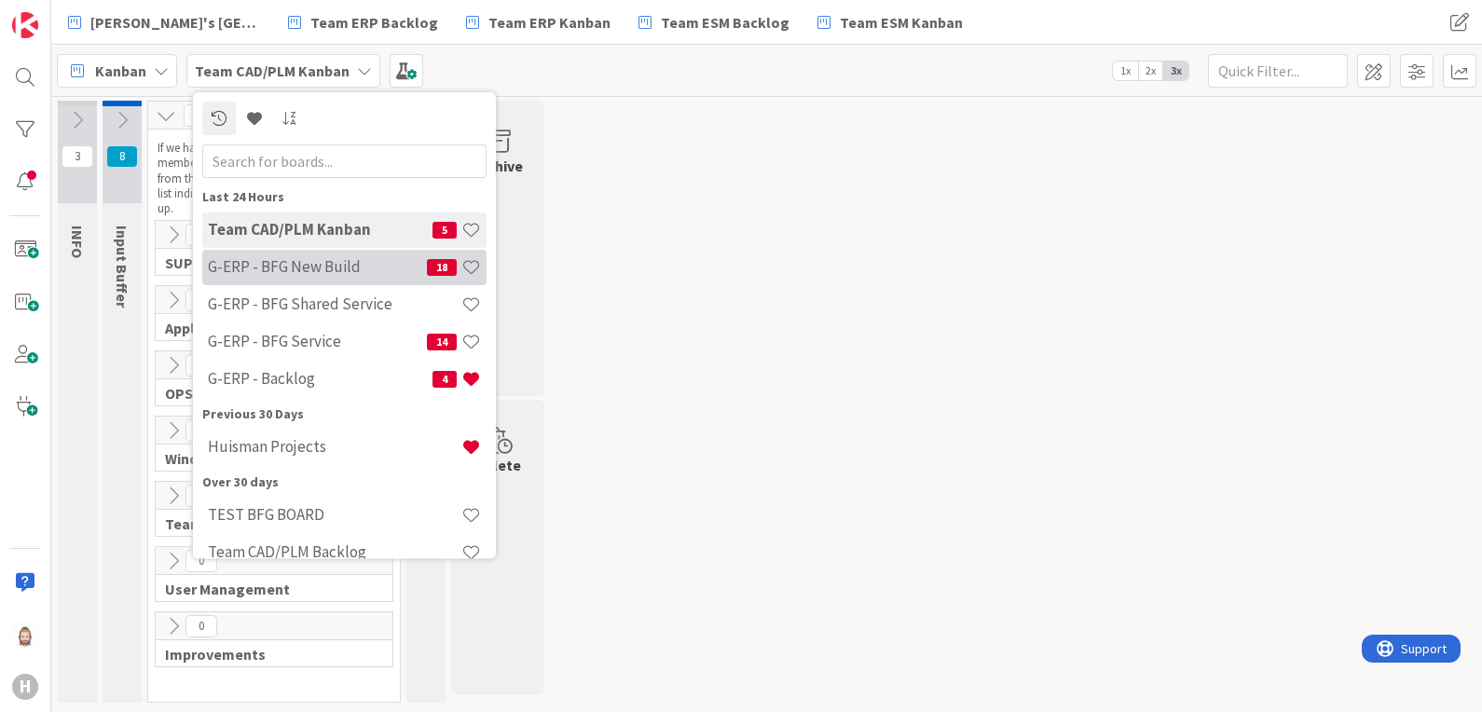
click at [305, 258] on h4 "G-ERP - BFG New Build" at bounding box center [317, 267] width 219 height 19
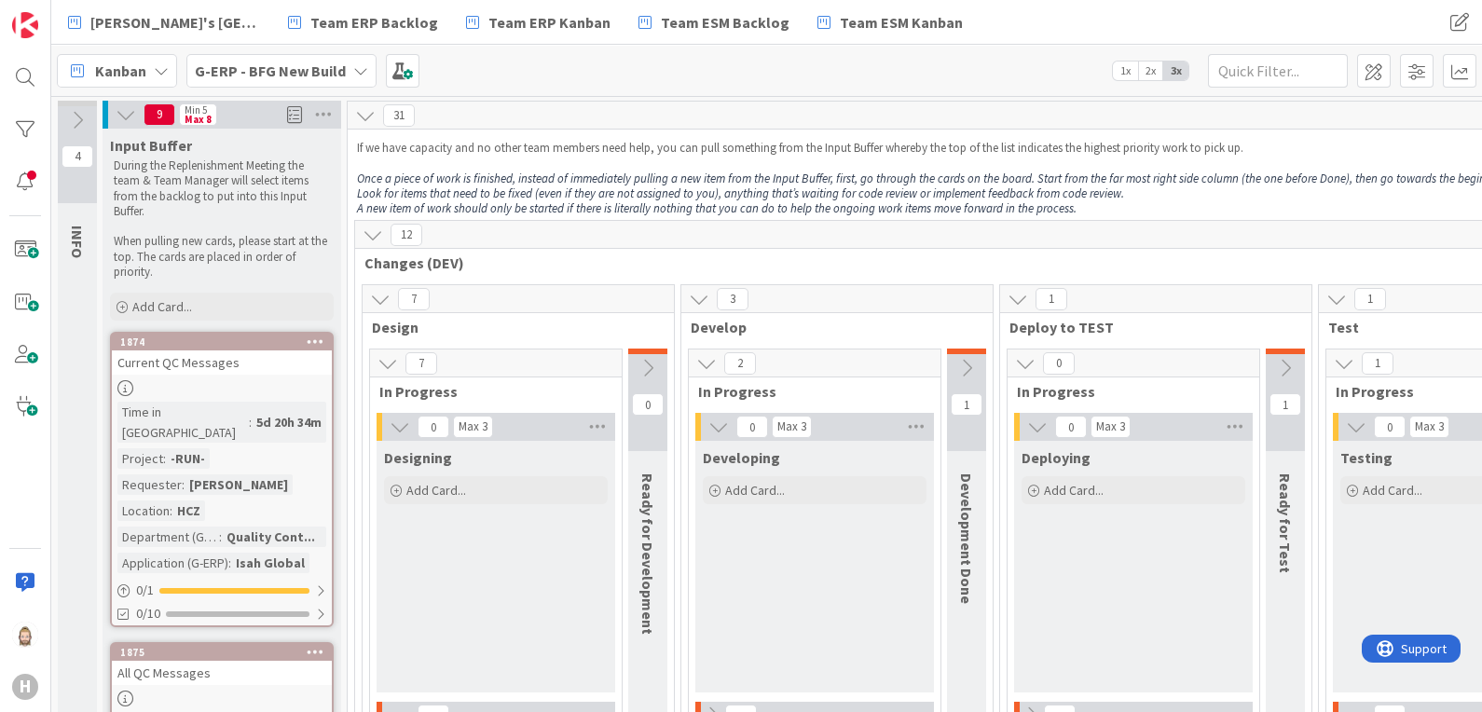
click at [377, 230] on icon at bounding box center [373, 235] width 21 height 21
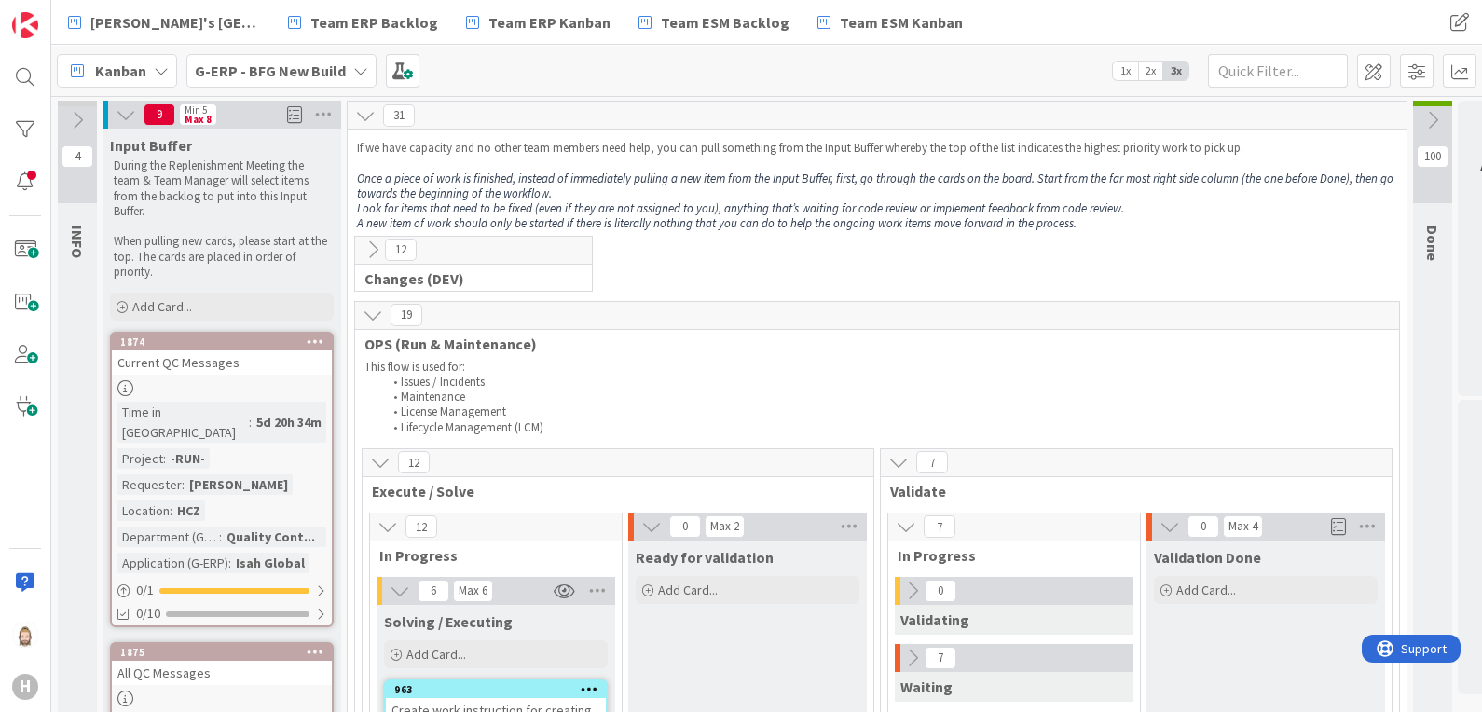
click at [368, 308] on icon at bounding box center [373, 315] width 21 height 21
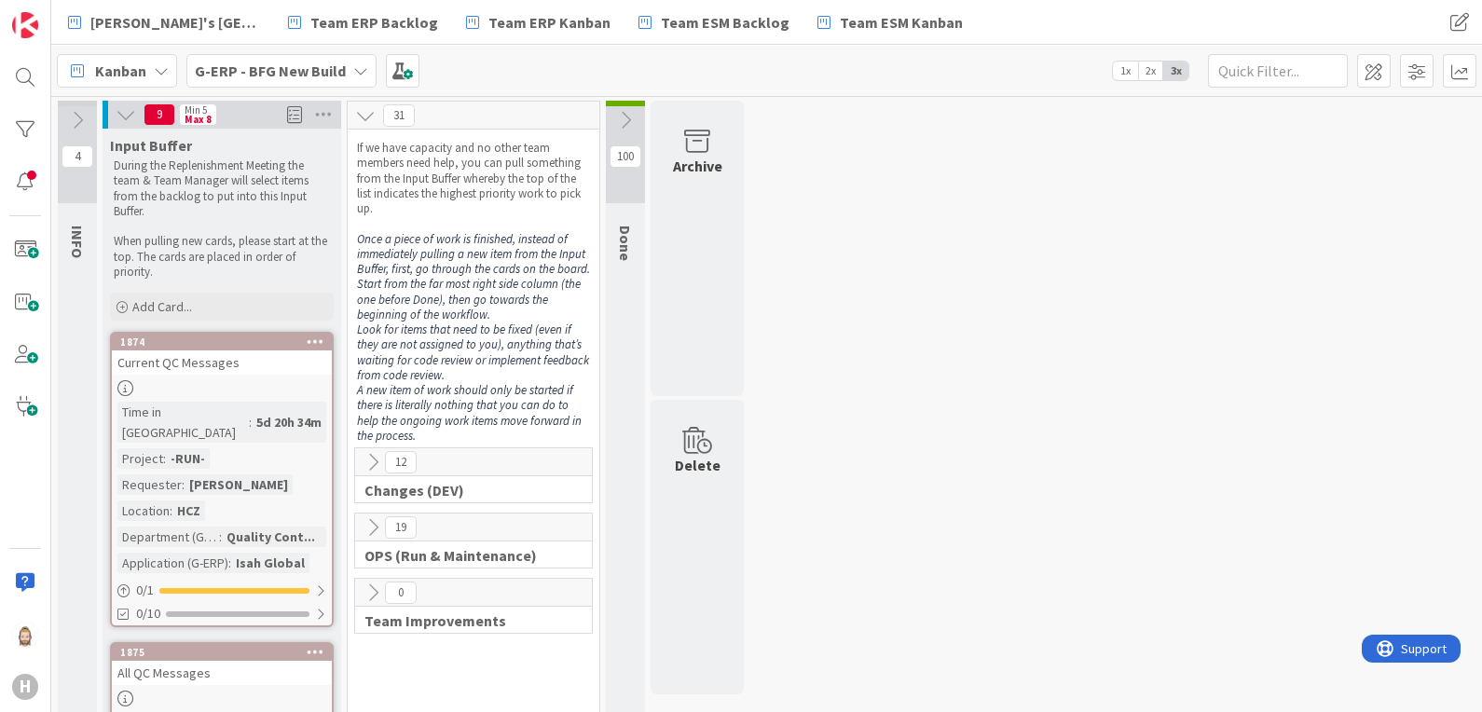
click at [360, 111] on icon at bounding box center [365, 115] width 21 height 21
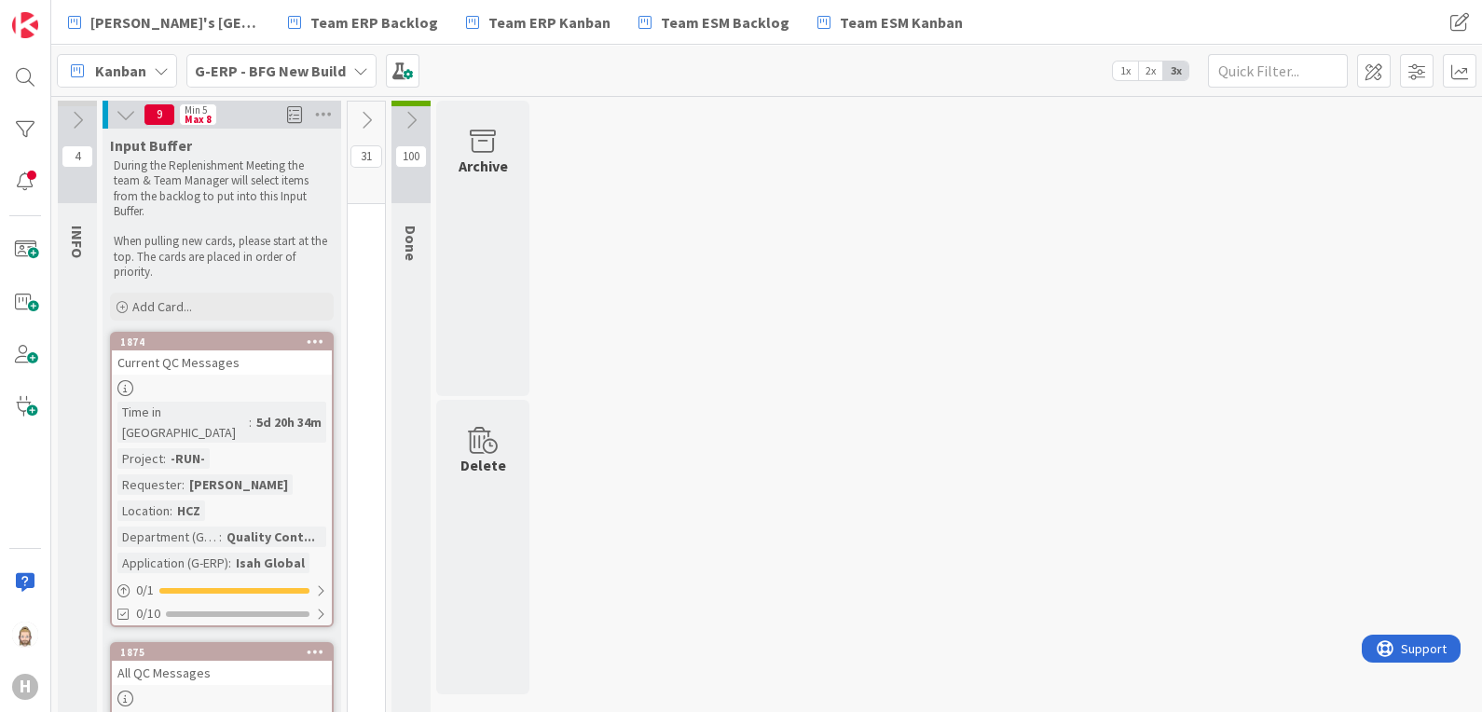
click at [360, 111] on icon at bounding box center [366, 120] width 21 height 21
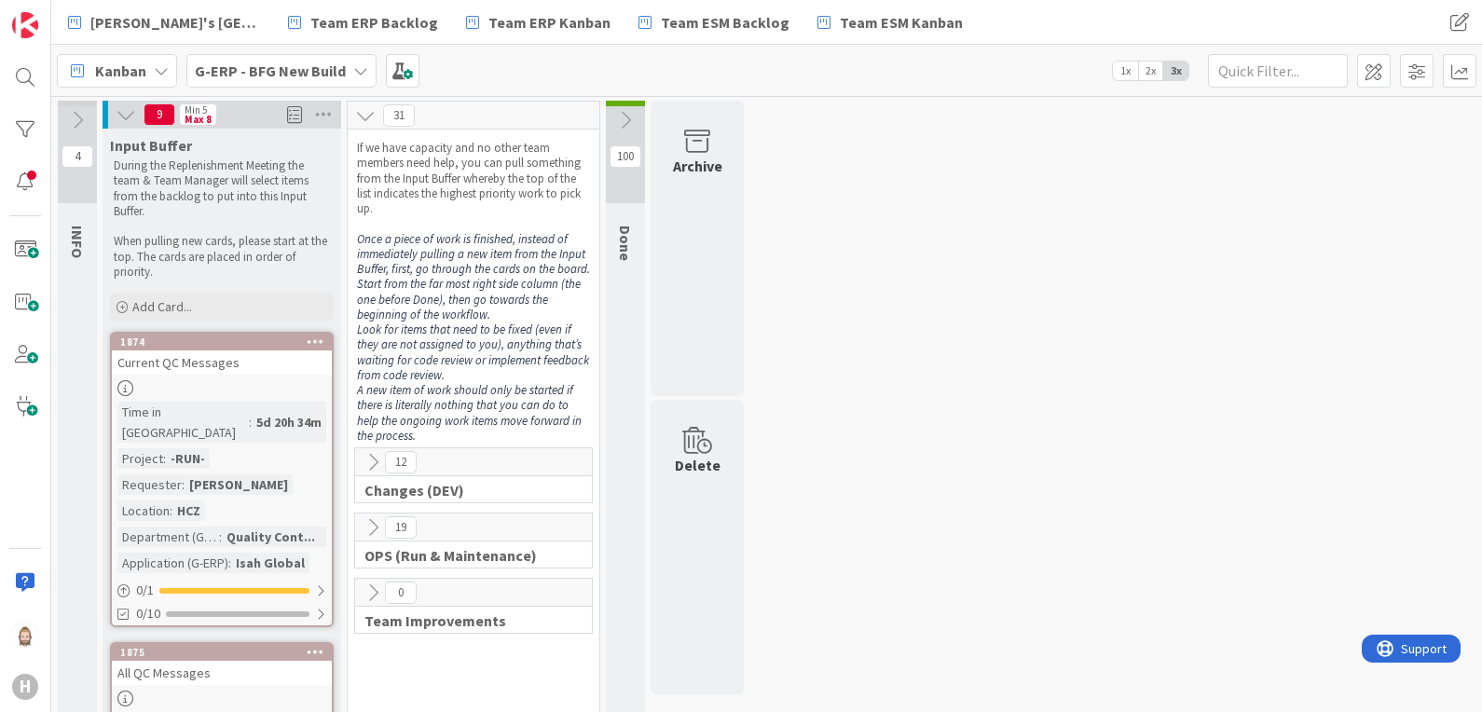
scroll to position [116, 0]
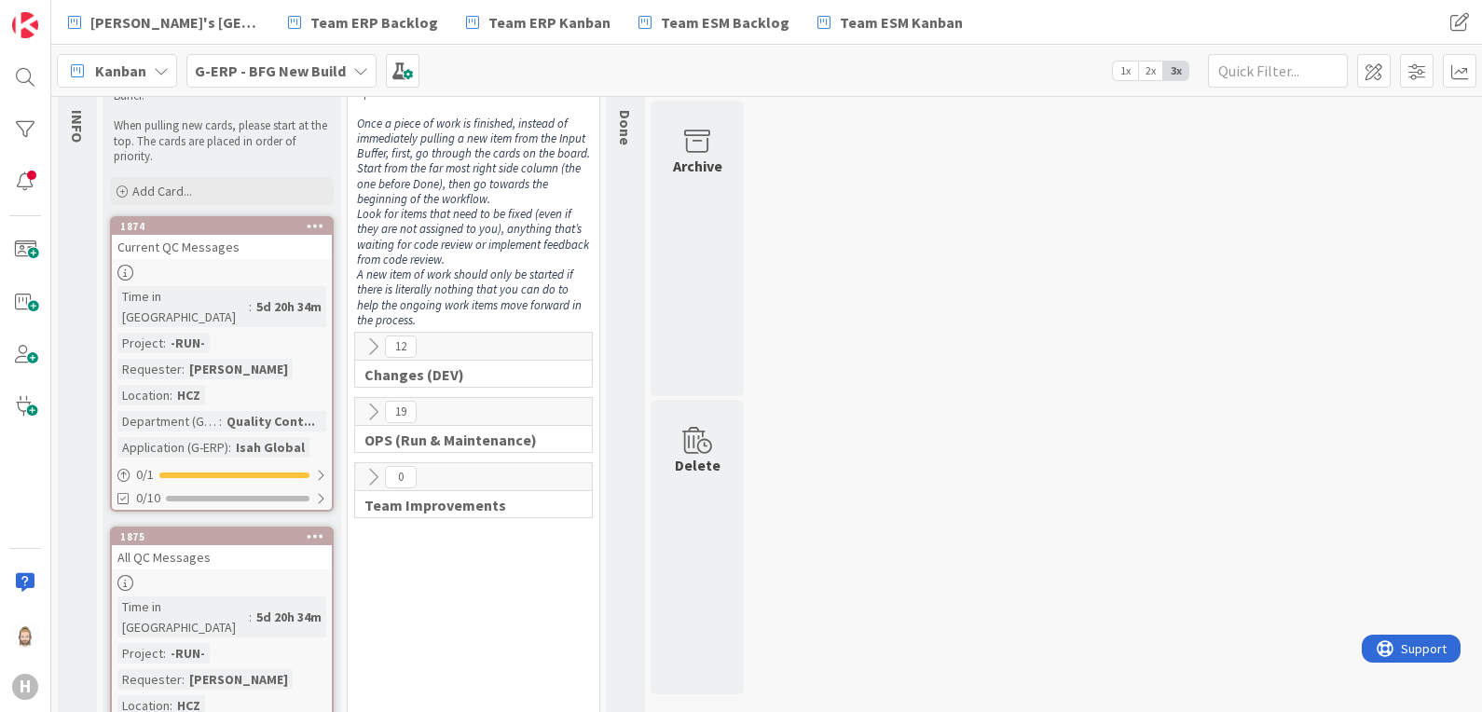
click at [370, 348] on icon at bounding box center [373, 347] width 21 height 21
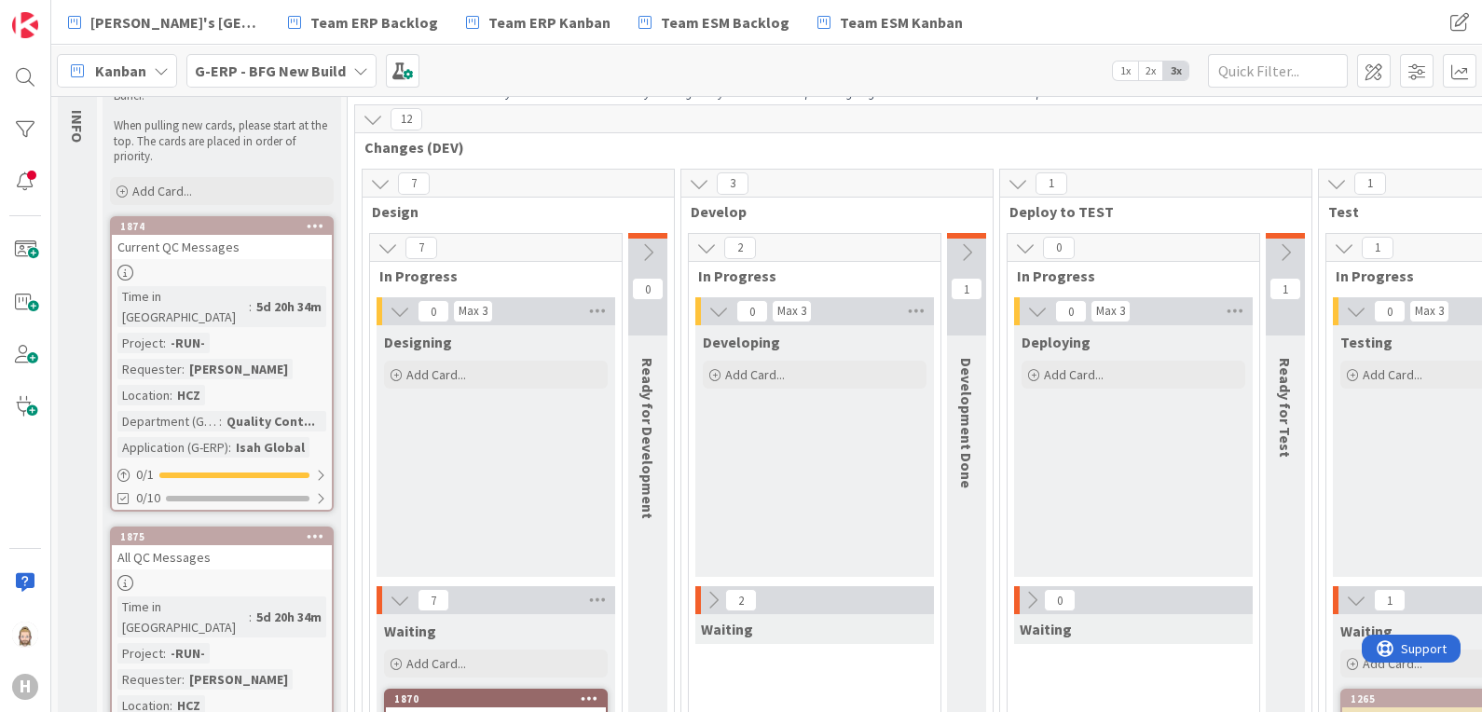
click at [370, 122] on icon at bounding box center [373, 119] width 21 height 21
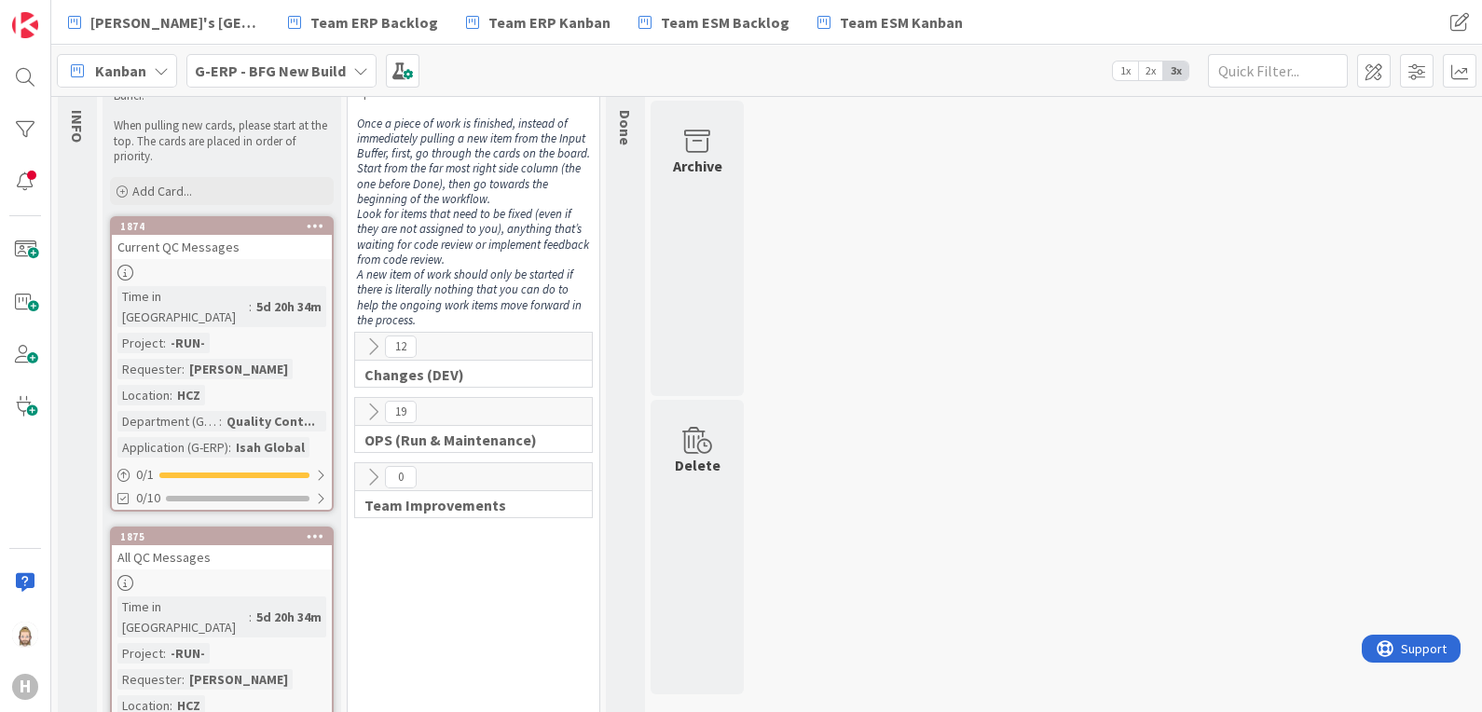
click at [376, 415] on icon at bounding box center [373, 412] width 21 height 21
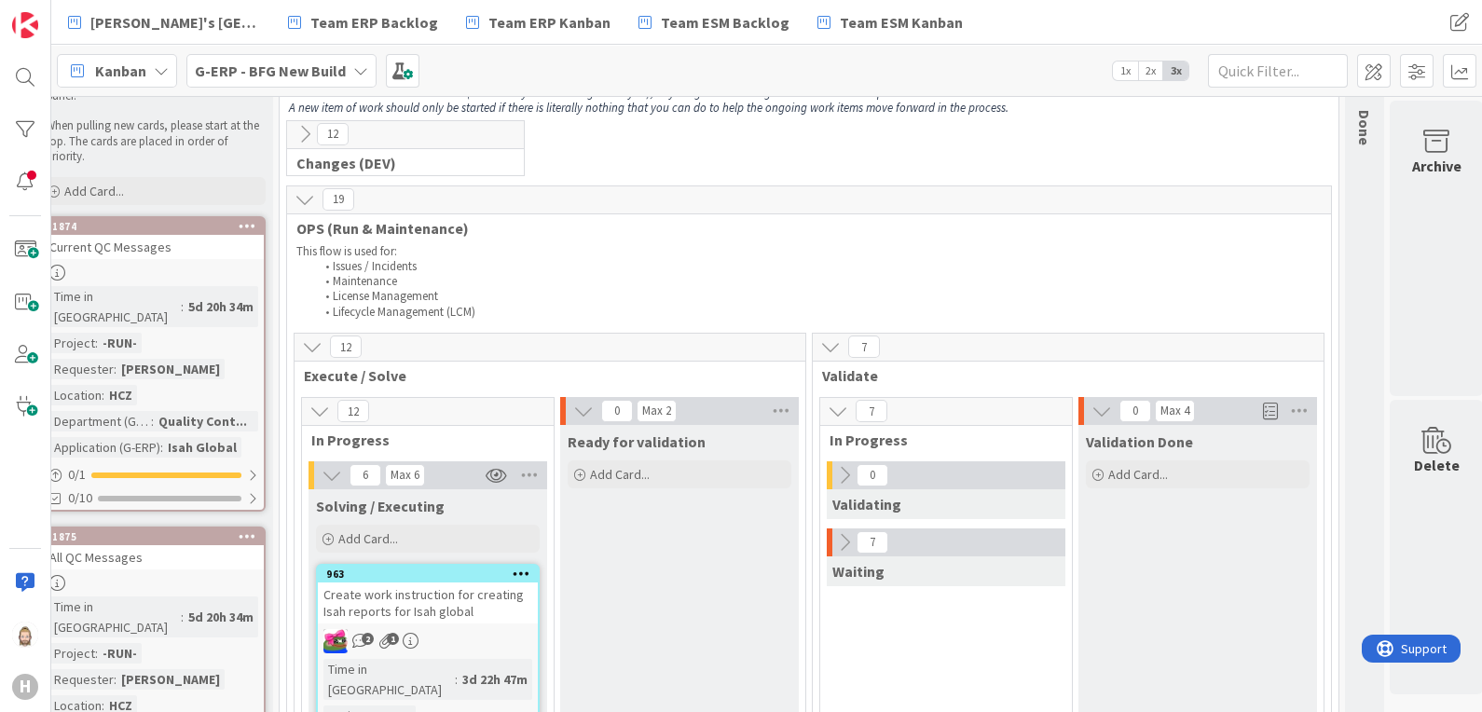
scroll to position [116, 91]
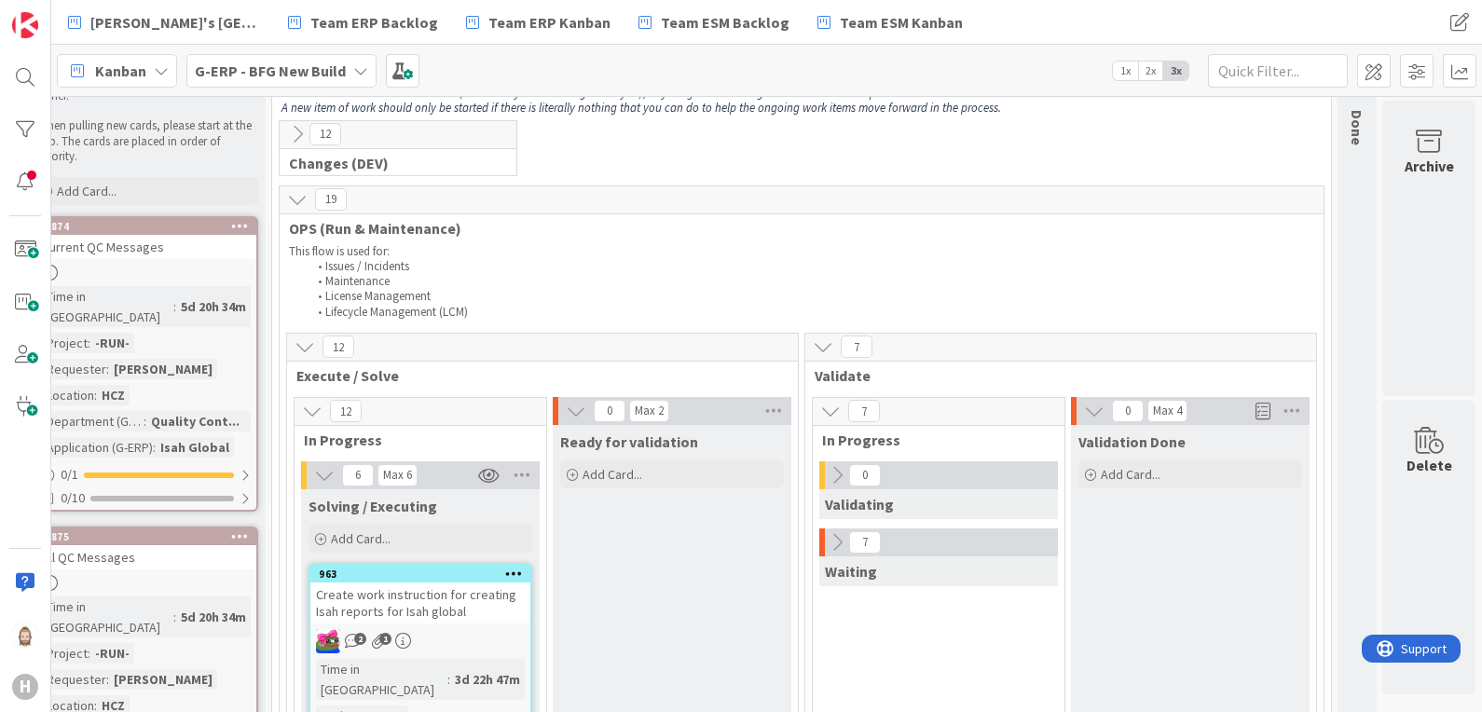
click at [287, 197] on icon at bounding box center [297, 199] width 21 height 21
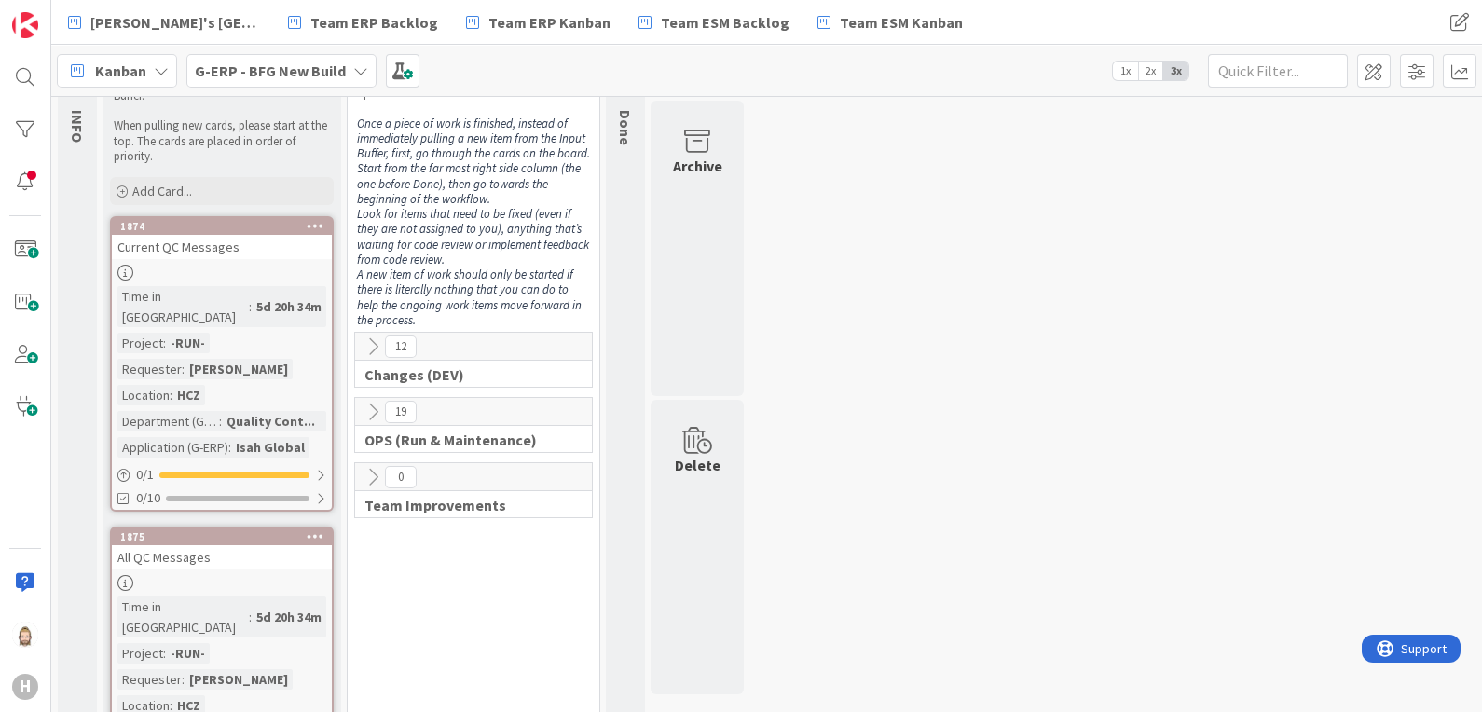
scroll to position [116, 0]
click at [373, 411] on icon at bounding box center [373, 412] width 21 height 21
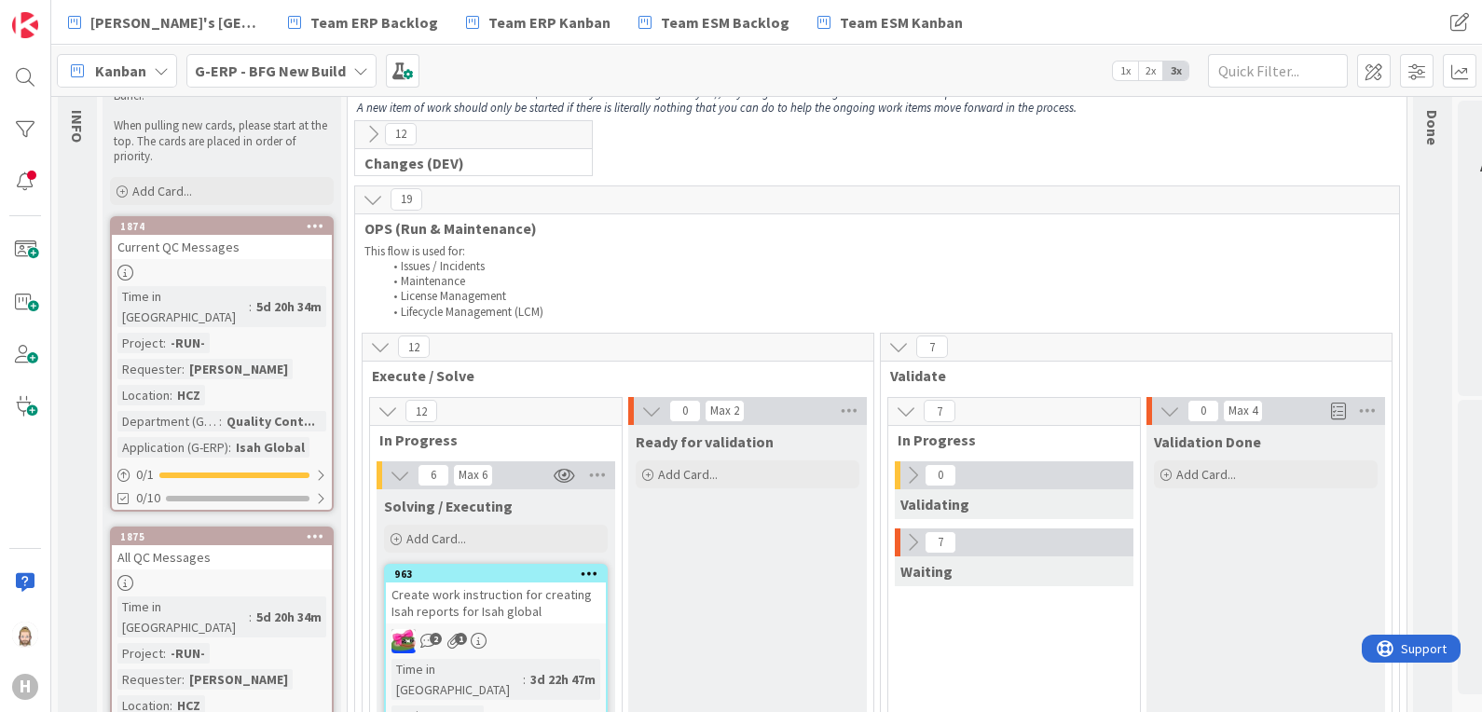
click at [338, 65] on b "G-ERP - BFG New Build" at bounding box center [270, 71] width 151 height 19
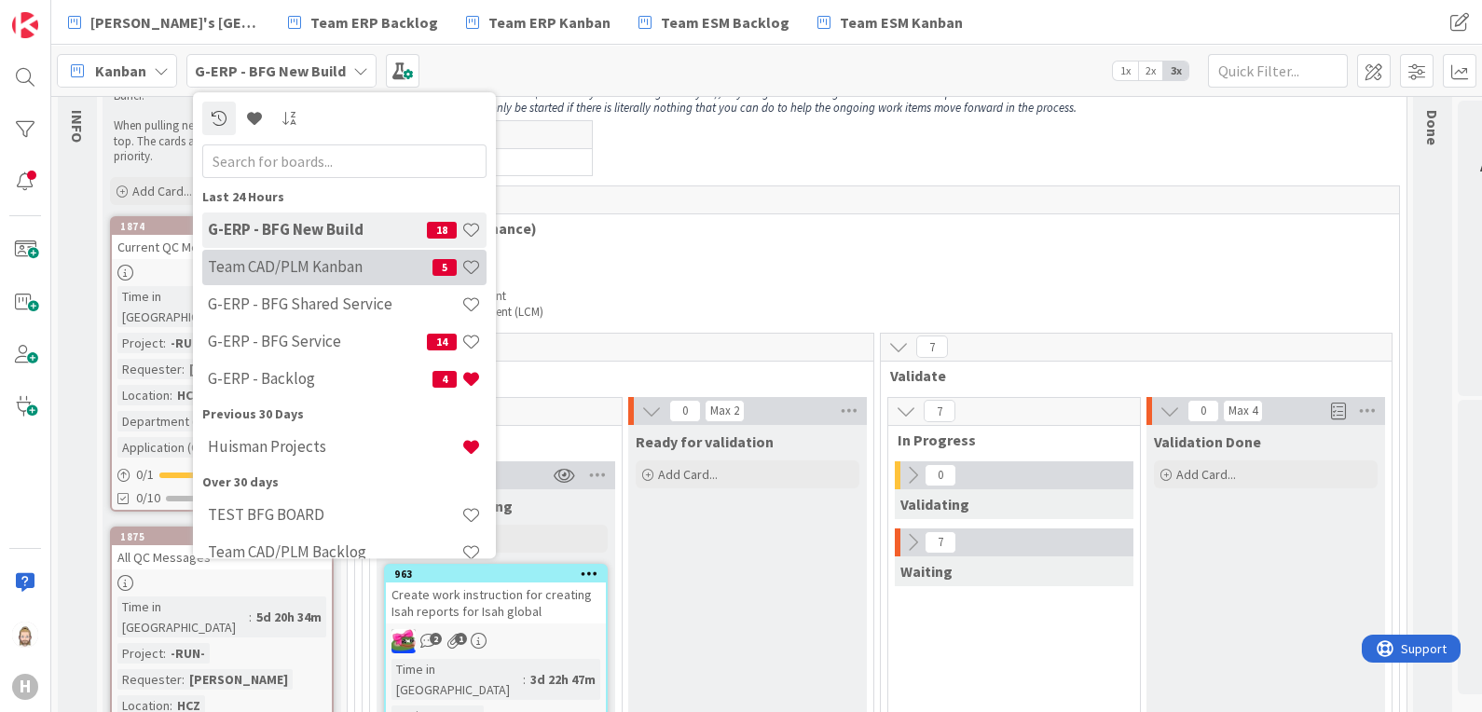
click at [334, 262] on h4 "Team CAD/PLM Kanban" at bounding box center [320, 267] width 225 height 19
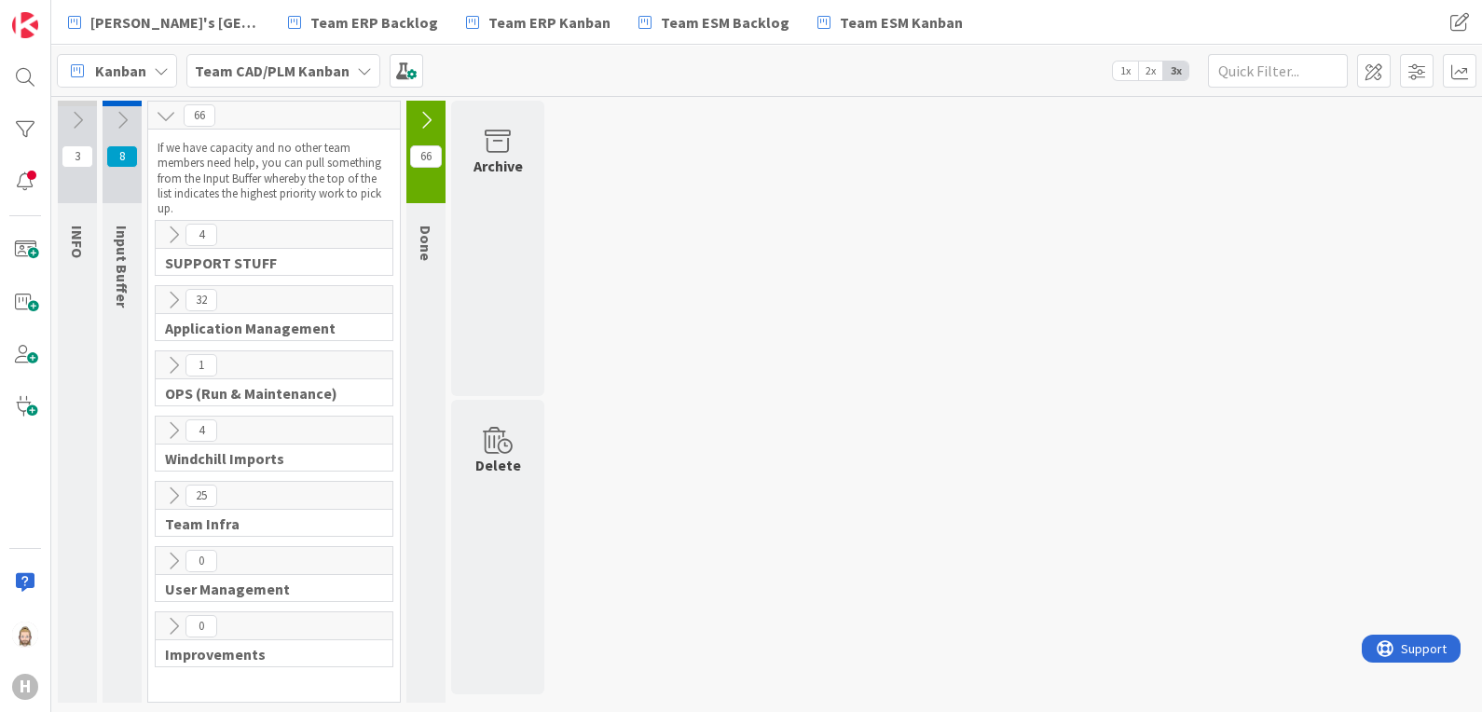
click at [174, 227] on icon at bounding box center [173, 235] width 21 height 21
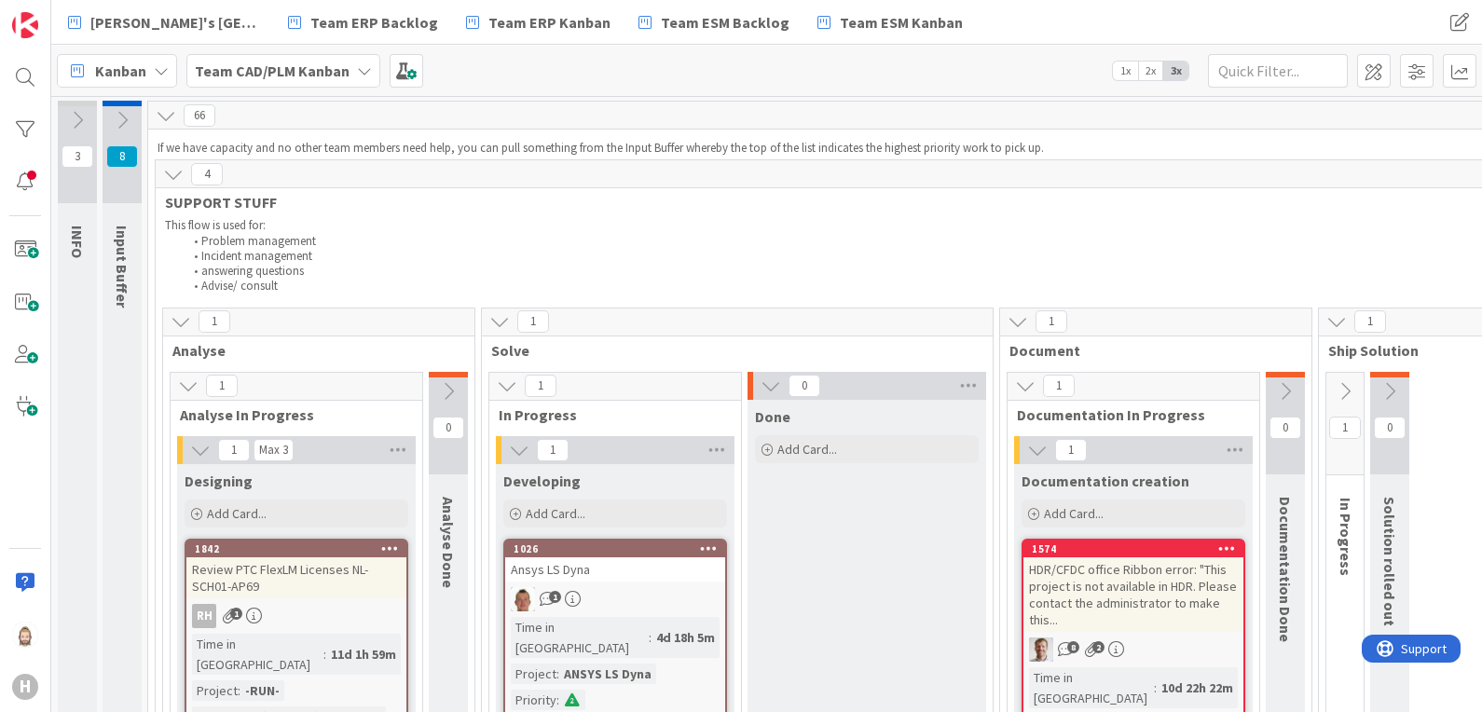
scroll to position [0, 202]
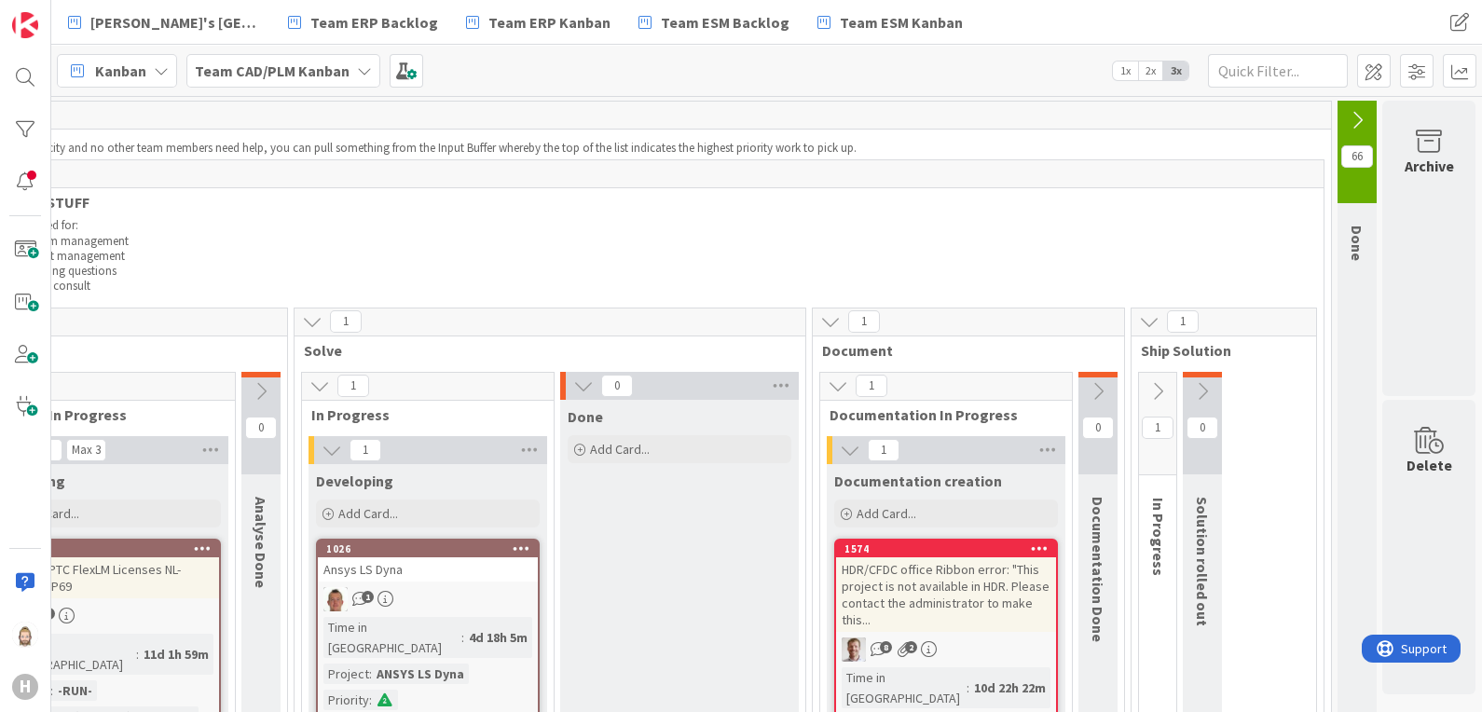
click at [820, 324] on icon at bounding box center [830, 321] width 21 height 21
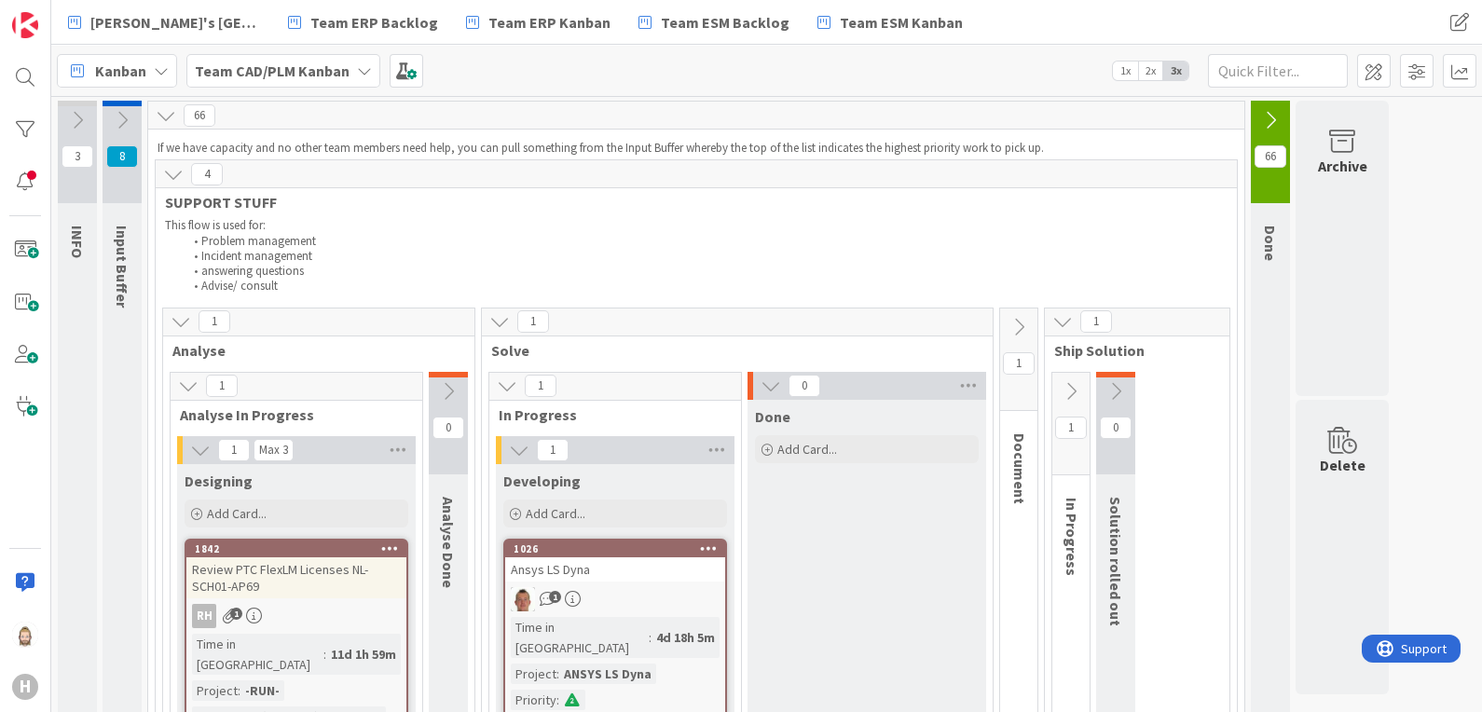
click at [1067, 327] on icon at bounding box center [1063, 321] width 21 height 21
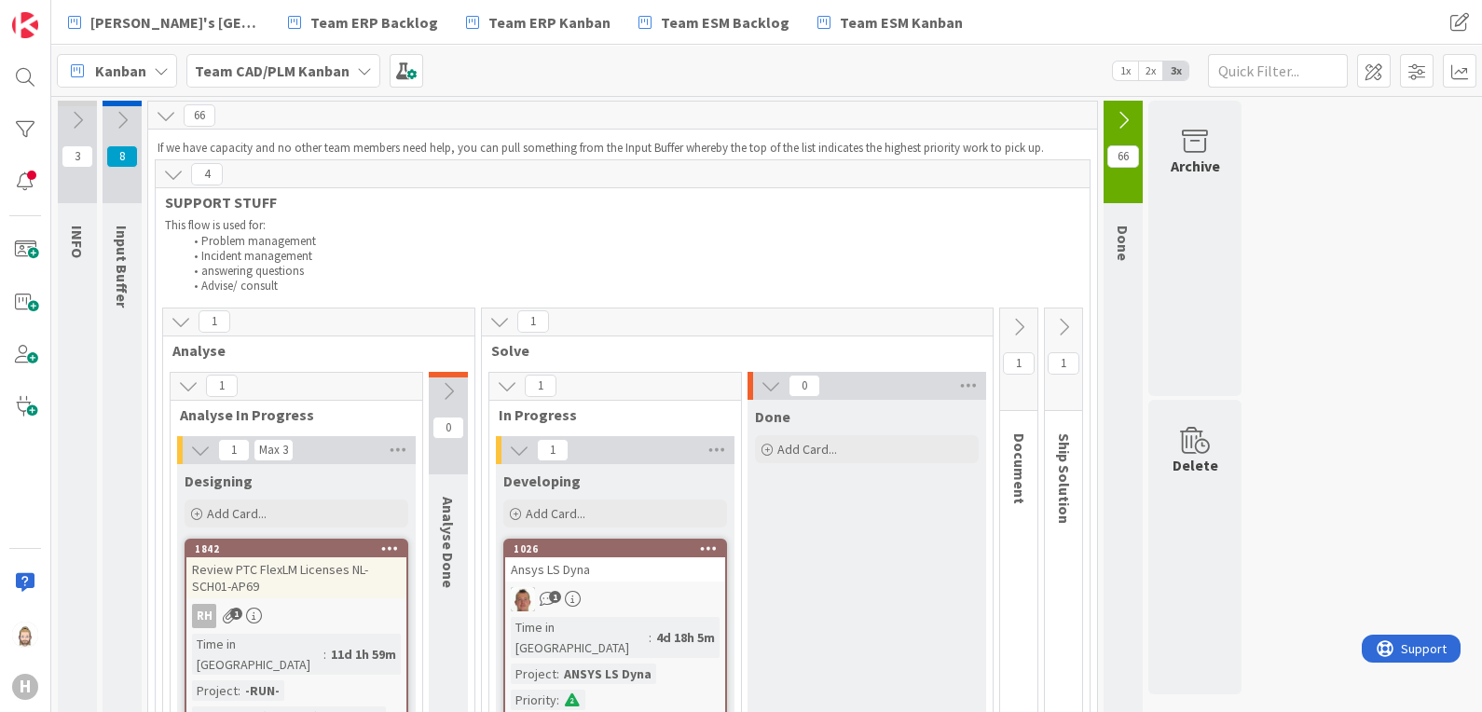
click at [1064, 322] on icon at bounding box center [1063, 327] width 21 height 21
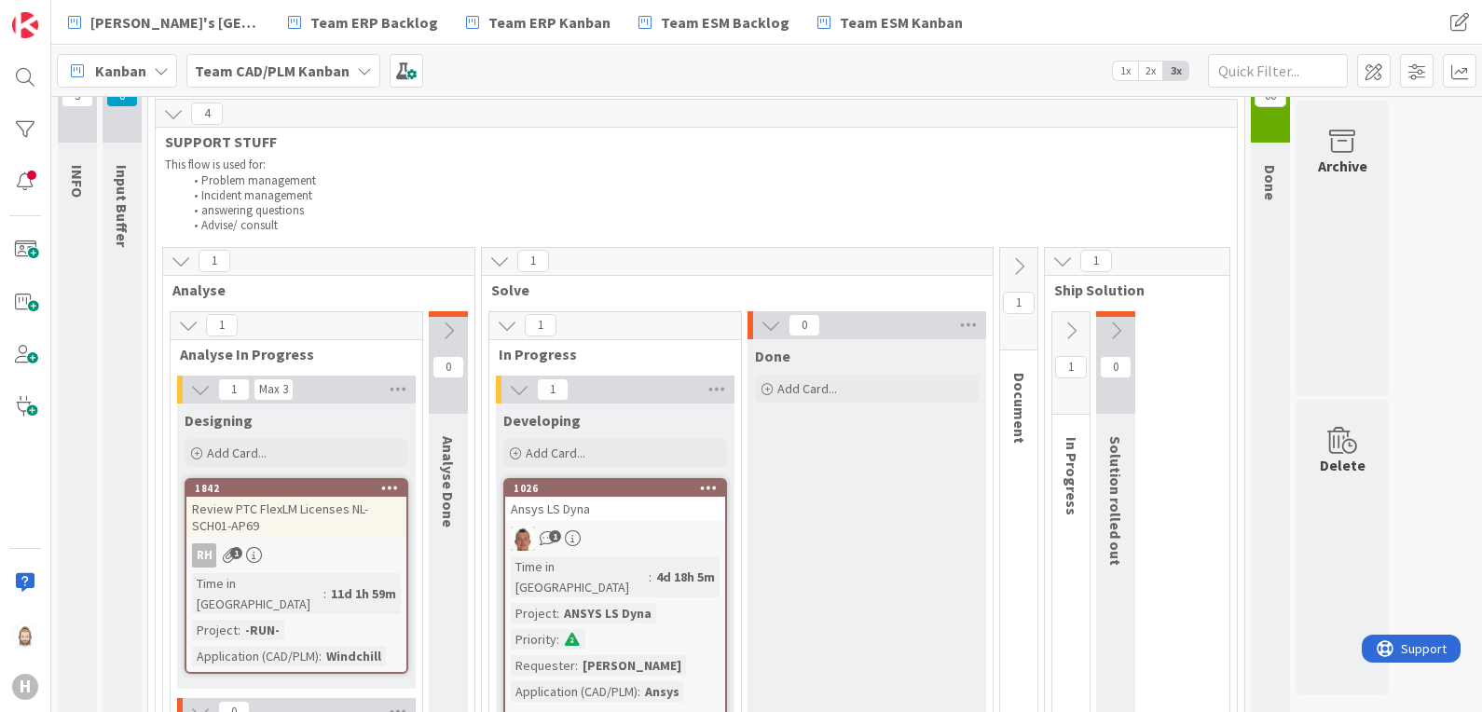
scroll to position [56, 0]
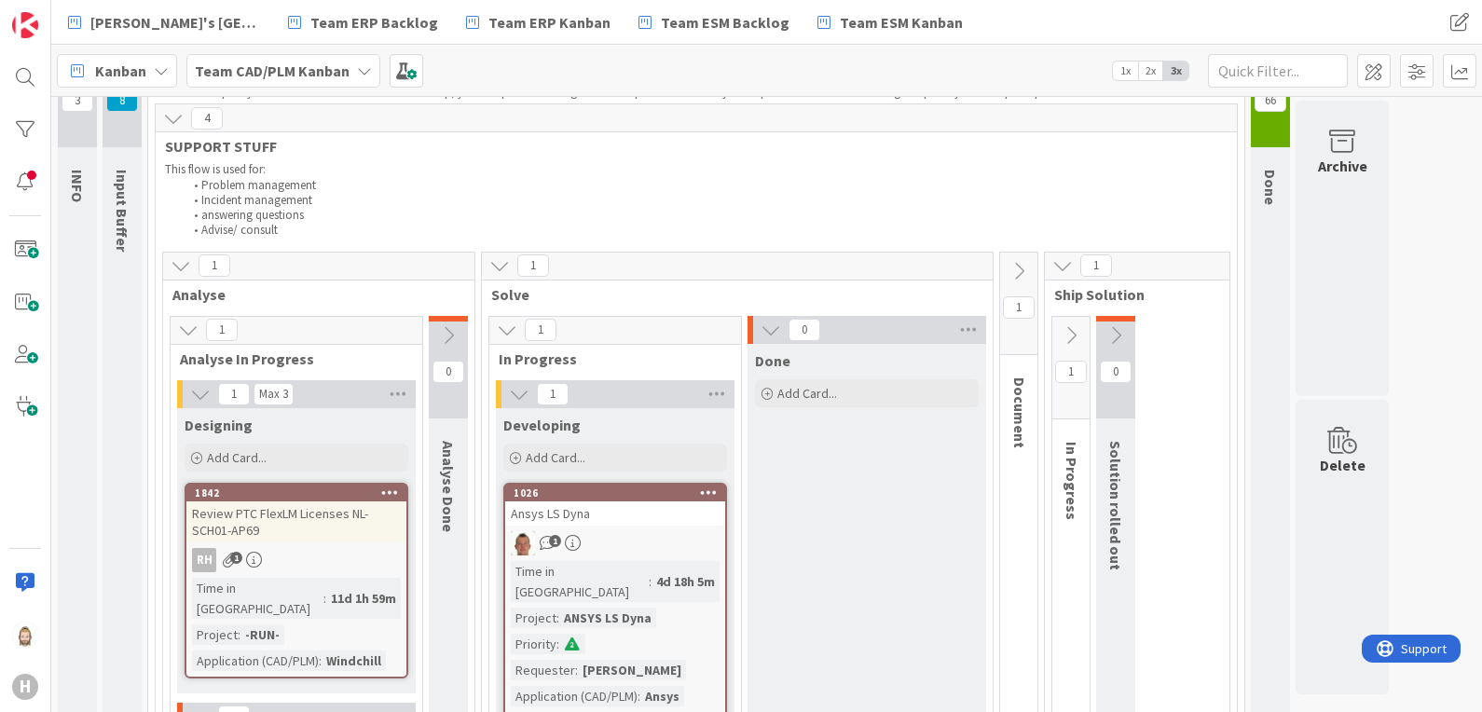
click at [1060, 262] on icon at bounding box center [1063, 265] width 21 height 21
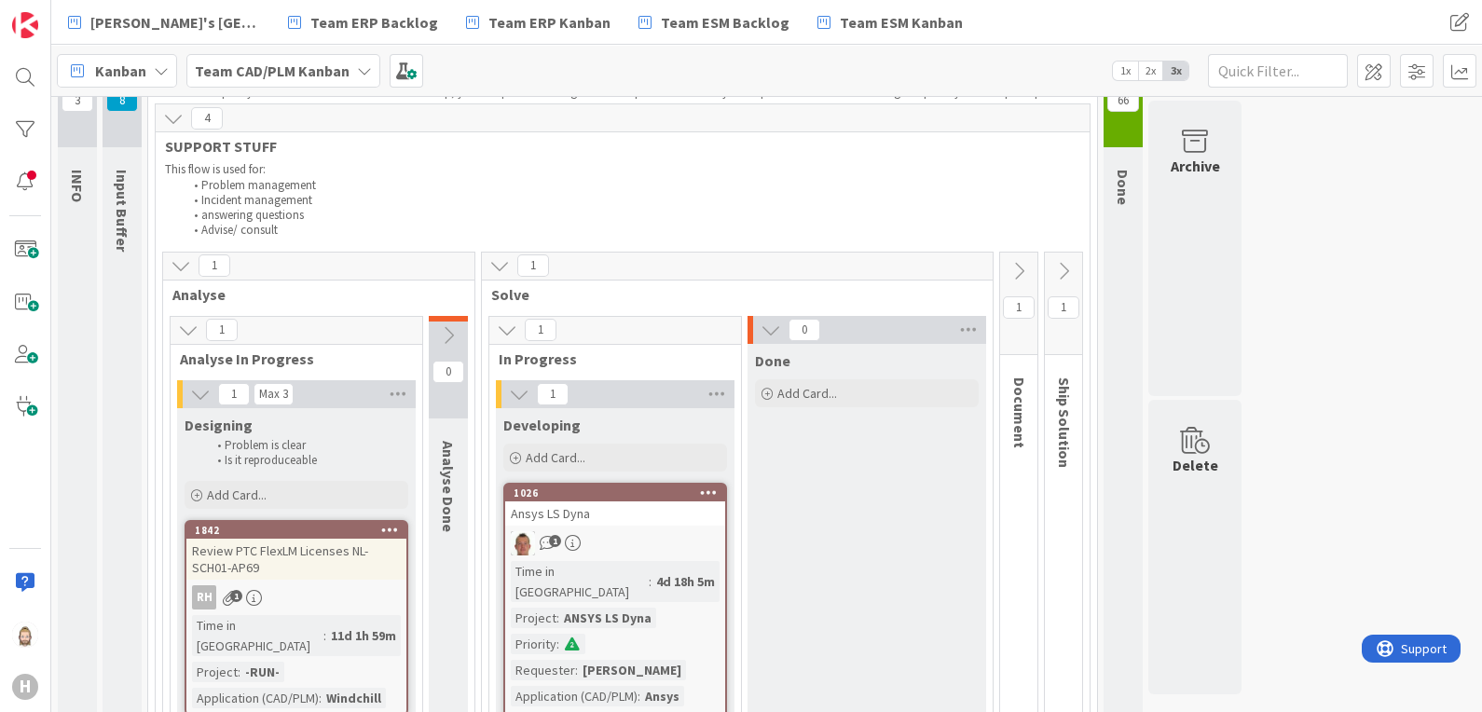
click at [1022, 261] on icon at bounding box center [1019, 271] width 21 height 21
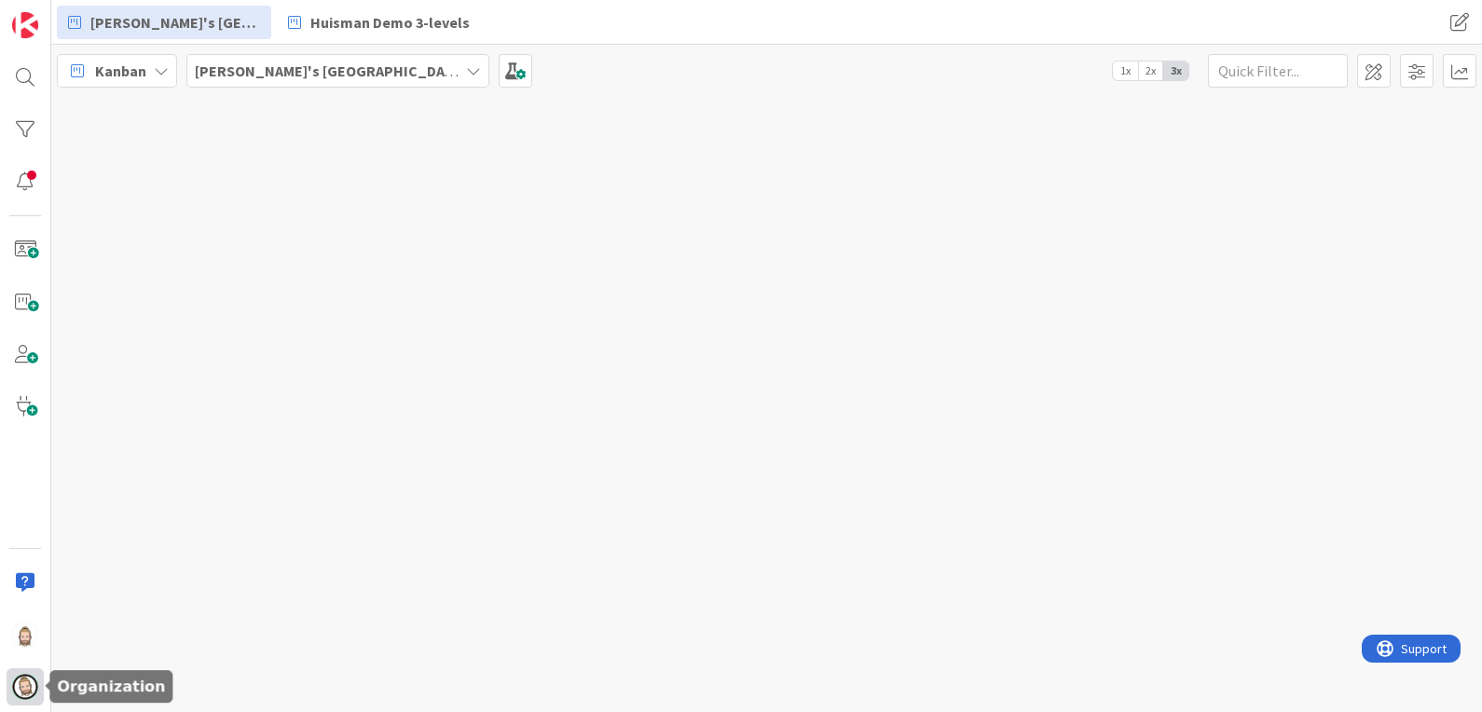
click at [25, 683] on img at bounding box center [25, 687] width 26 height 26
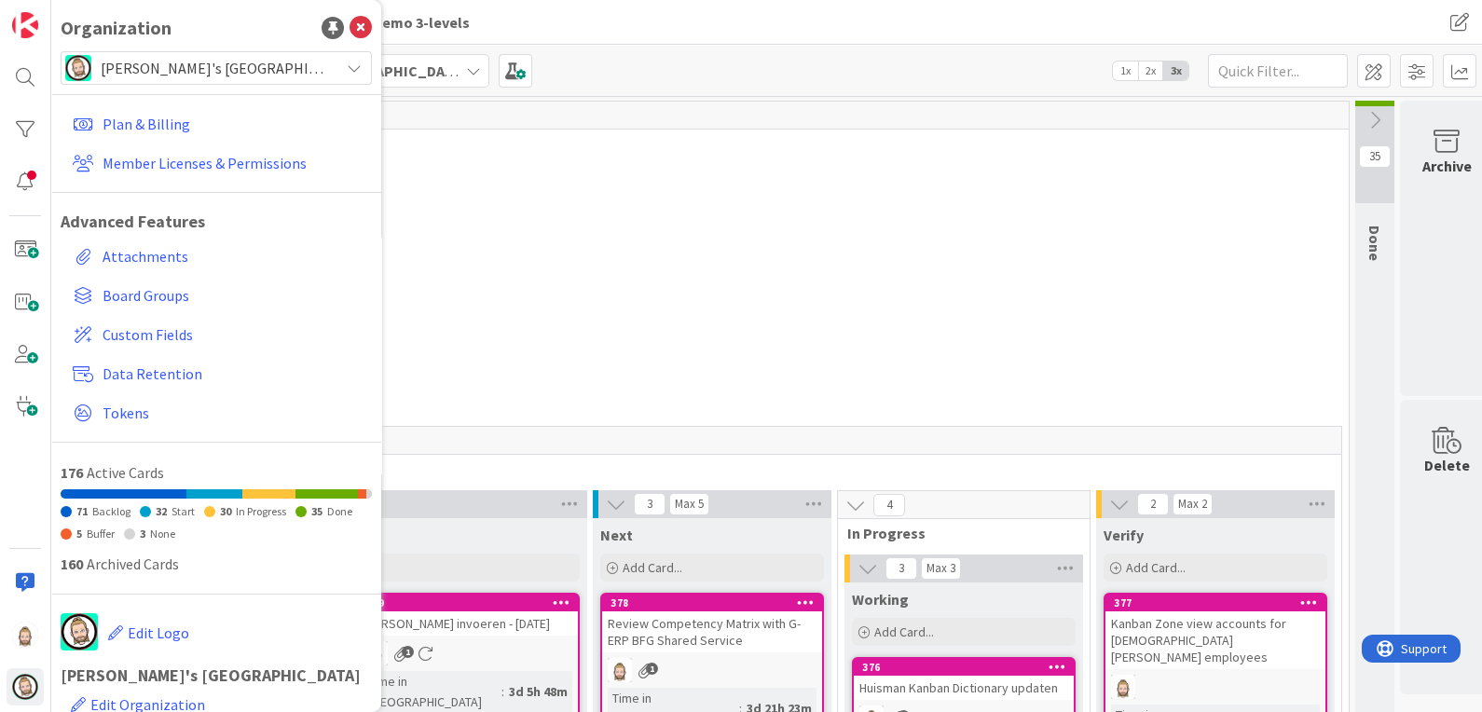
click at [231, 76] on span "[PERSON_NAME]'s [GEOGRAPHIC_DATA]" at bounding box center [215, 68] width 229 height 26
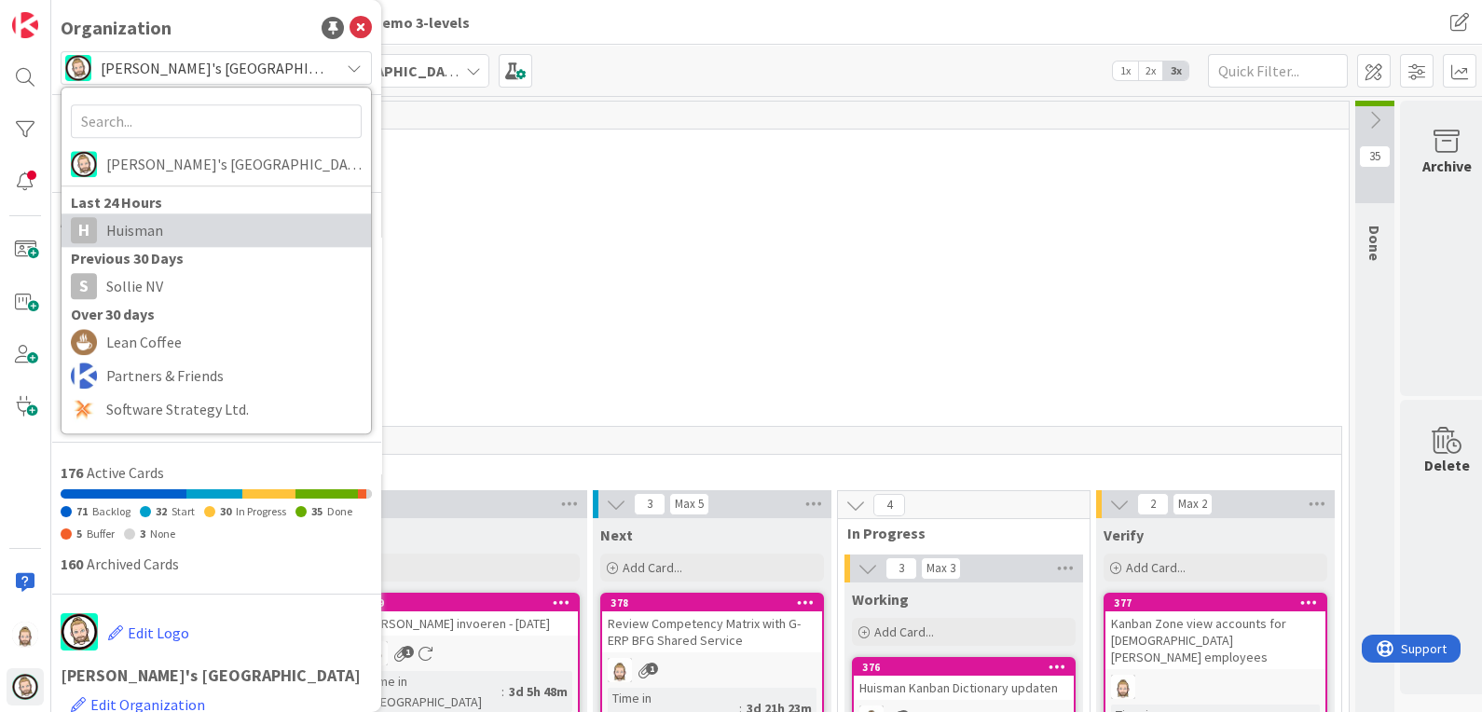
click at [214, 218] on span "Huisman" at bounding box center [233, 230] width 255 height 28
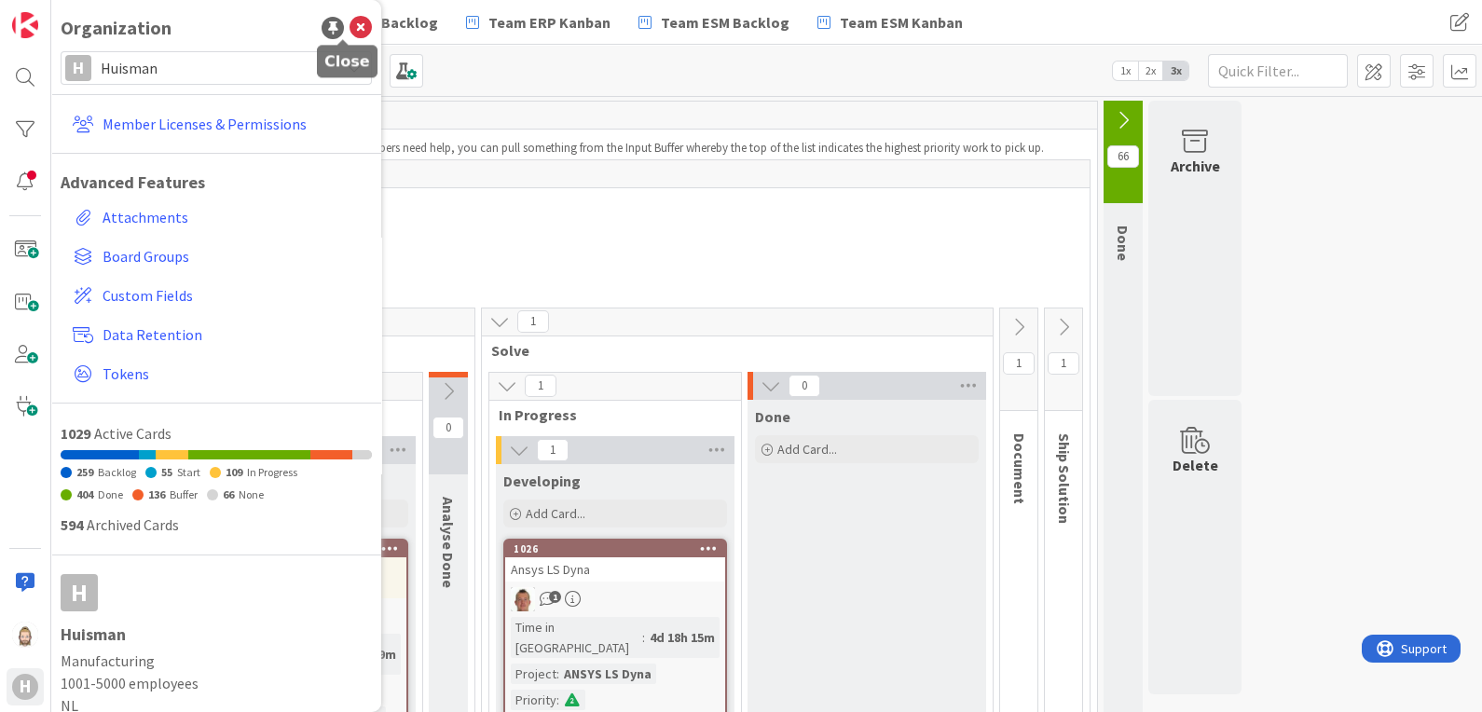
click at [350, 26] on icon at bounding box center [361, 28] width 22 height 22
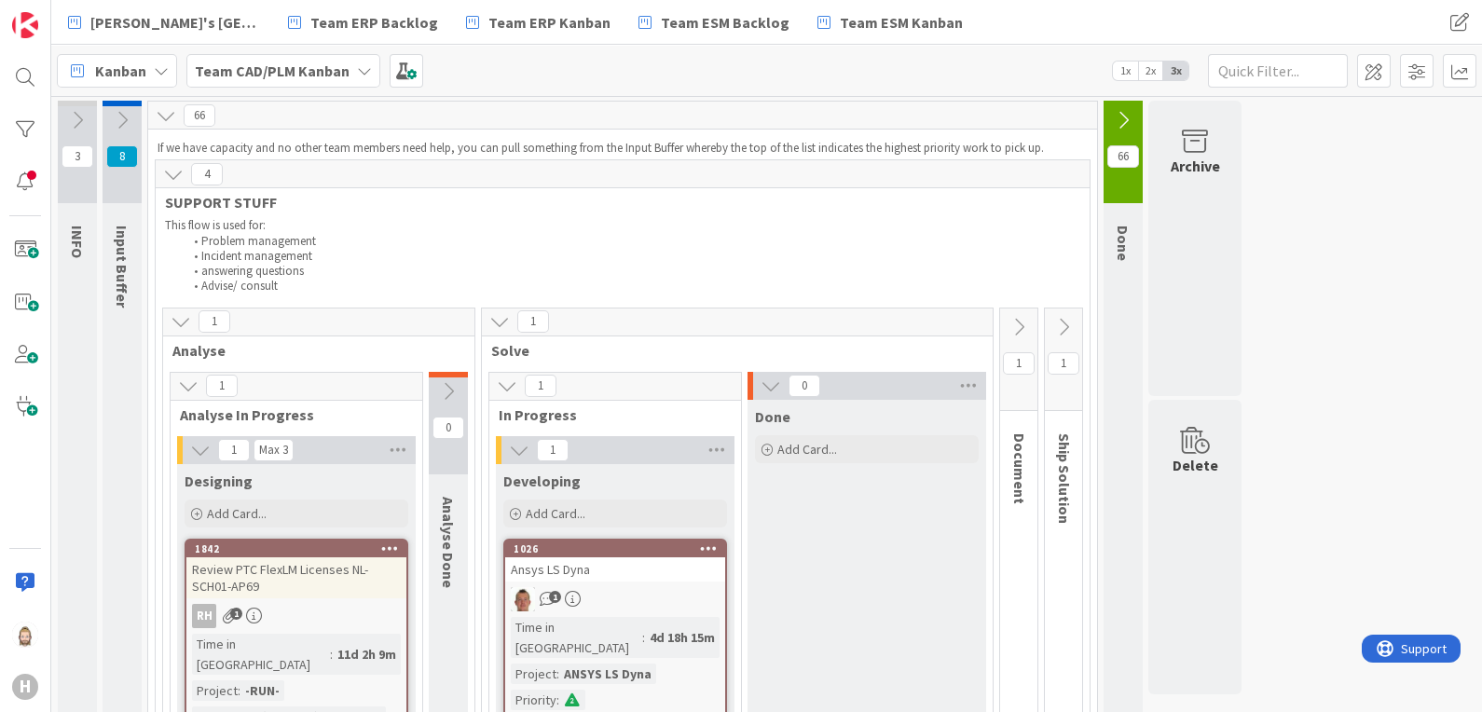
click at [312, 68] on b "Team CAD/PLM Kanban" at bounding box center [272, 71] width 155 height 19
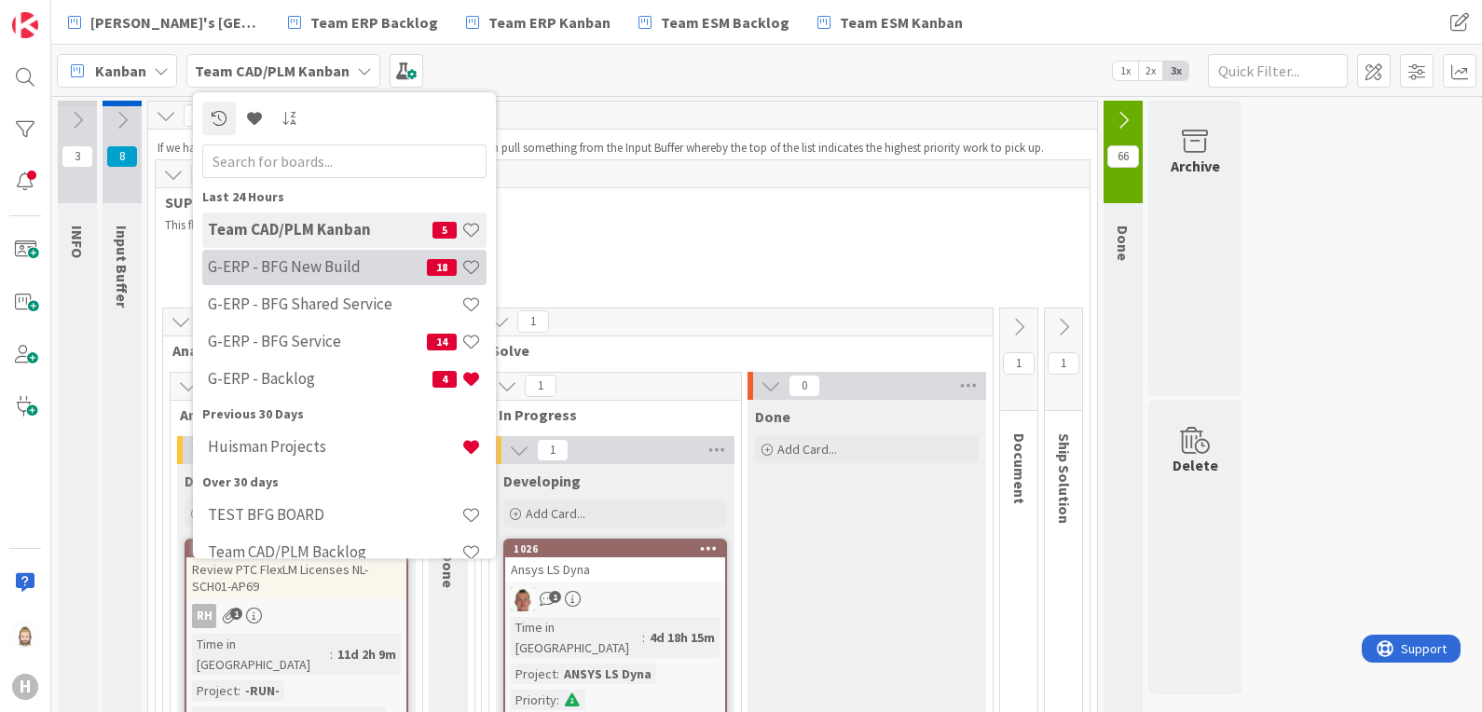
click at [346, 254] on div "G-ERP - BFG New Build 18" at bounding box center [344, 267] width 284 height 35
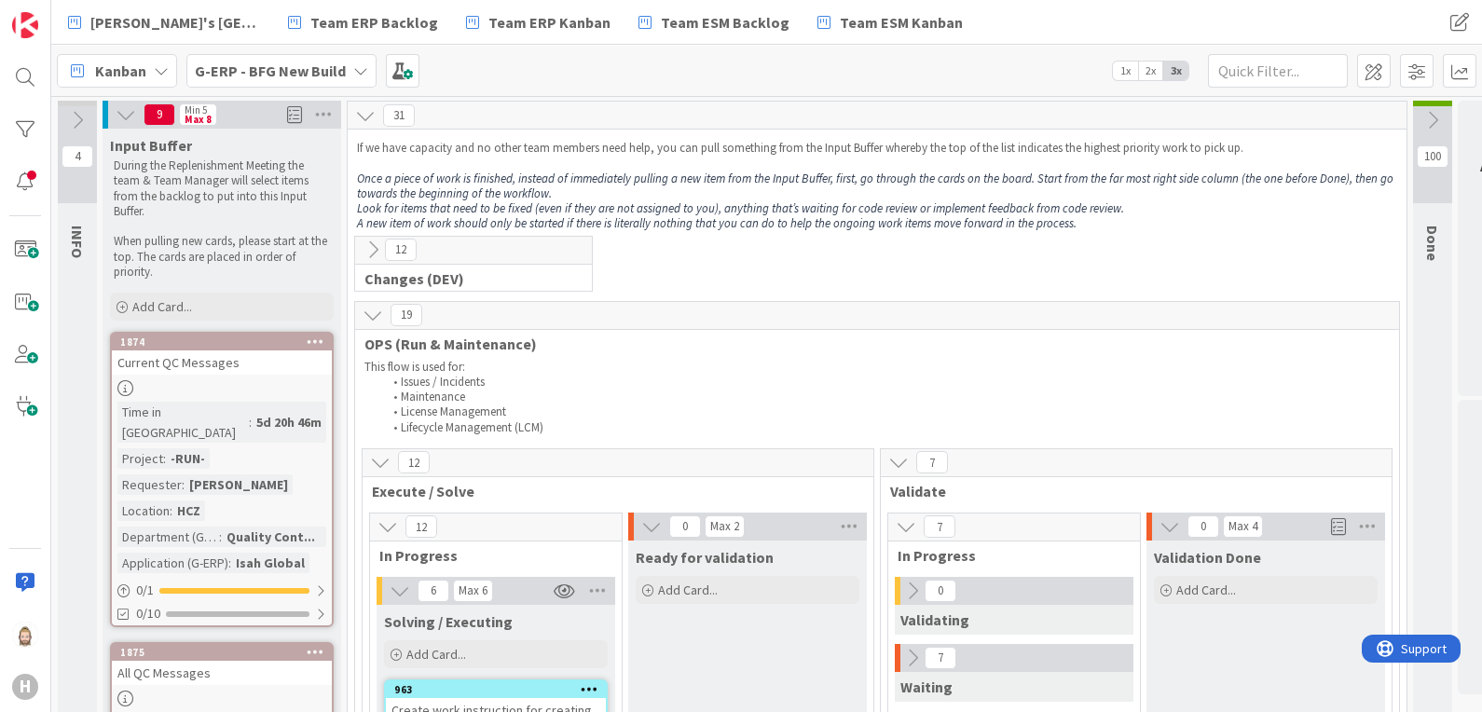
click at [117, 112] on icon at bounding box center [126, 114] width 21 height 21
